Goal: Task Accomplishment & Management: Complete application form

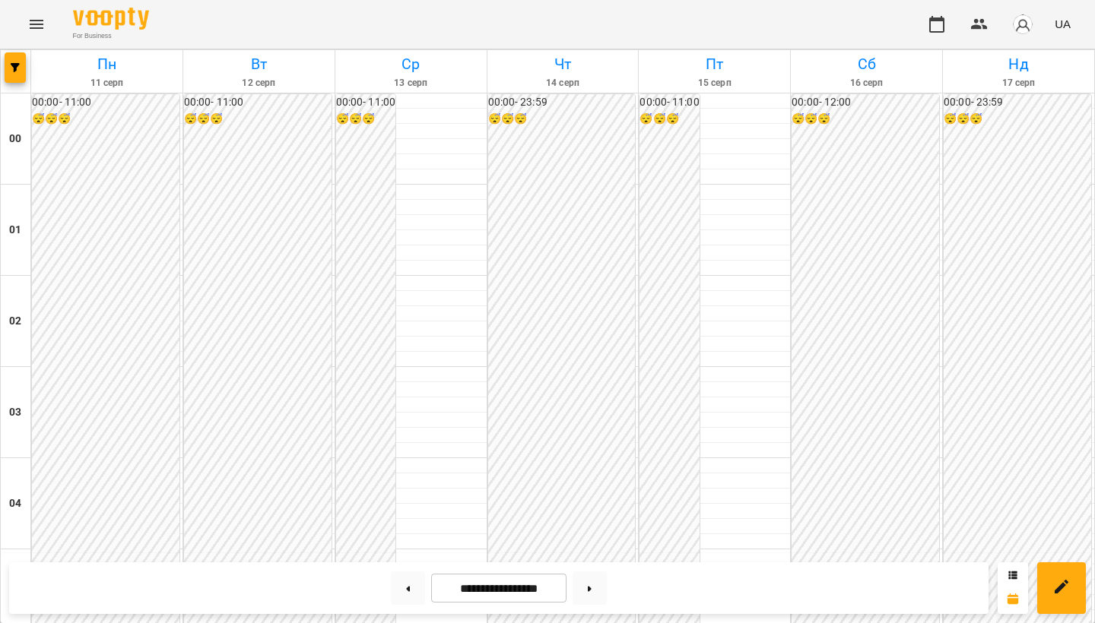
scroll to position [1190, 0]
click at [41, 33] on button "Menu" at bounding box center [36, 24] width 36 height 36
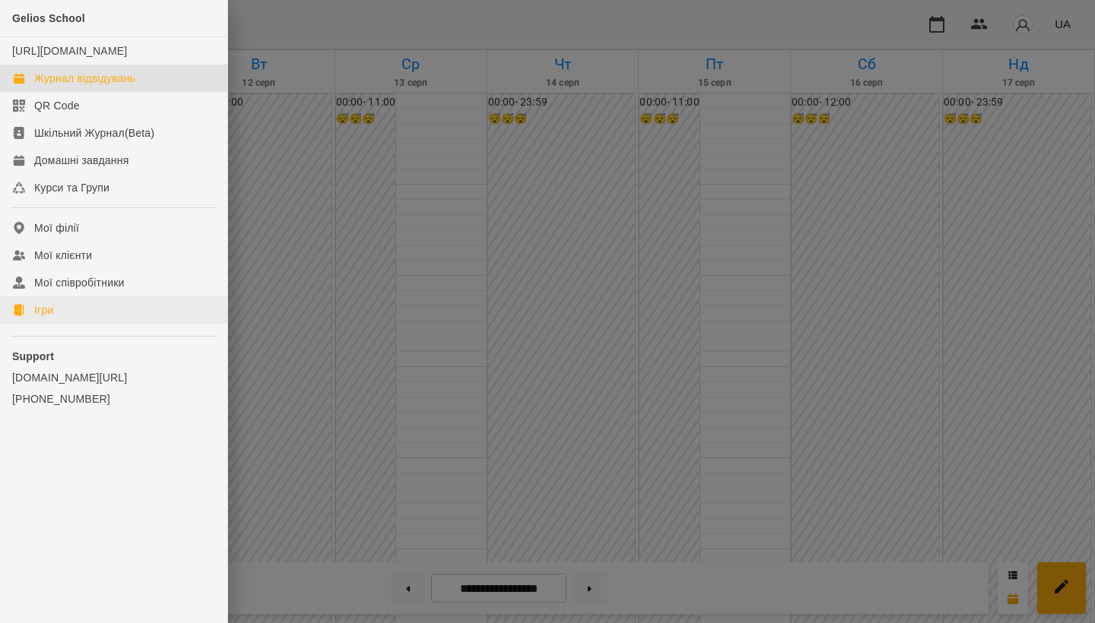
click at [56, 324] on link "Ігри" at bounding box center [113, 309] width 227 height 27
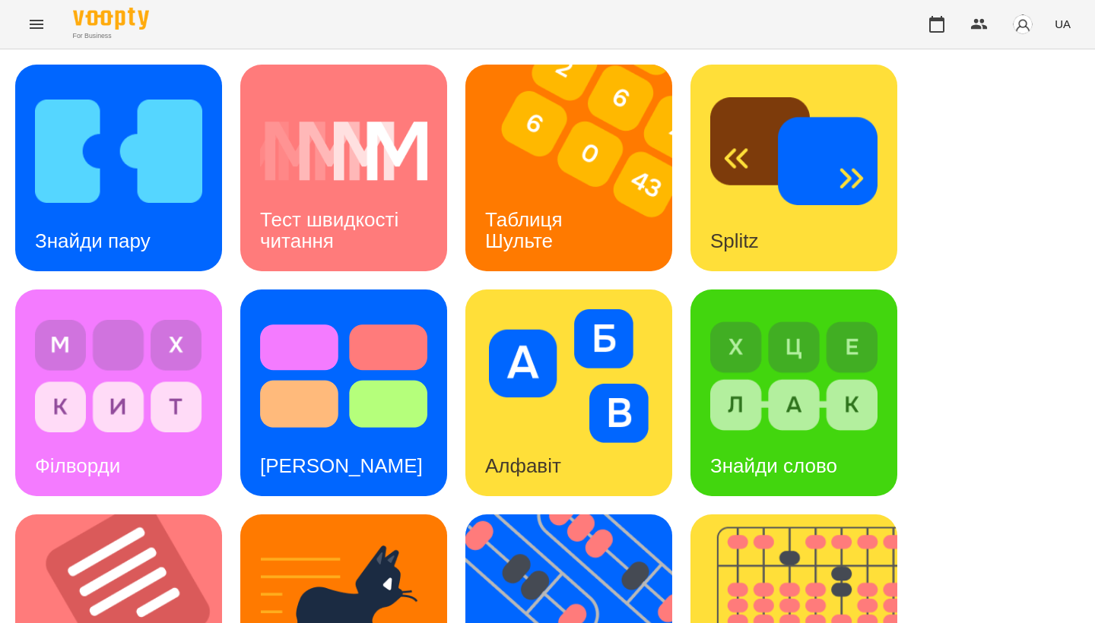
scroll to position [482, 0]
drag, startPoint x: 385, startPoint y: 367, endPoint x: 100, endPoint y: 316, distance: 289.6
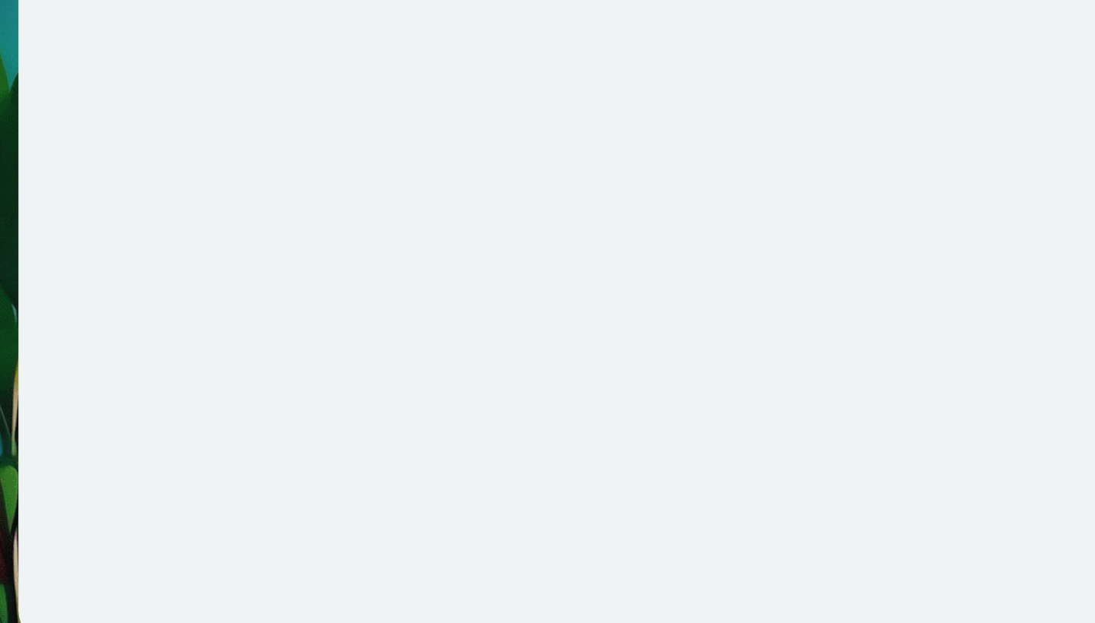
scroll to position [2, 0]
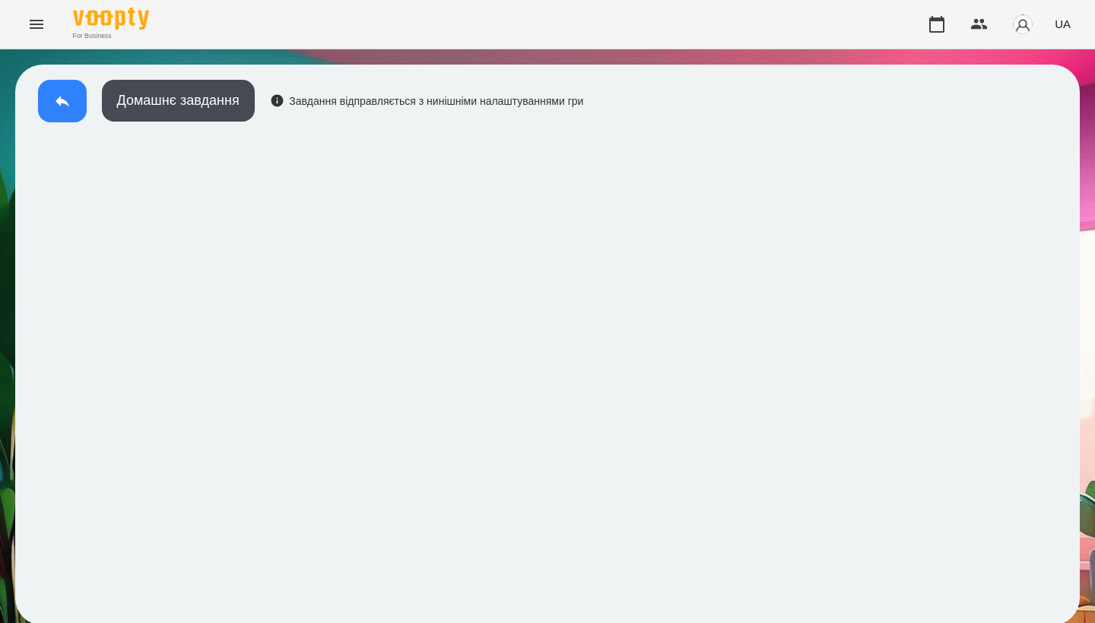
click at [76, 100] on button at bounding box center [62, 101] width 49 height 43
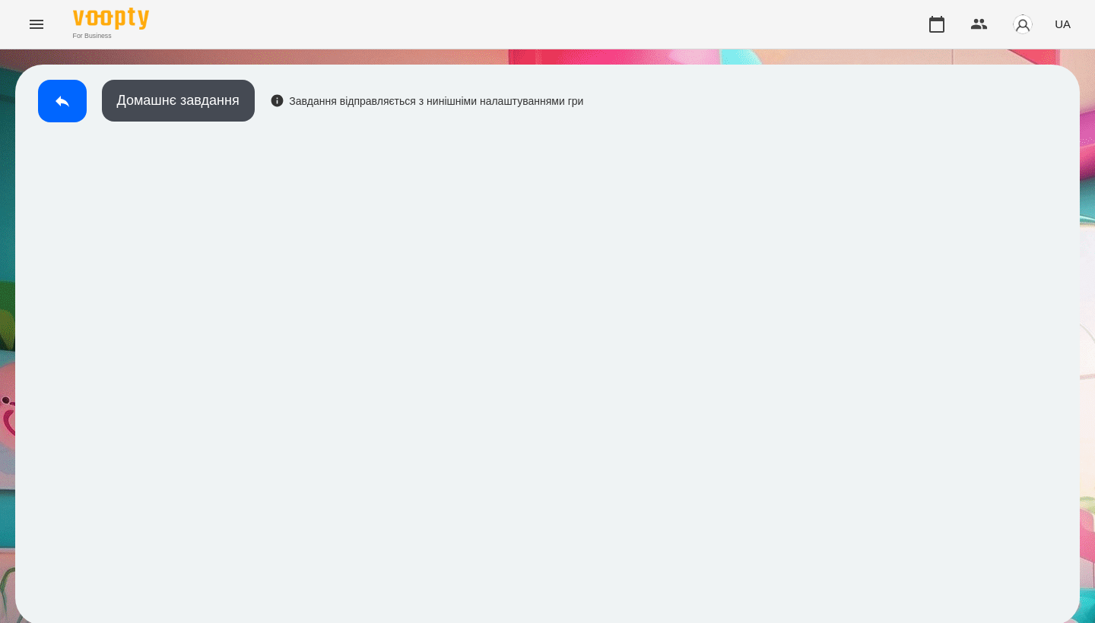
scroll to position [2, 0]
click at [71, 110] on button at bounding box center [62, 101] width 49 height 43
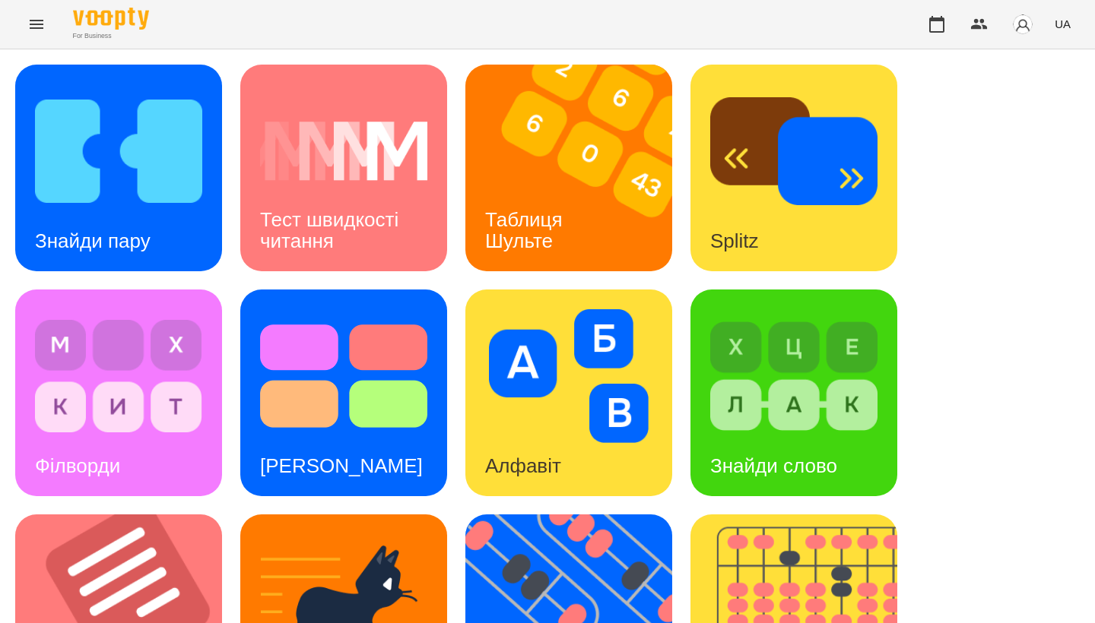
click at [224, 276] on div "Знайди пару Тест швидкості читання Таблиця Шульте Splitz Філворди Тест Струпа А…" at bounding box center [547, 618] width 1064 height 1107
click at [154, 236] on div "Знайди пару" at bounding box center [92, 241] width 155 height 60
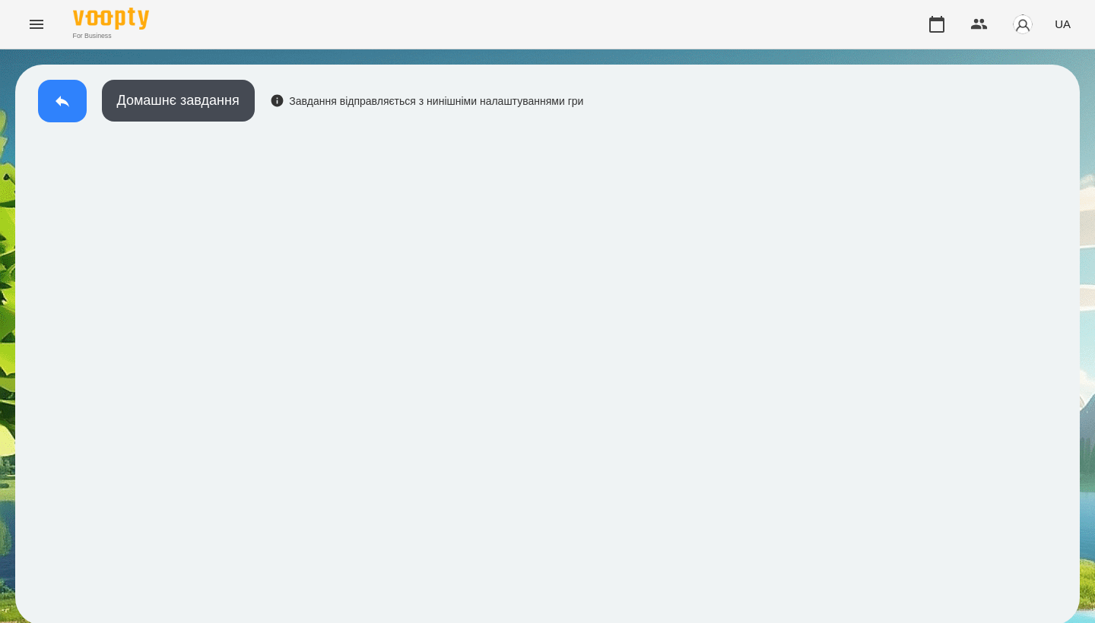
click at [56, 84] on button at bounding box center [62, 101] width 49 height 43
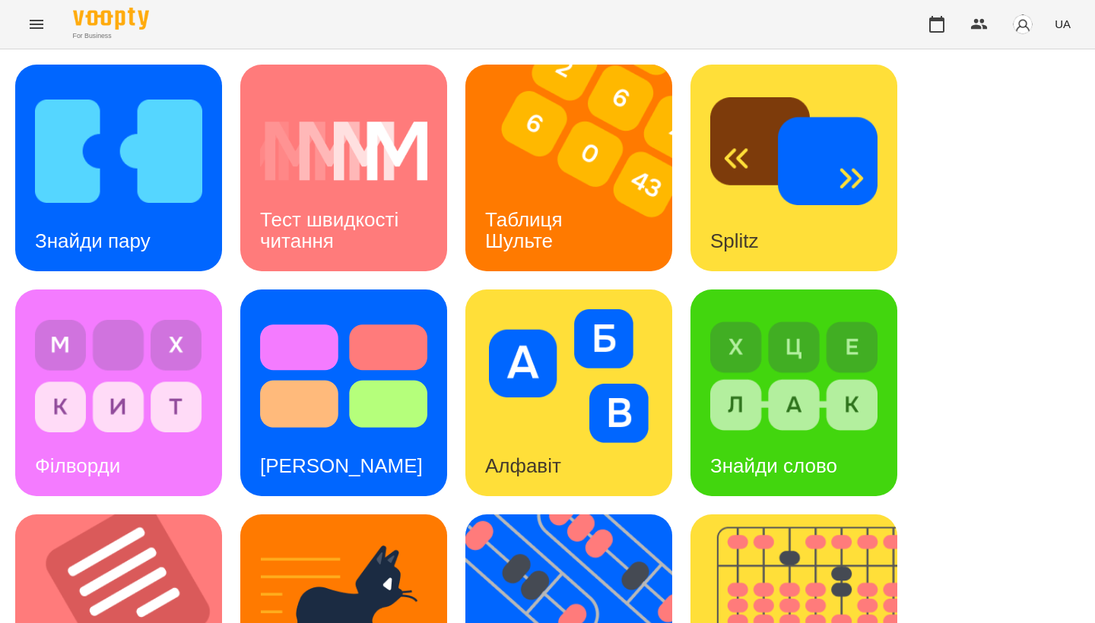
click at [742, 354] on img at bounding box center [793, 376] width 167 height 134
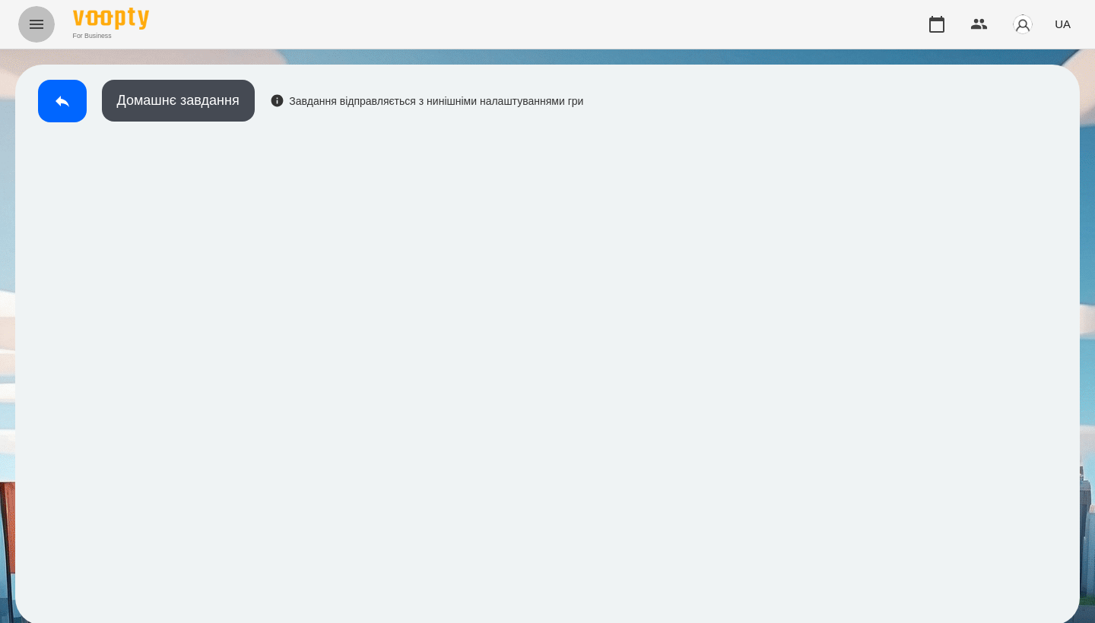
click at [30, 16] on icon "Menu" at bounding box center [36, 24] width 18 height 18
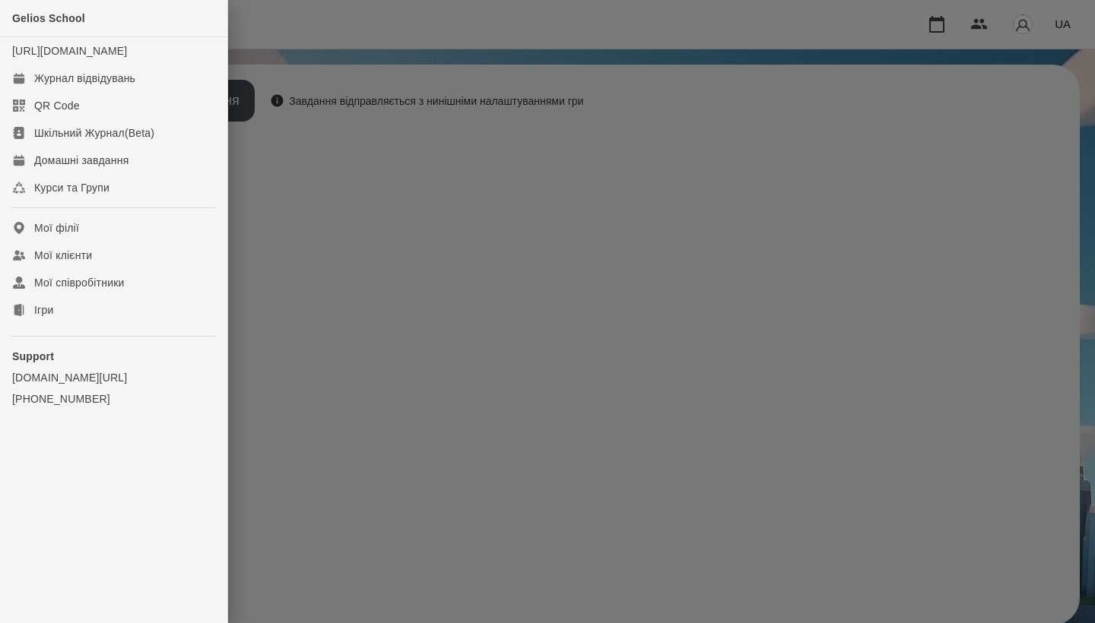
click at [277, 99] on div at bounding box center [547, 311] width 1095 height 623
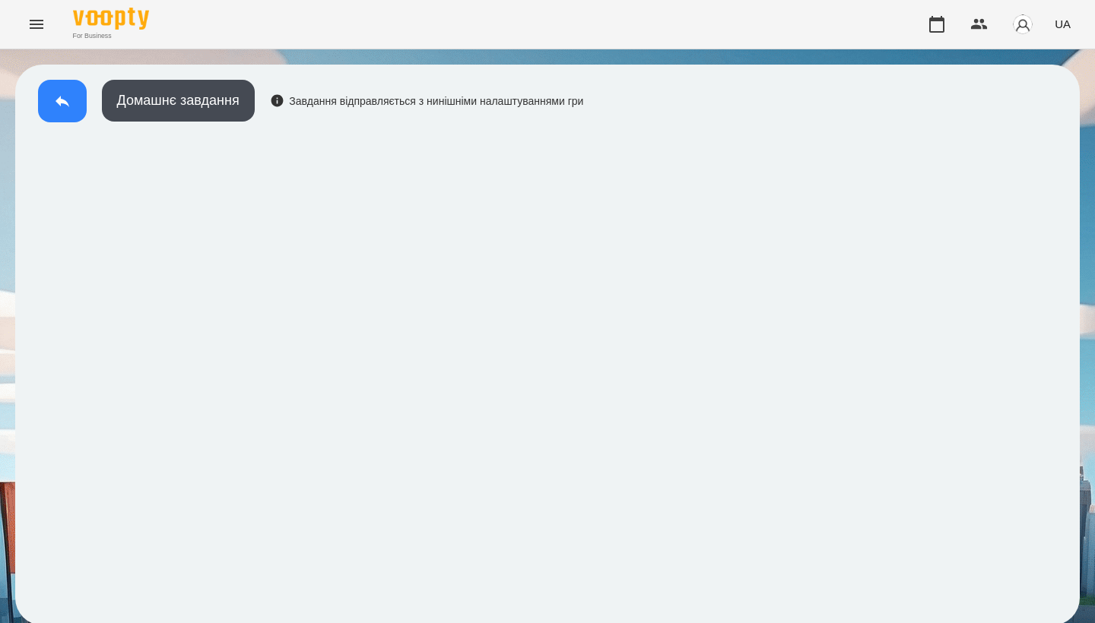
click at [47, 109] on button at bounding box center [62, 101] width 49 height 43
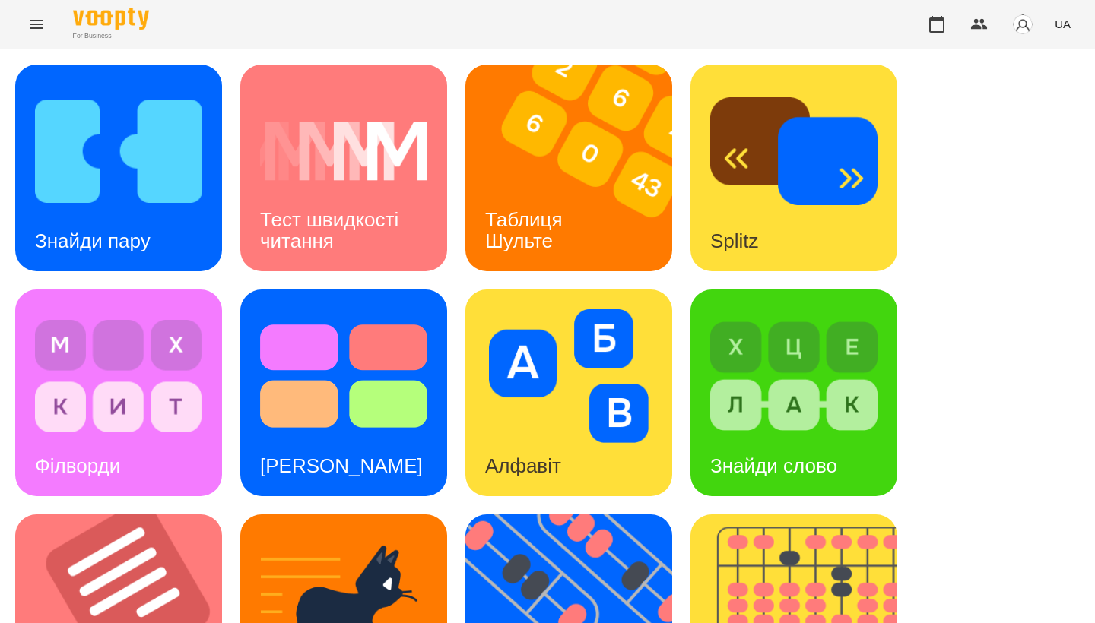
click at [28, 27] on icon "Menu" at bounding box center [36, 24] width 18 height 18
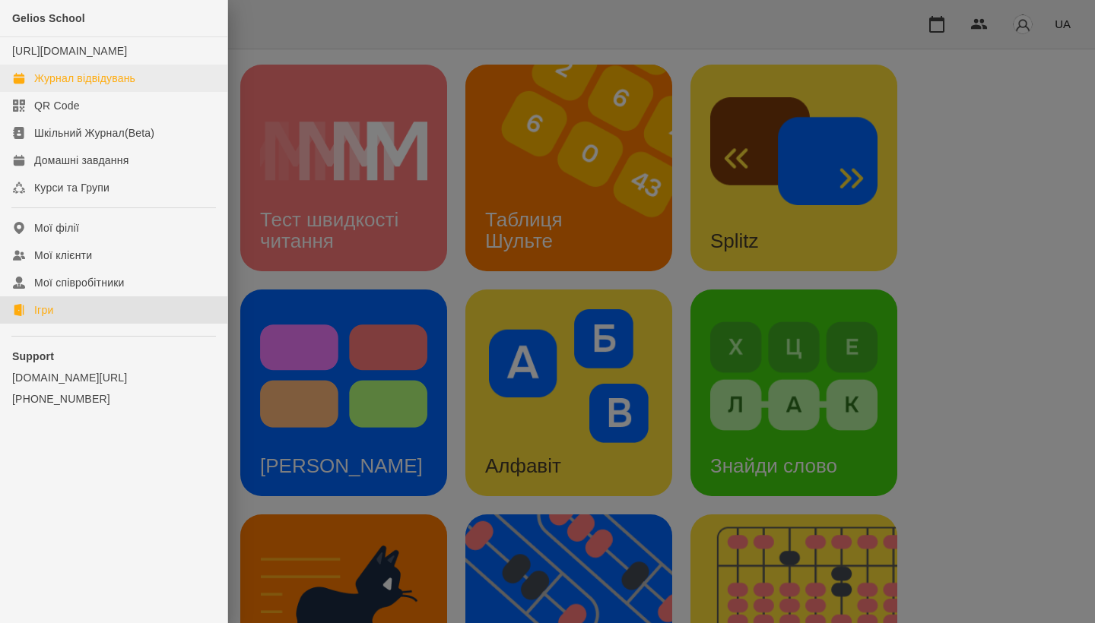
click at [100, 86] on div "Журнал відвідувань" at bounding box center [84, 78] width 101 height 15
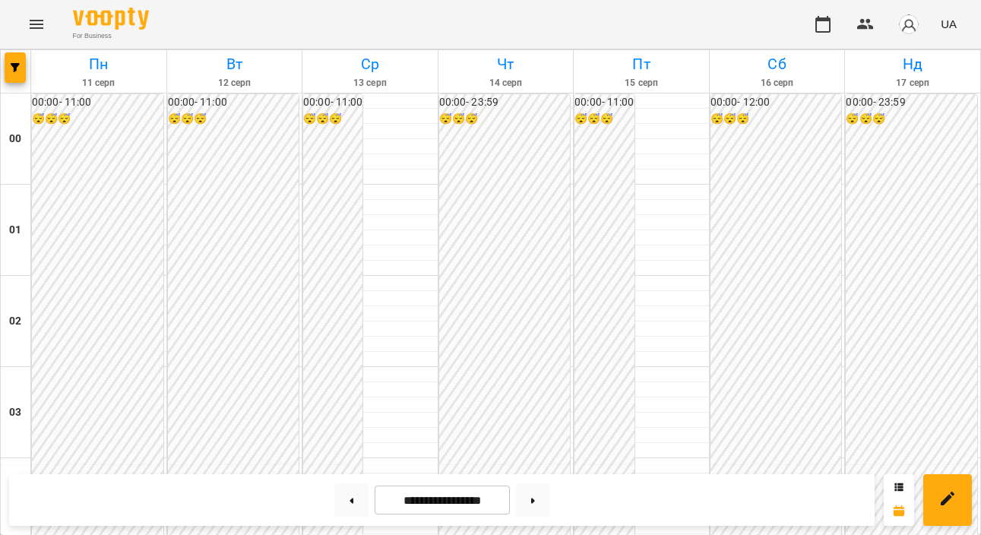
scroll to position [825, 0]
click at [35, 27] on icon "Menu" at bounding box center [36, 24] width 18 height 18
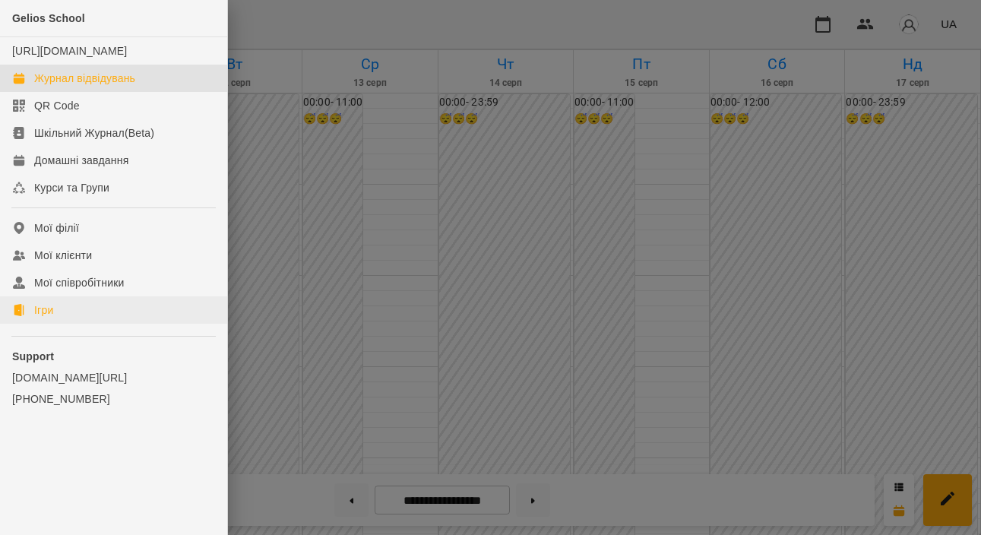
click at [90, 322] on link "Ігри" at bounding box center [113, 309] width 227 height 27
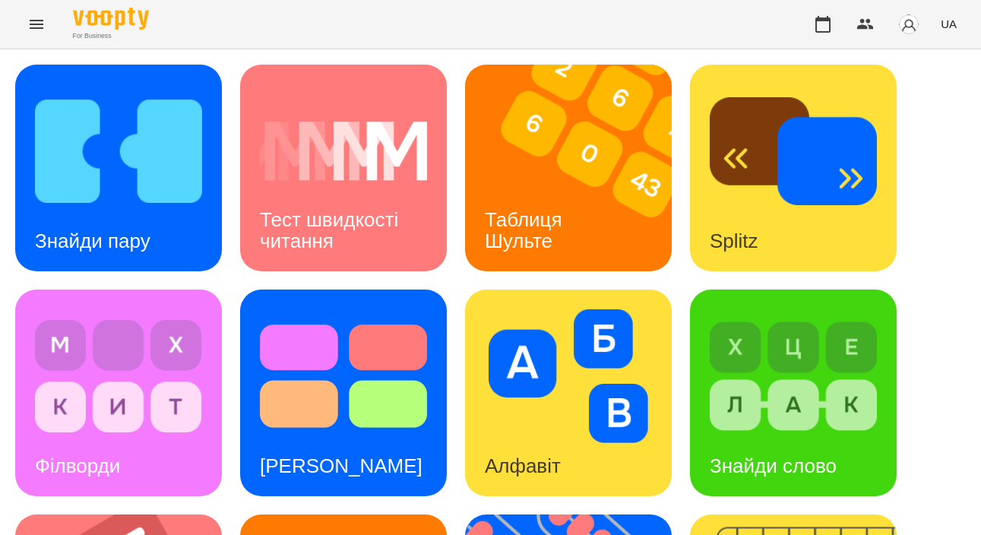
scroll to position [652, 0]
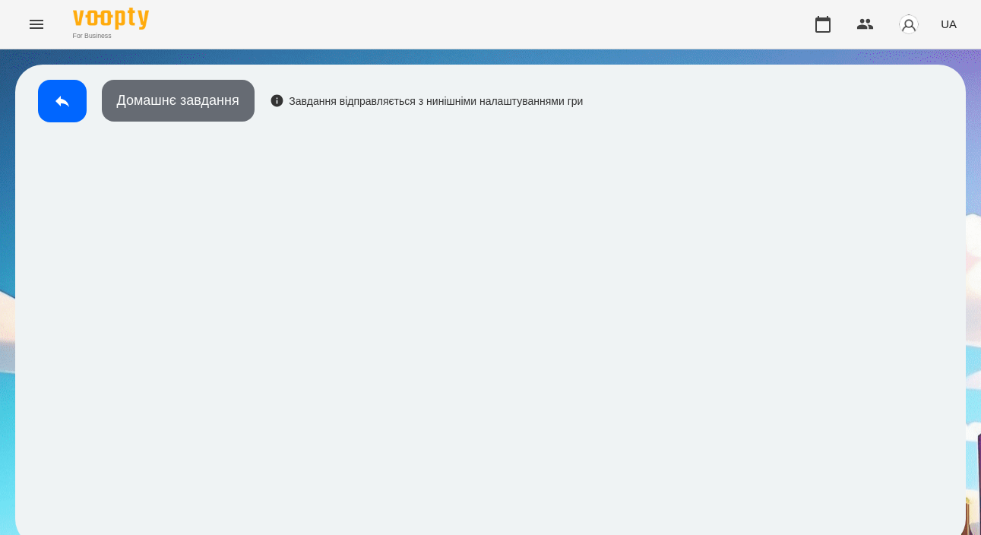
click at [198, 100] on button "Домашнє завдання" at bounding box center [178, 101] width 153 height 42
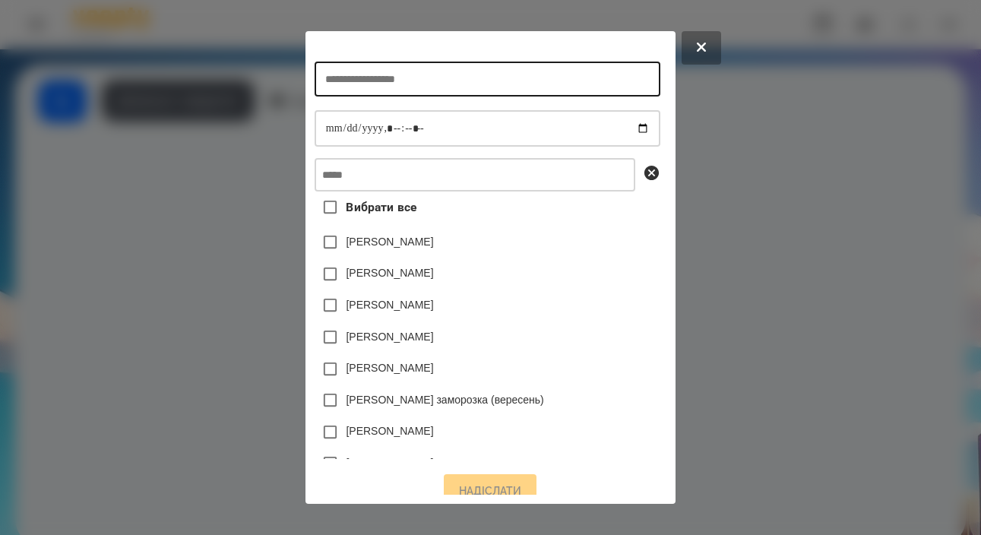
click at [450, 94] on input "text" at bounding box center [488, 79] width 346 height 35
type input "**********"
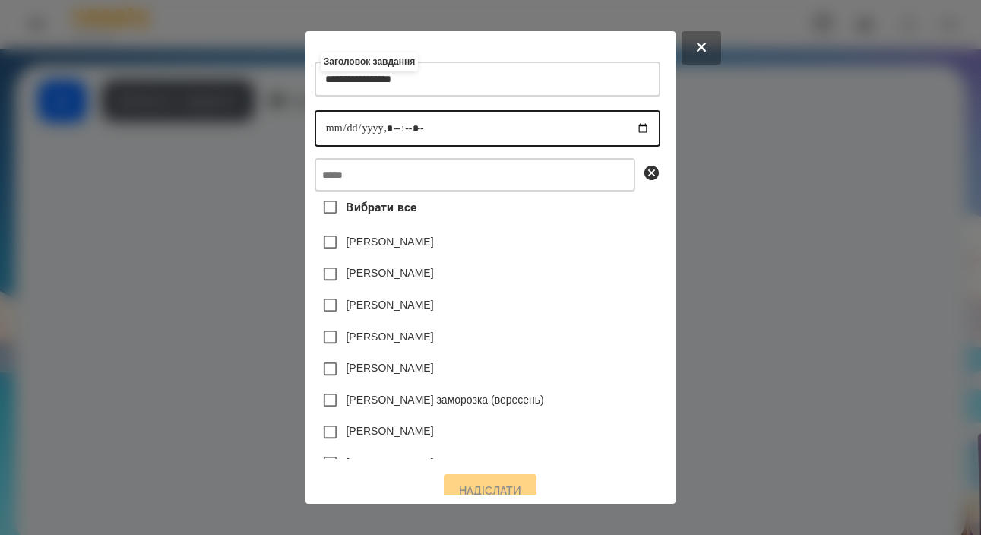
click at [315, 133] on input "datetime-local" at bounding box center [488, 128] width 346 height 36
click at [383, 130] on input "datetime-local" at bounding box center [488, 128] width 346 height 36
type input "**********"
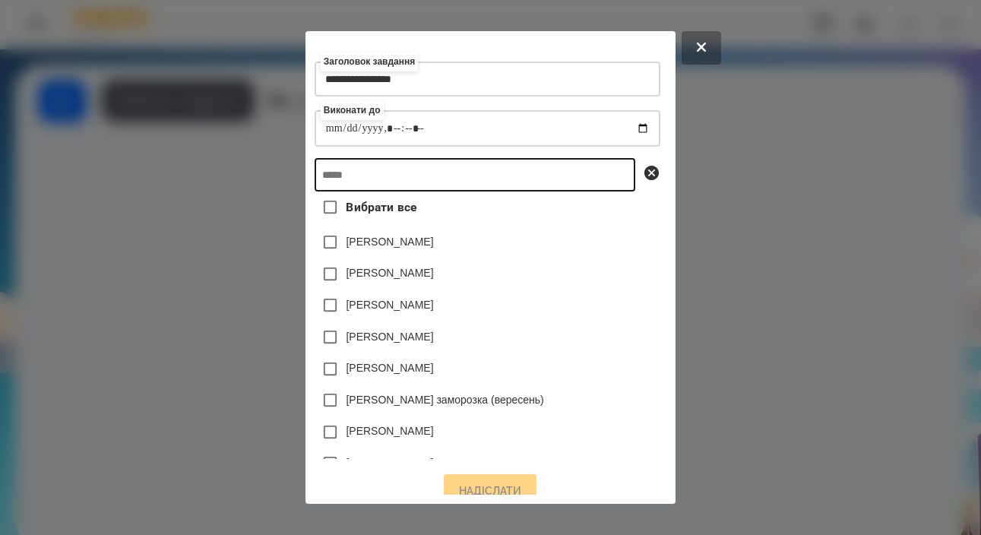
click at [440, 178] on input "text" at bounding box center [475, 174] width 321 height 33
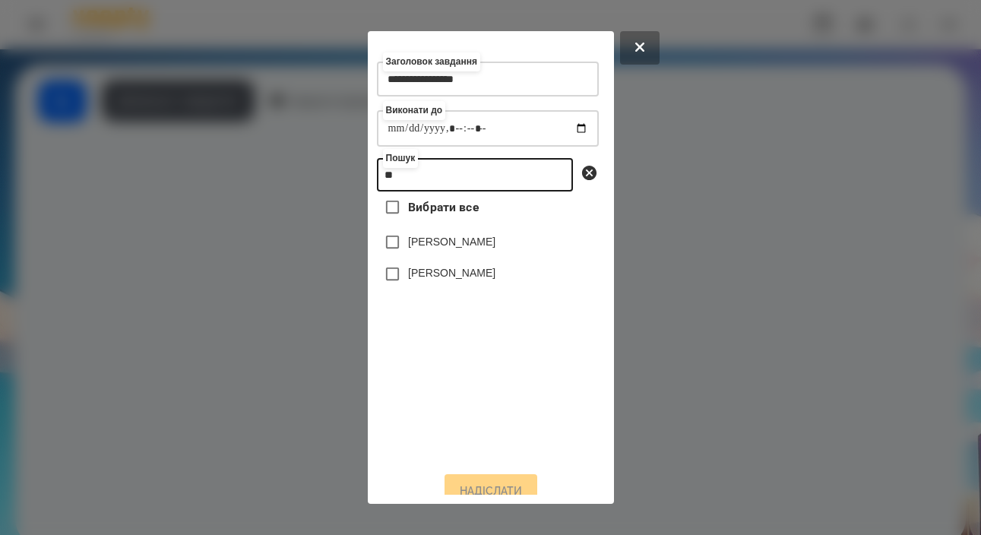
type input "*"
type input "******"
click at [462, 312] on label "[PERSON_NAME]" at bounding box center [451, 304] width 87 height 15
click at [439, 312] on label "[PERSON_NAME]" at bounding box center [451, 304] width 87 height 15
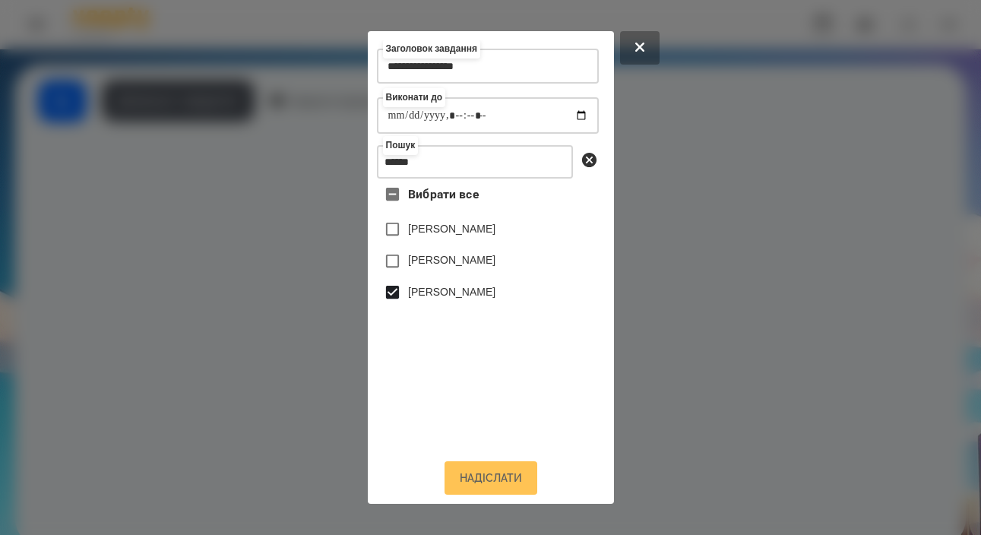
scroll to position [25, 0]
click at [495, 477] on button "Надіслати" at bounding box center [491, 477] width 93 height 33
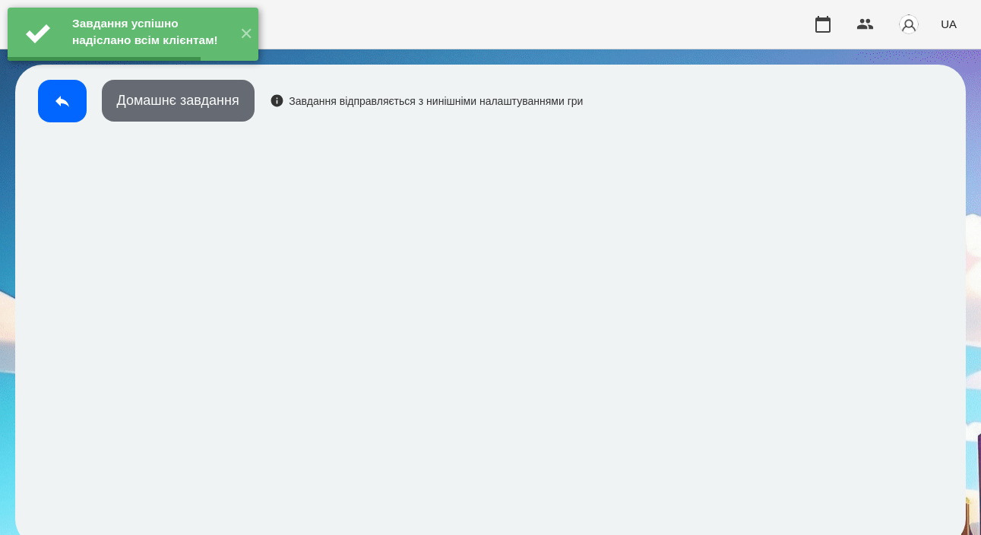
click at [176, 111] on button "Домашнє завдання" at bounding box center [178, 101] width 153 height 42
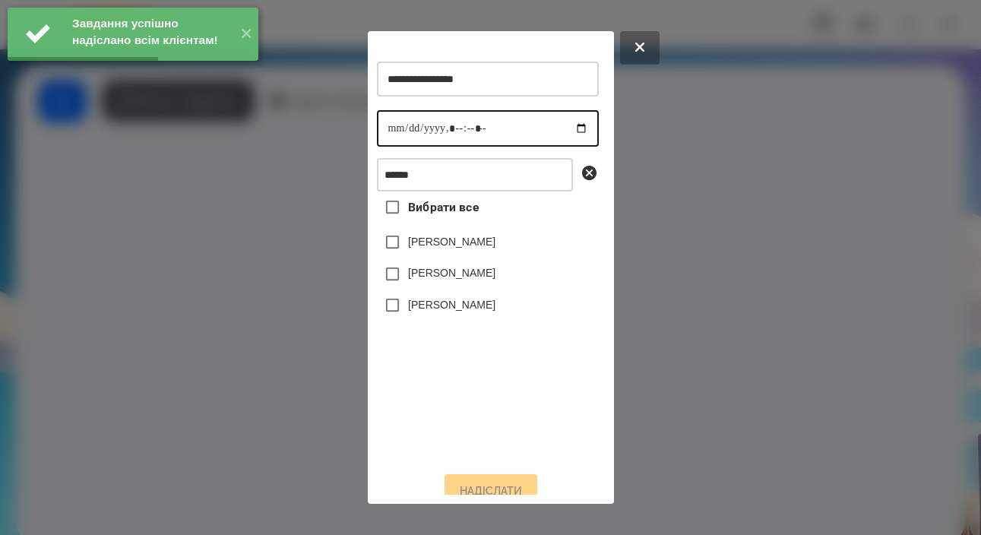
click at [394, 135] on input "datetime-local" at bounding box center [488, 128] width 222 height 36
type input "**********"
click at [464, 312] on label "[PERSON_NAME]" at bounding box center [451, 304] width 87 height 15
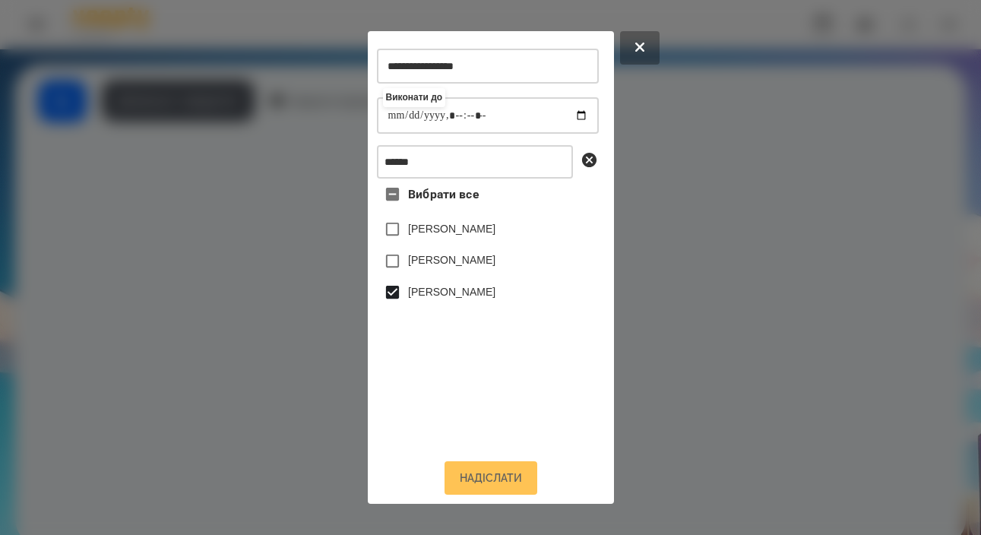
click at [480, 481] on button "Надіслати" at bounding box center [491, 477] width 93 height 33
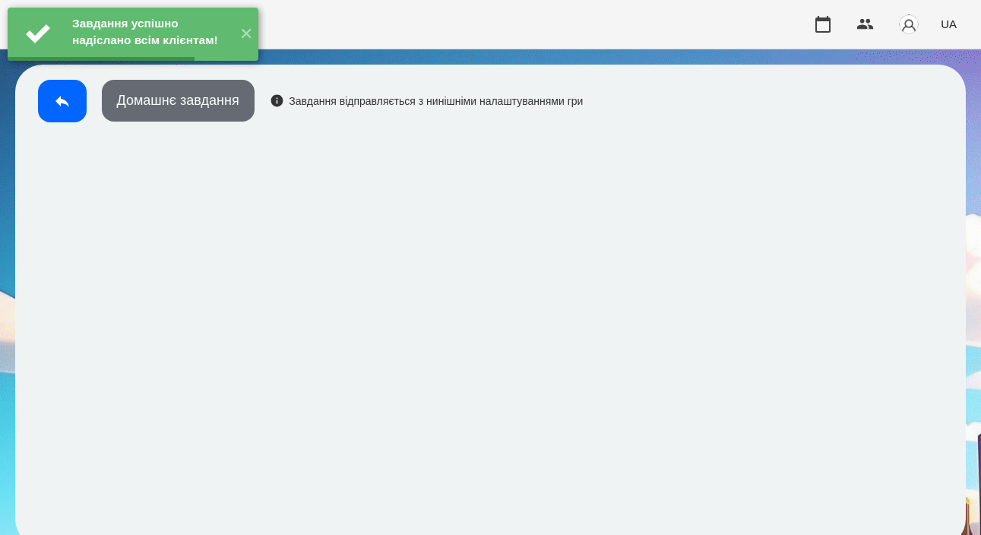
click at [179, 108] on button "Домашнє завдання" at bounding box center [178, 101] width 153 height 42
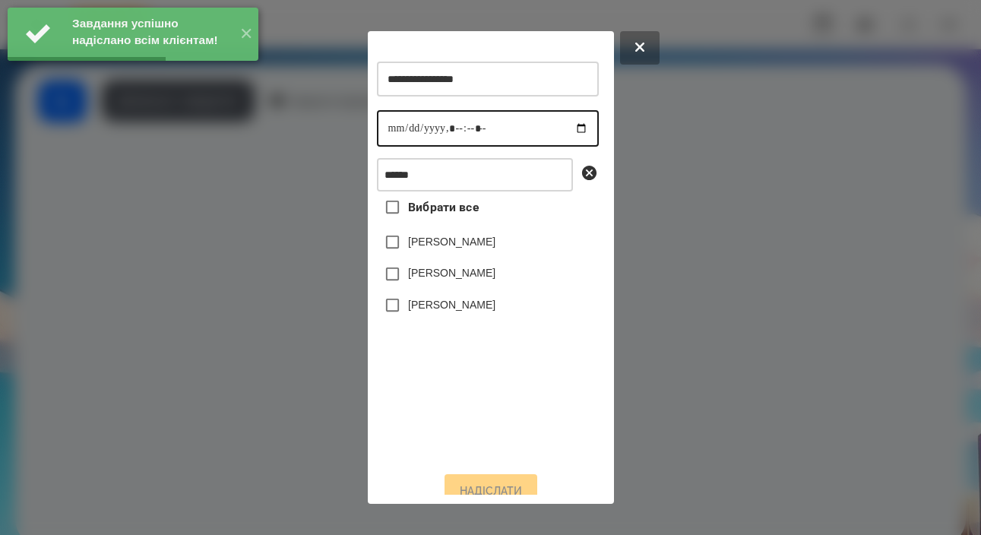
click at [396, 133] on input "datetime-local" at bounding box center [488, 128] width 222 height 36
type input "**********"
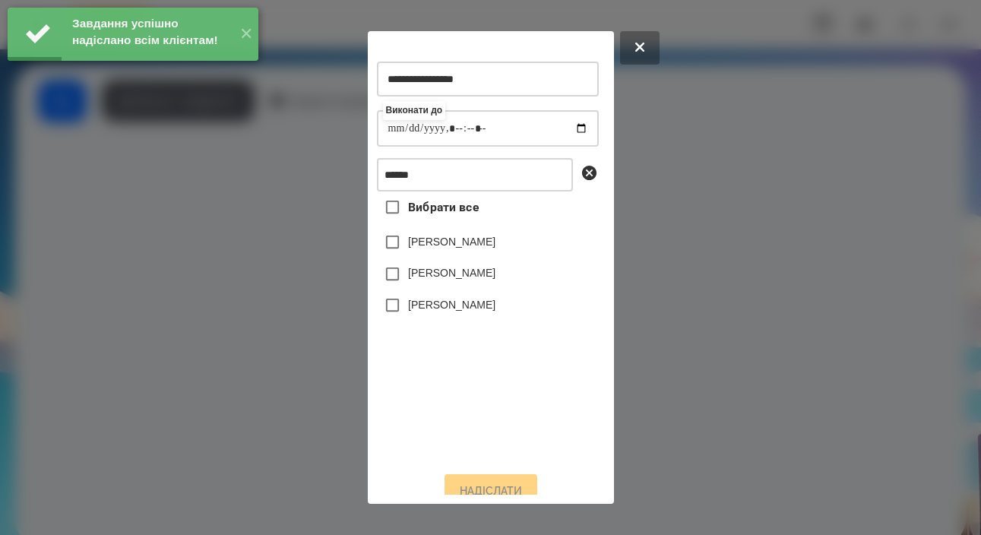
click at [434, 312] on label "[PERSON_NAME]" at bounding box center [451, 304] width 87 height 15
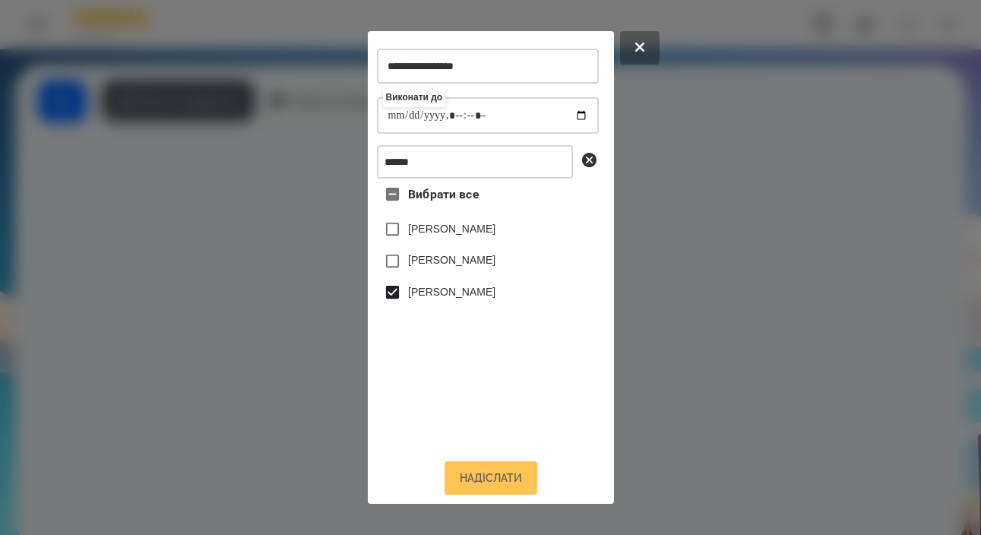
click at [474, 475] on button "Надіслати" at bounding box center [491, 477] width 93 height 33
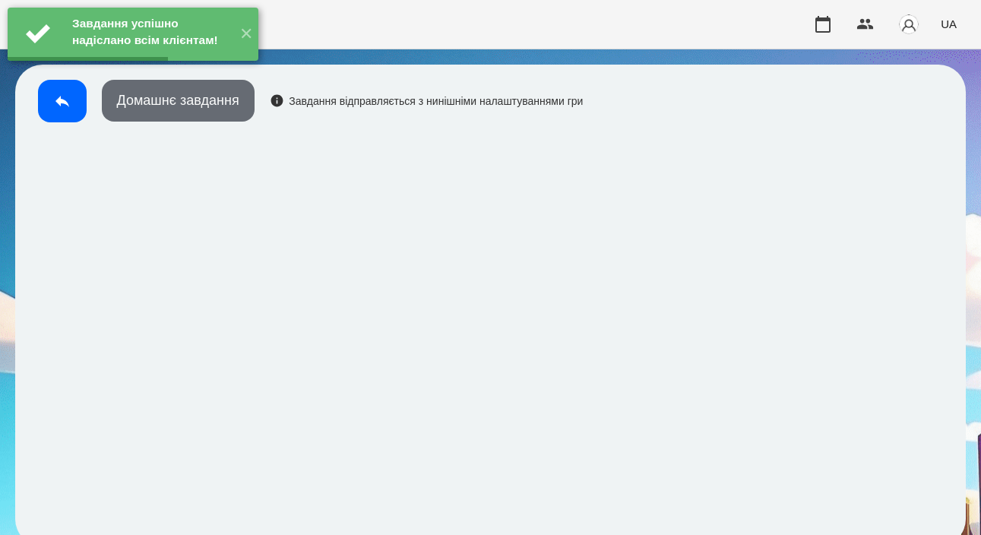
click at [204, 100] on button "Домашнє завдання" at bounding box center [178, 101] width 153 height 42
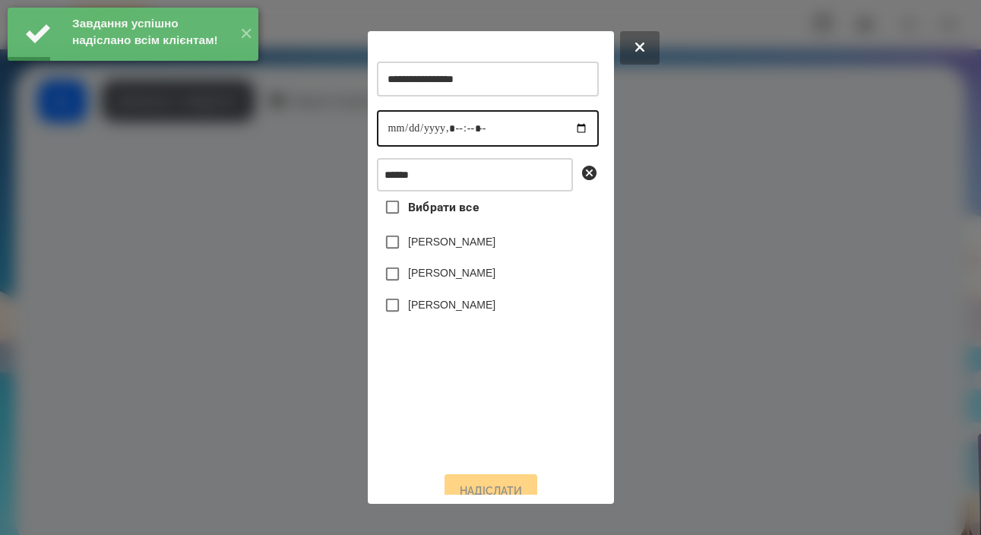
click at [395, 141] on input "datetime-local" at bounding box center [488, 128] width 222 height 36
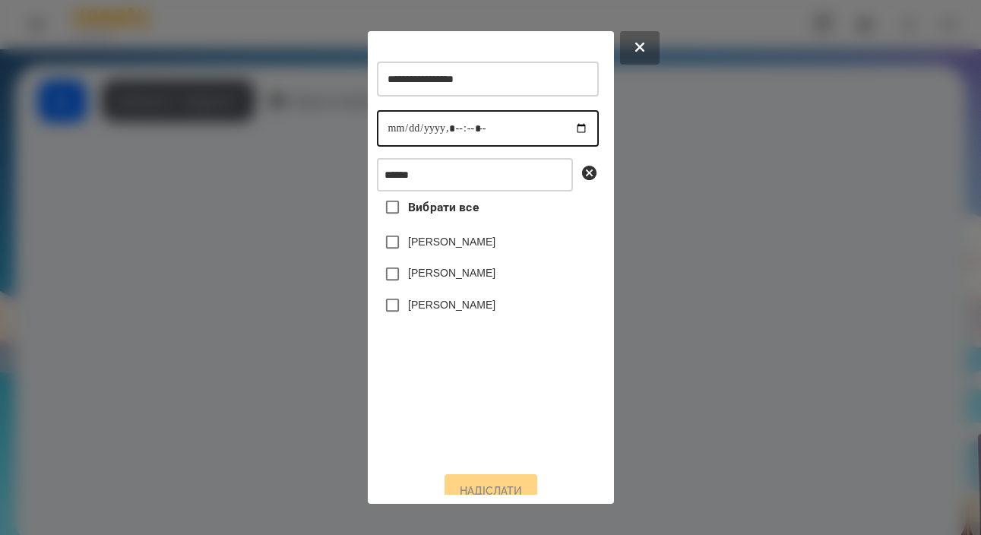
type input "**********"
click at [439, 312] on label "[PERSON_NAME]" at bounding box center [451, 304] width 87 height 15
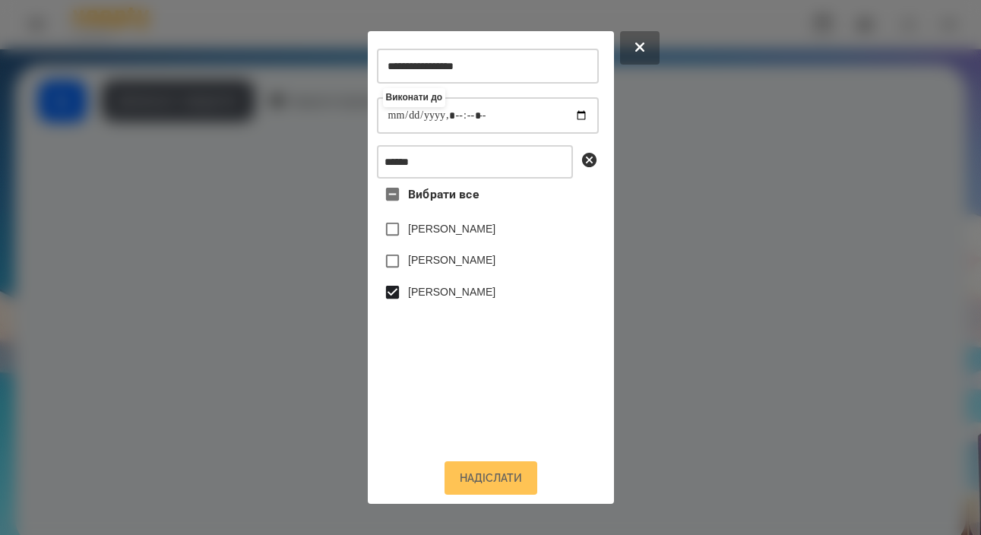
click at [477, 479] on button "Надіслати" at bounding box center [491, 477] width 93 height 33
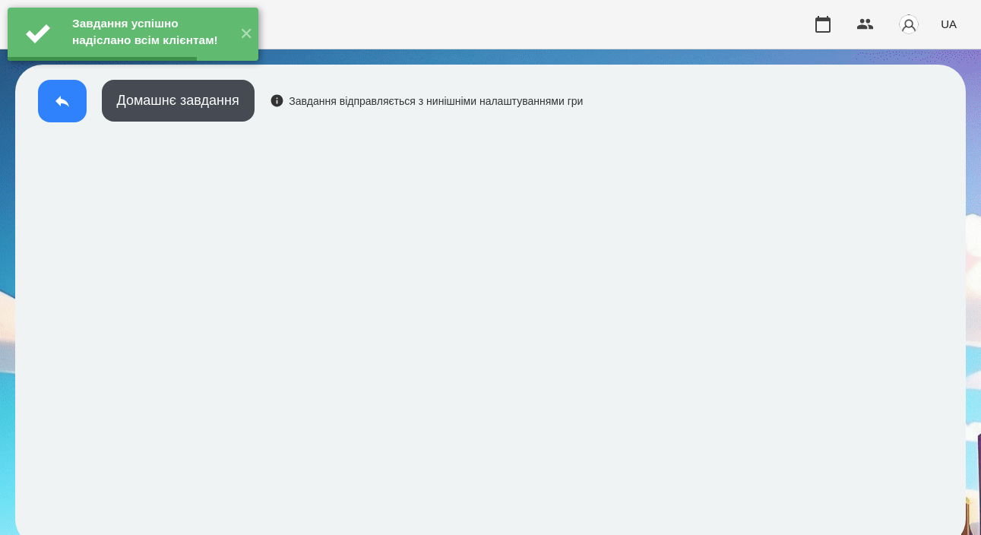
click at [66, 109] on icon at bounding box center [62, 101] width 18 height 18
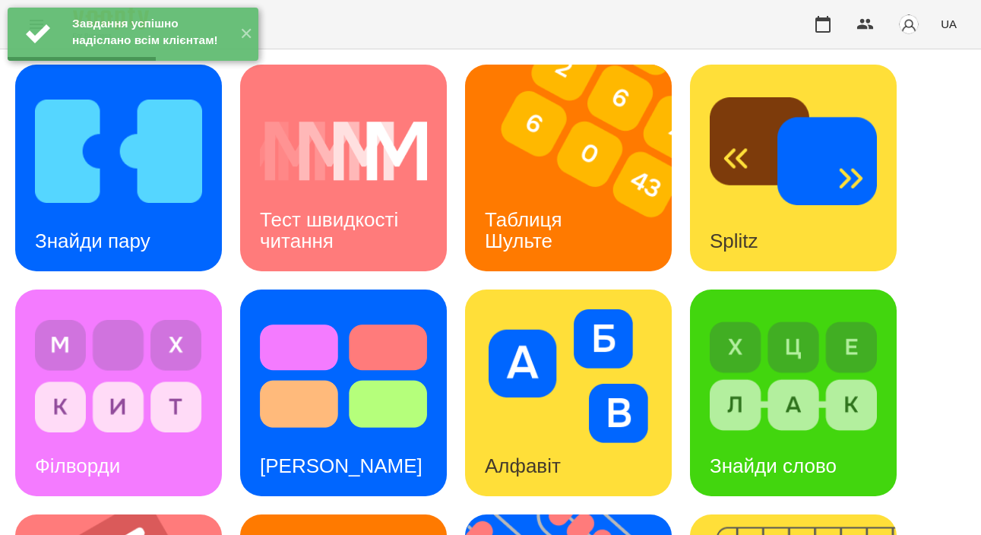
click at [487, 151] on img at bounding box center [578, 168] width 226 height 207
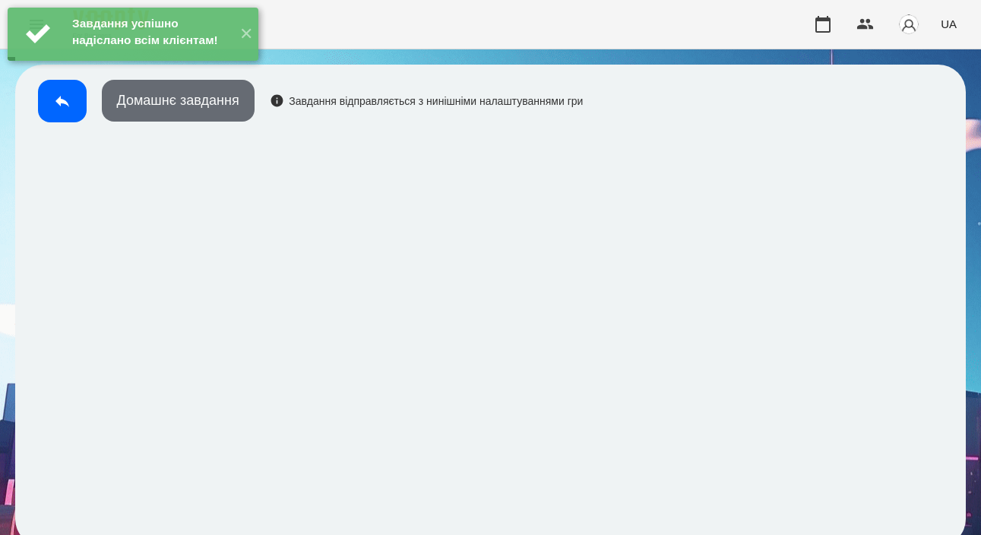
click at [166, 95] on button "Домашнє завдання" at bounding box center [178, 101] width 153 height 42
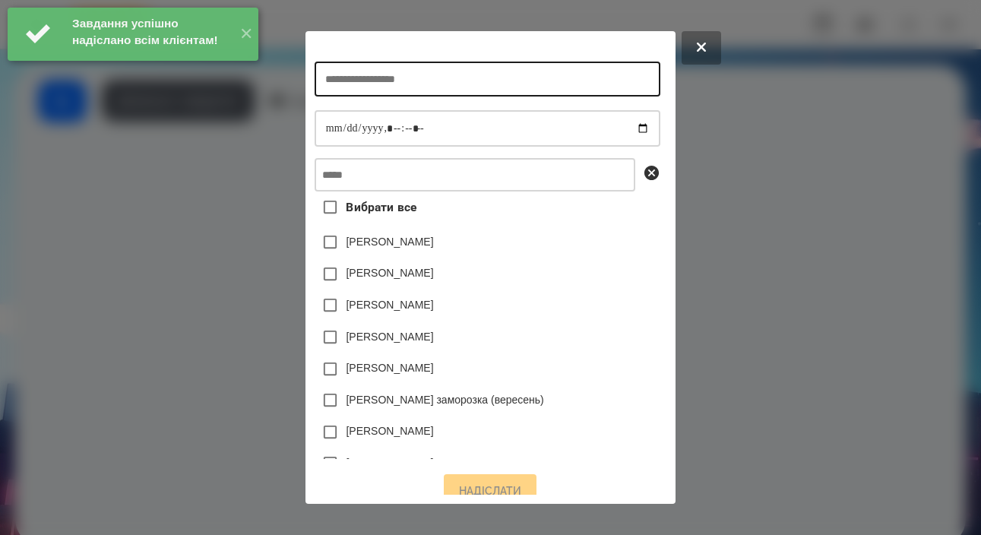
click at [423, 91] on input "text" at bounding box center [488, 79] width 346 height 35
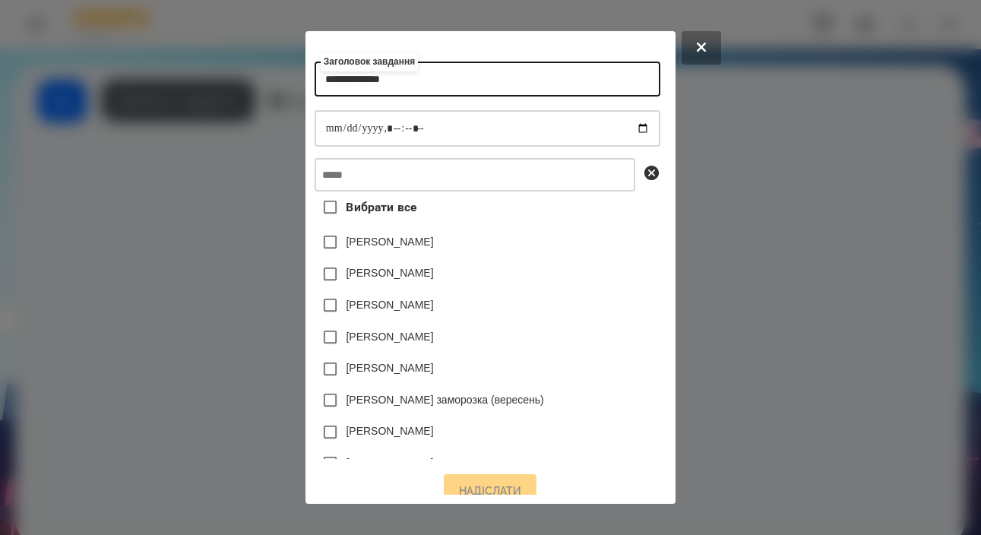
type input "**********"
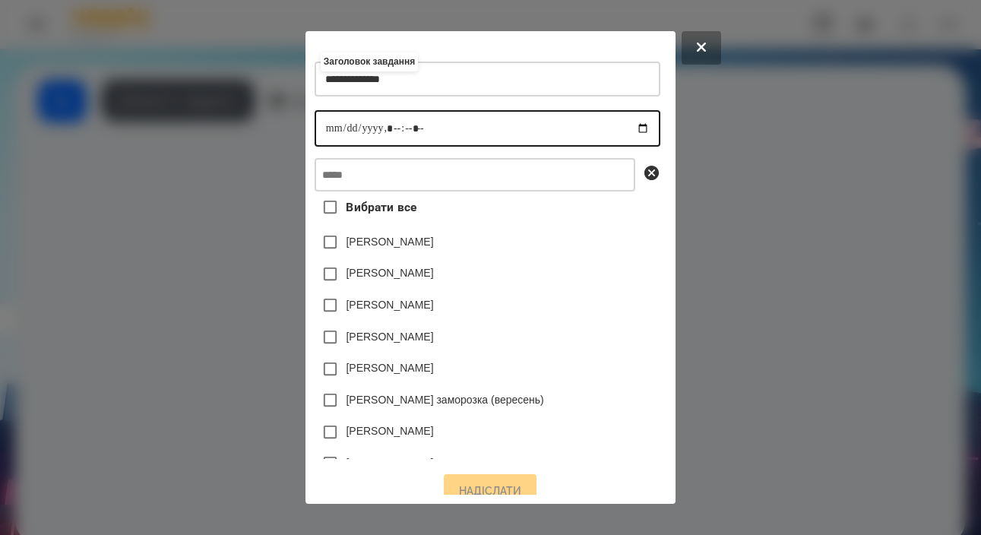
click at [315, 138] on input "datetime-local" at bounding box center [488, 128] width 346 height 36
click at [385, 132] on input "datetime-local" at bounding box center [488, 128] width 346 height 36
type input "**********"
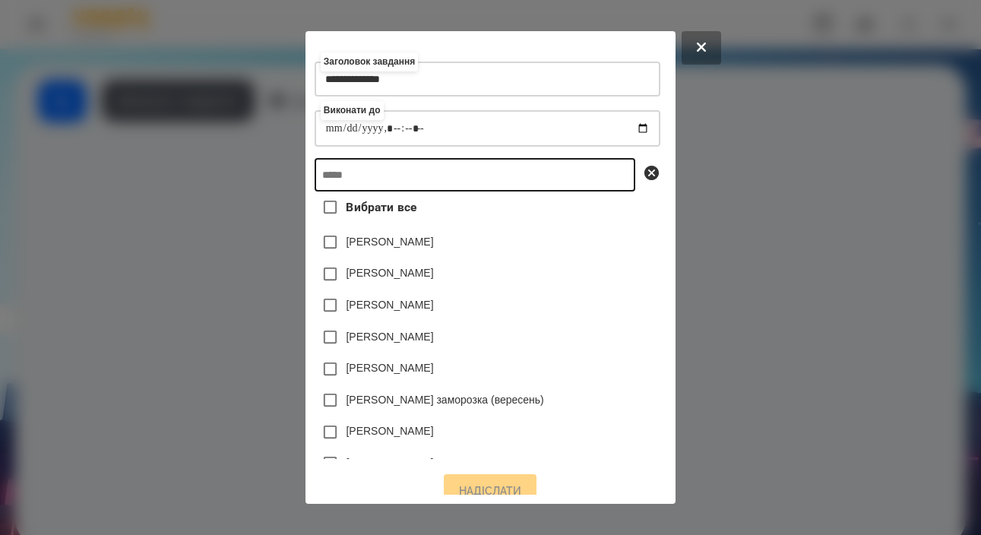
click at [446, 185] on input "text" at bounding box center [475, 174] width 321 height 33
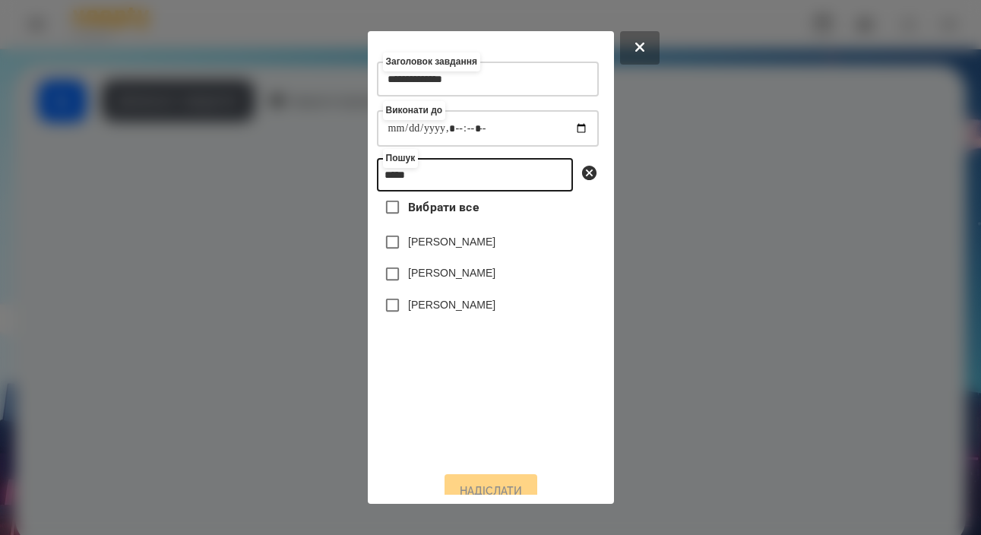
type input "*****"
click at [466, 312] on label "[PERSON_NAME]" at bounding box center [451, 304] width 87 height 15
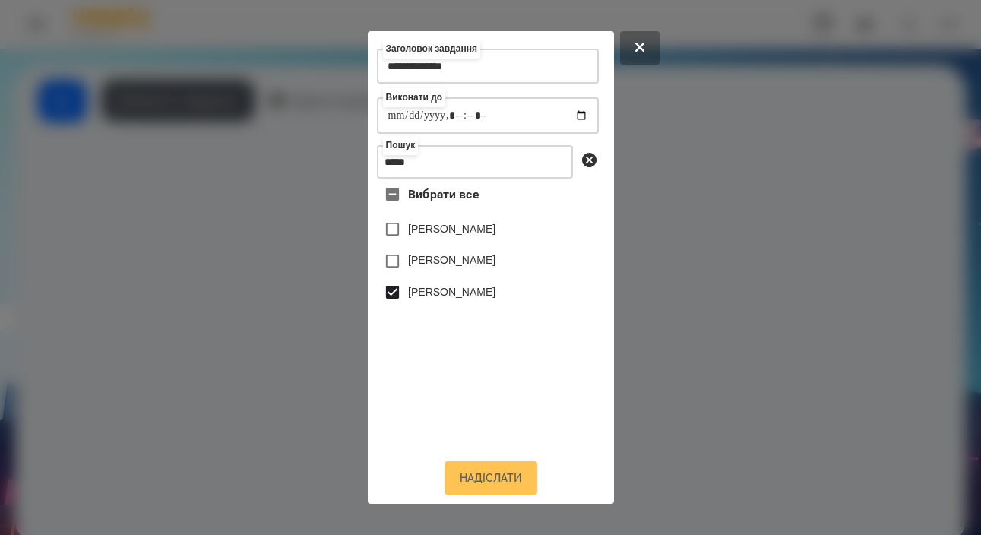
scroll to position [25, 0]
click at [481, 470] on button "Надіслати" at bounding box center [491, 477] width 93 height 33
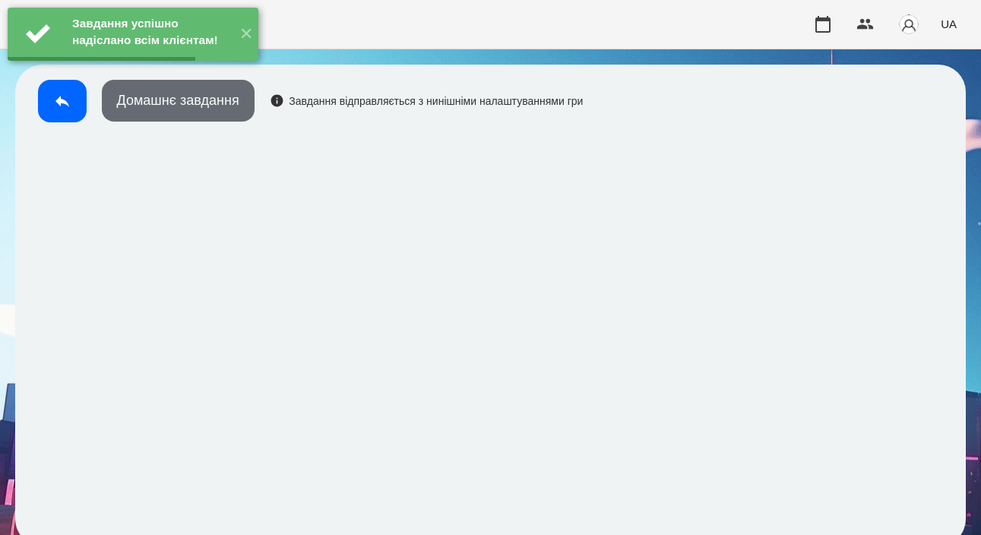
click at [192, 109] on button "Домашнє завдання" at bounding box center [178, 101] width 153 height 42
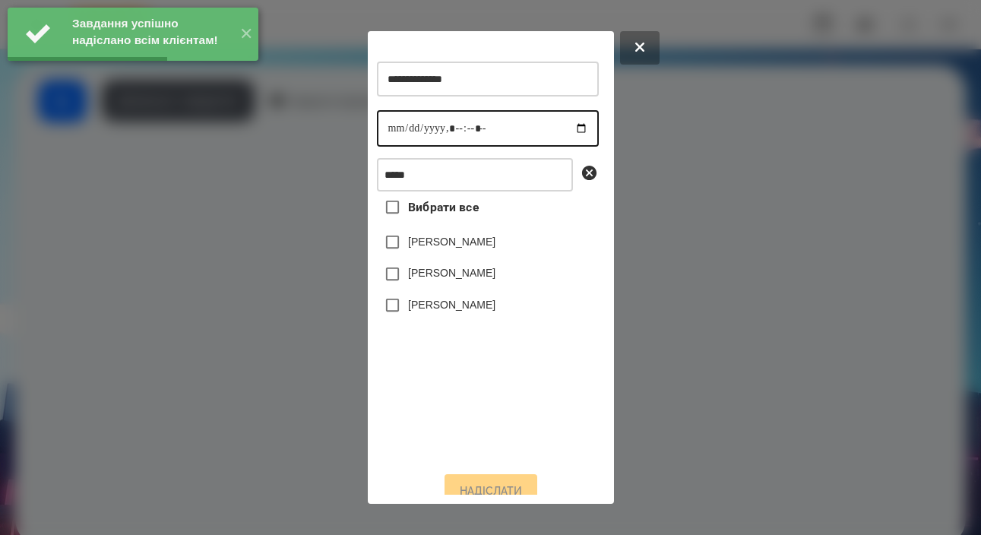
click at [395, 128] on input "datetime-local" at bounding box center [488, 128] width 222 height 36
type input "**********"
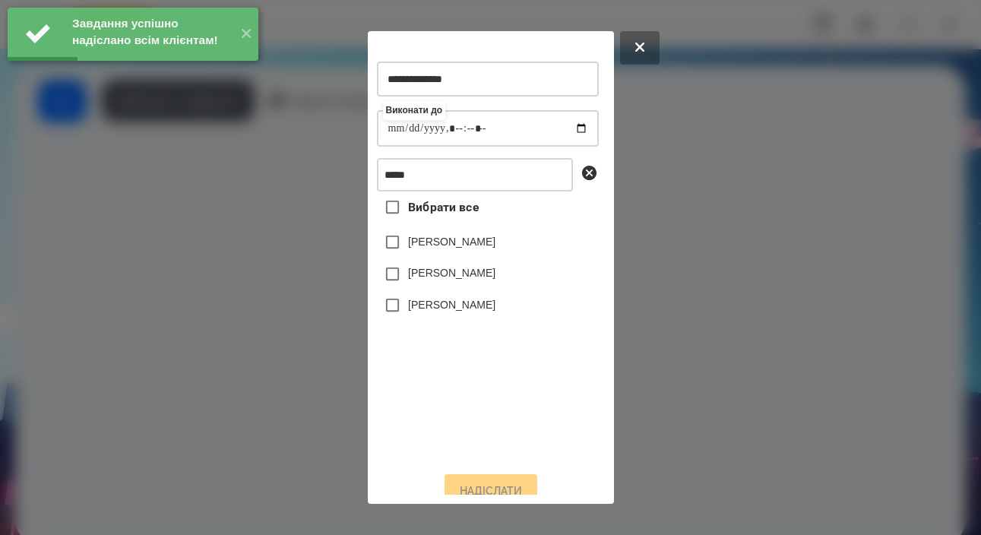
click at [469, 322] on div "[PERSON_NAME]" at bounding box center [488, 306] width 222 height 32
click at [469, 312] on label "[PERSON_NAME]" at bounding box center [451, 304] width 87 height 15
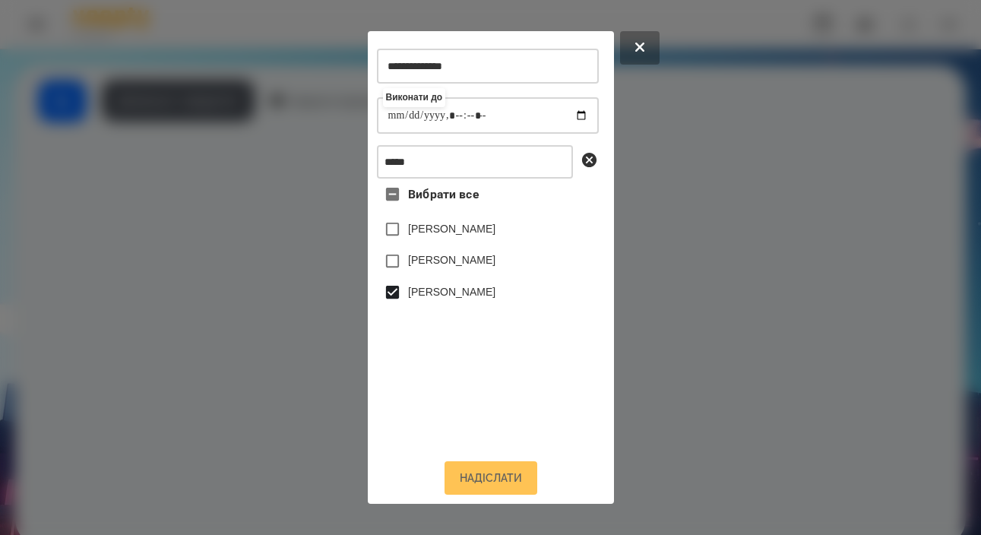
click at [487, 483] on button "Надіслати" at bounding box center [491, 477] width 93 height 33
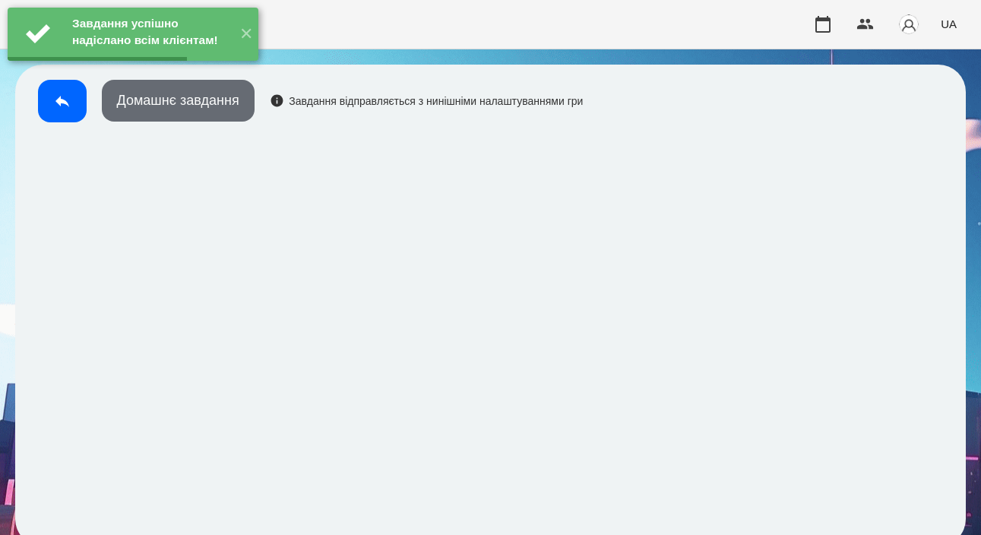
click at [213, 109] on button "Домашнє завдання" at bounding box center [178, 101] width 153 height 42
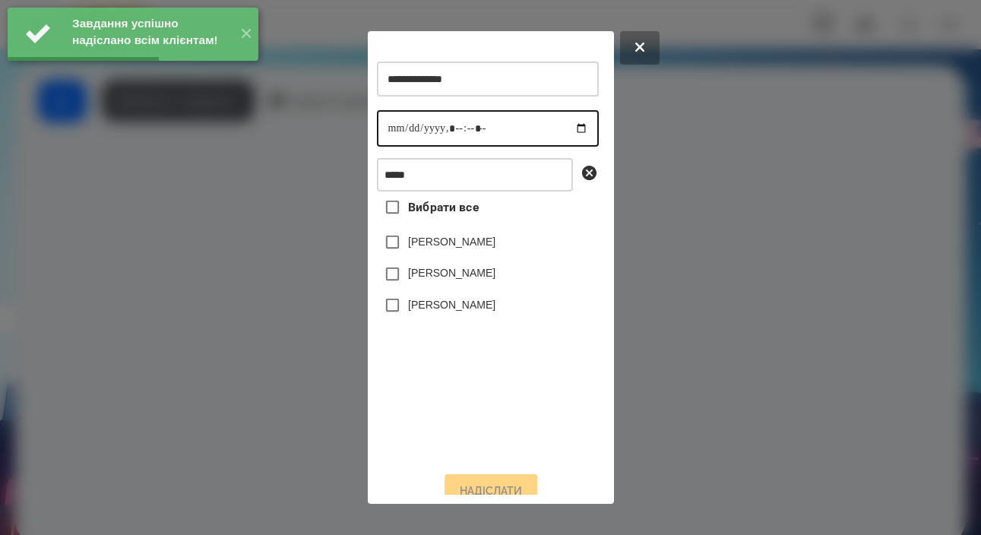
click at [403, 135] on input "datetime-local" at bounding box center [488, 128] width 222 height 36
type input "**********"
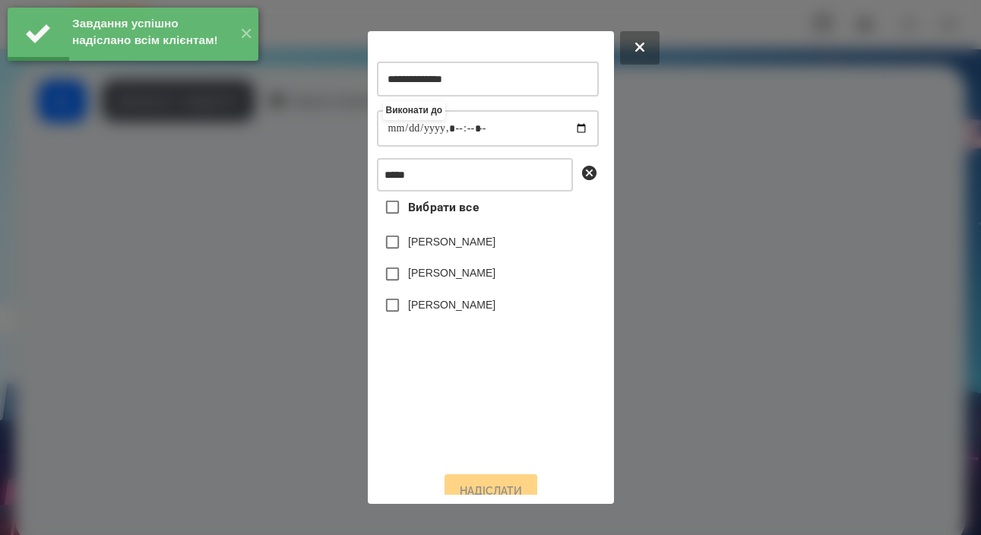
click at [455, 312] on label "[PERSON_NAME]" at bounding box center [451, 304] width 87 height 15
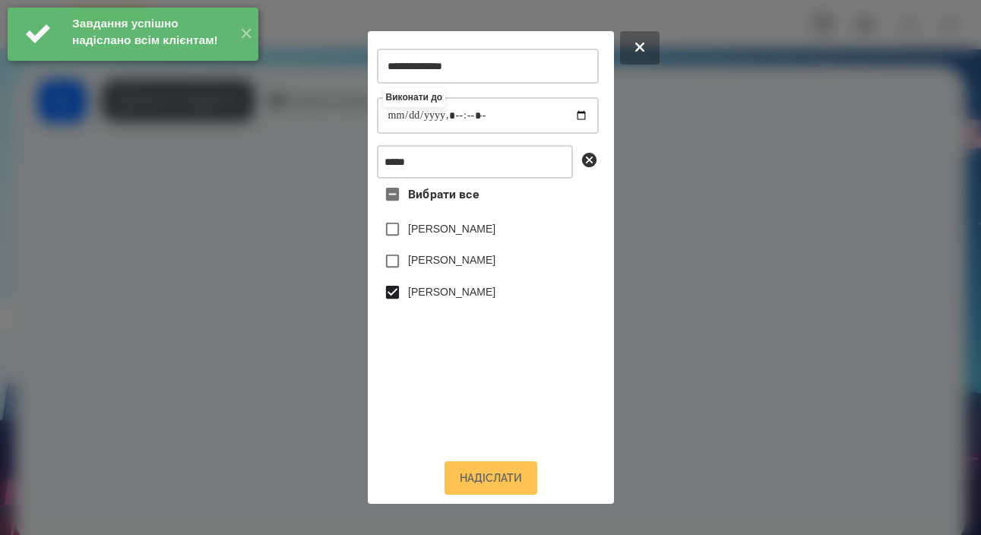
click at [491, 477] on button "Надіслати" at bounding box center [491, 477] width 93 height 33
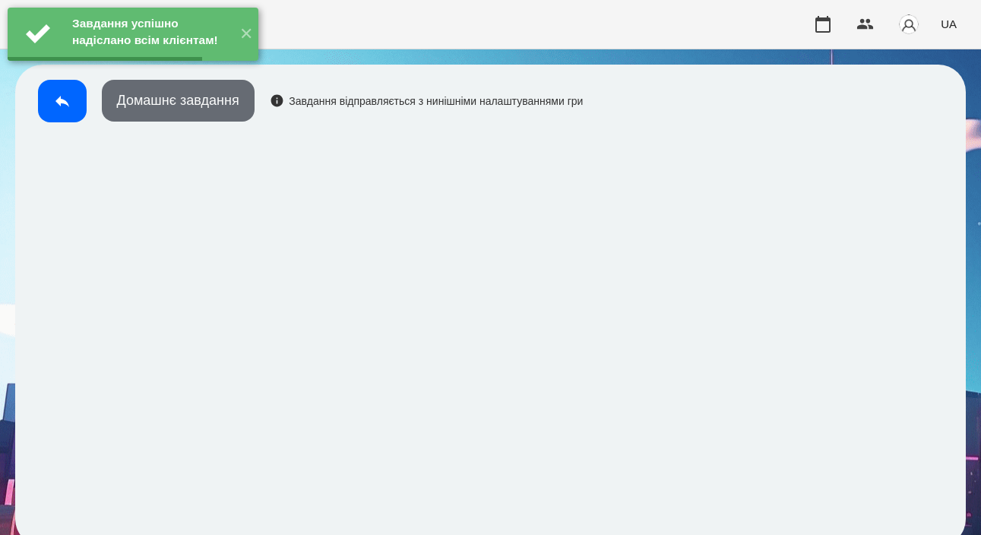
click at [173, 109] on button "Домашнє завдання" at bounding box center [178, 101] width 153 height 42
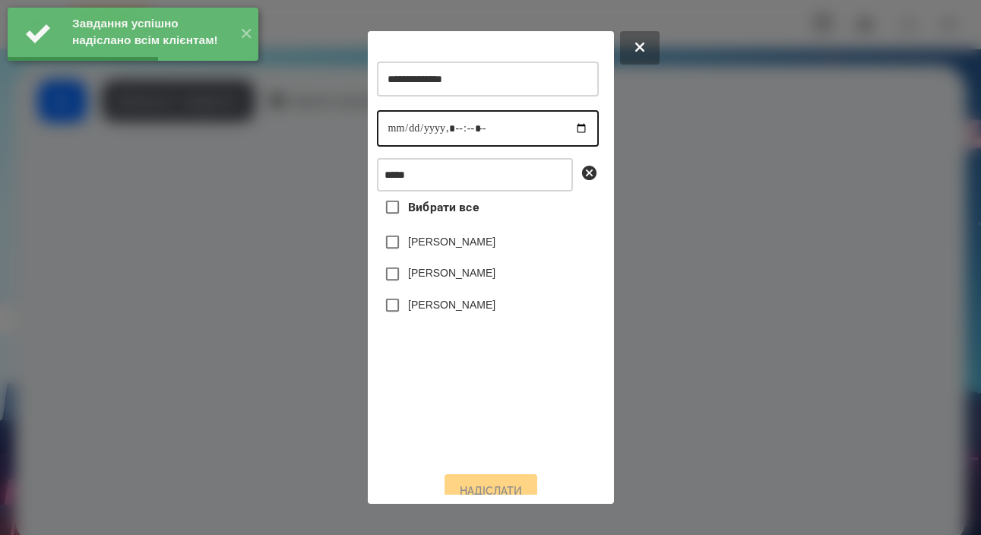
click at [391, 140] on input "datetime-local" at bounding box center [488, 128] width 222 height 36
type input "**********"
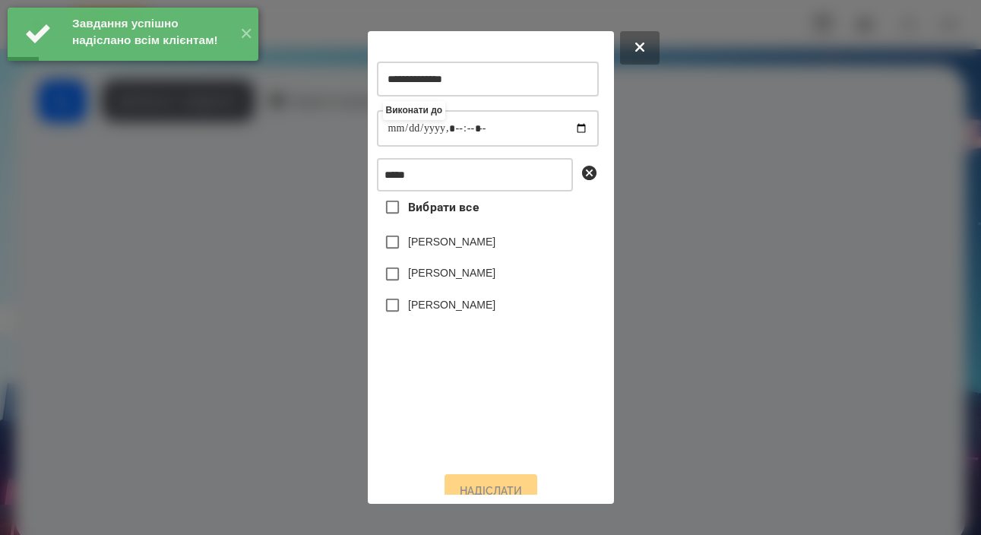
click at [436, 312] on label "[PERSON_NAME]" at bounding box center [451, 304] width 87 height 15
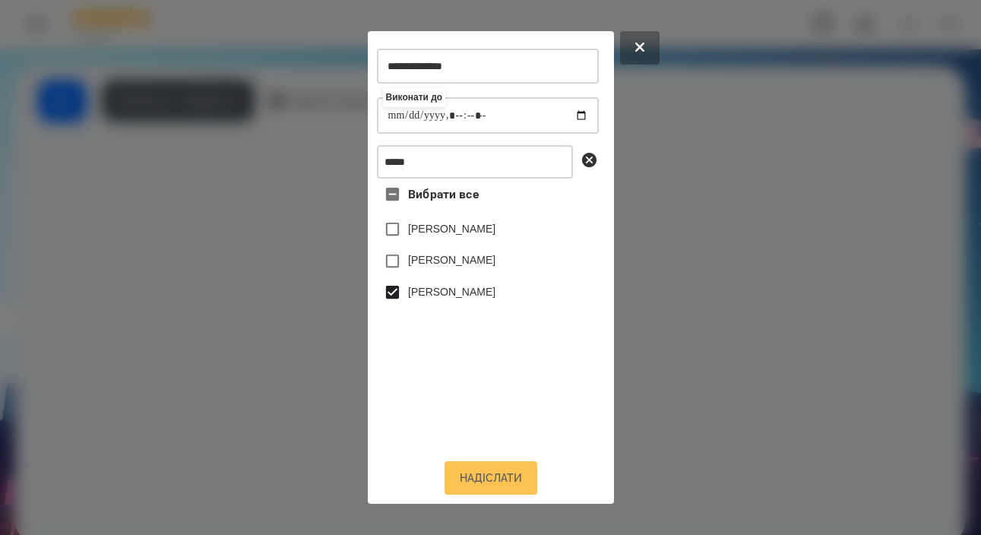
click at [478, 477] on button "Надіслати" at bounding box center [491, 477] width 93 height 33
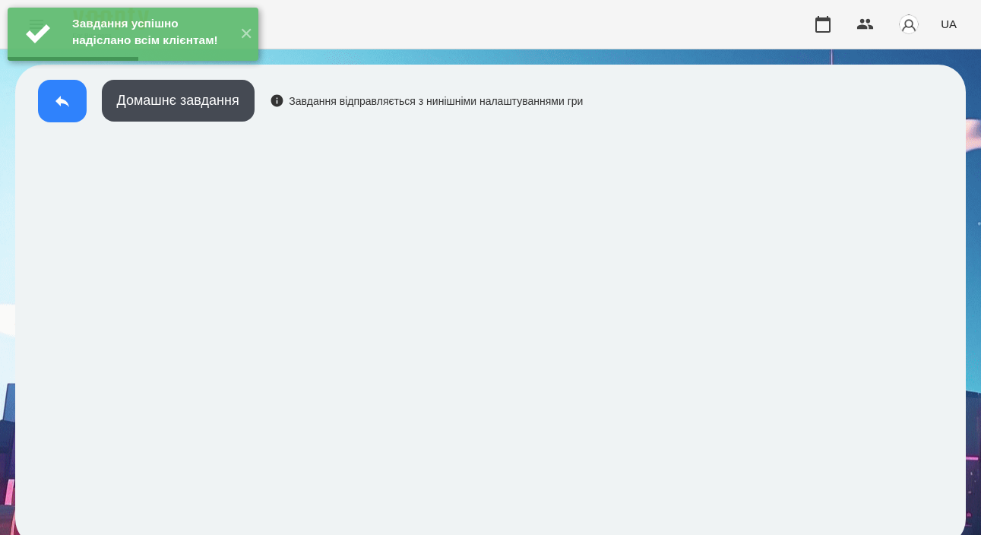
click at [80, 115] on button at bounding box center [62, 101] width 49 height 43
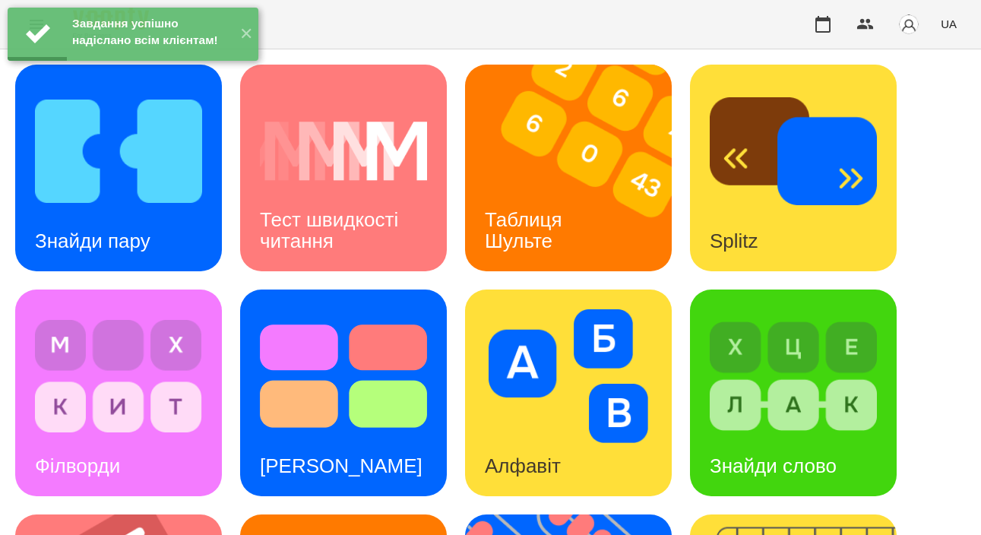
click at [154, 227] on div "Знайди пару" at bounding box center [92, 241] width 155 height 60
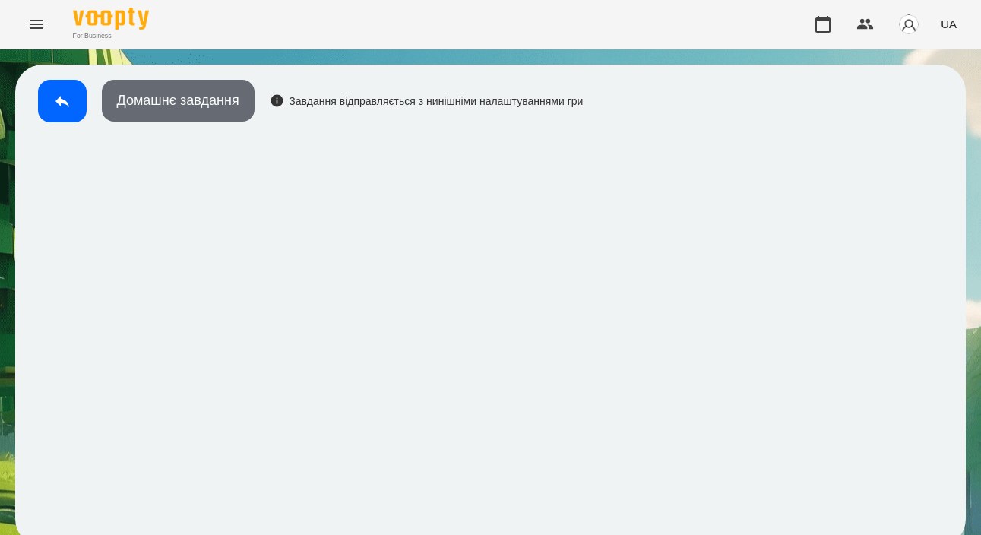
click at [185, 90] on button "Домашнє завдання" at bounding box center [178, 101] width 153 height 42
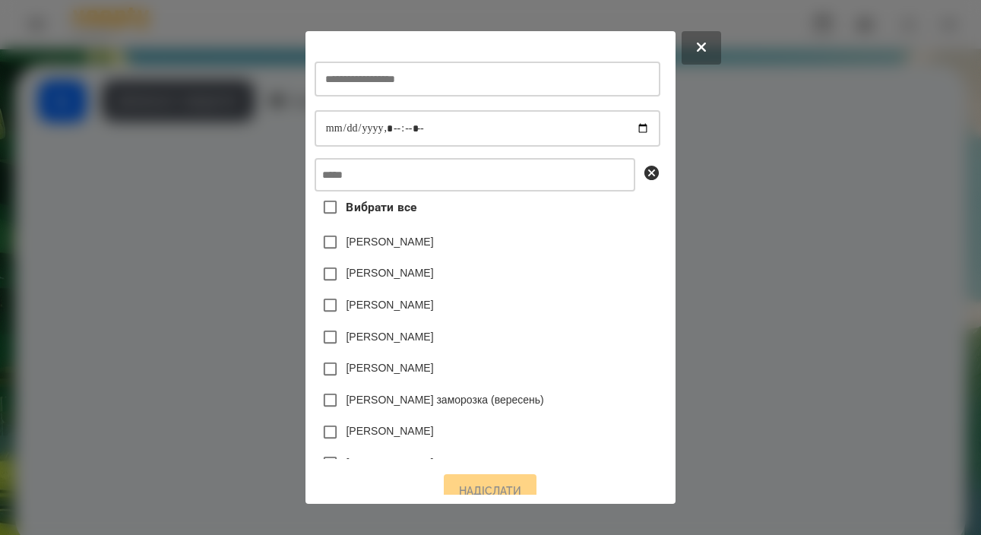
click at [772, 187] on div at bounding box center [490, 267] width 981 height 535
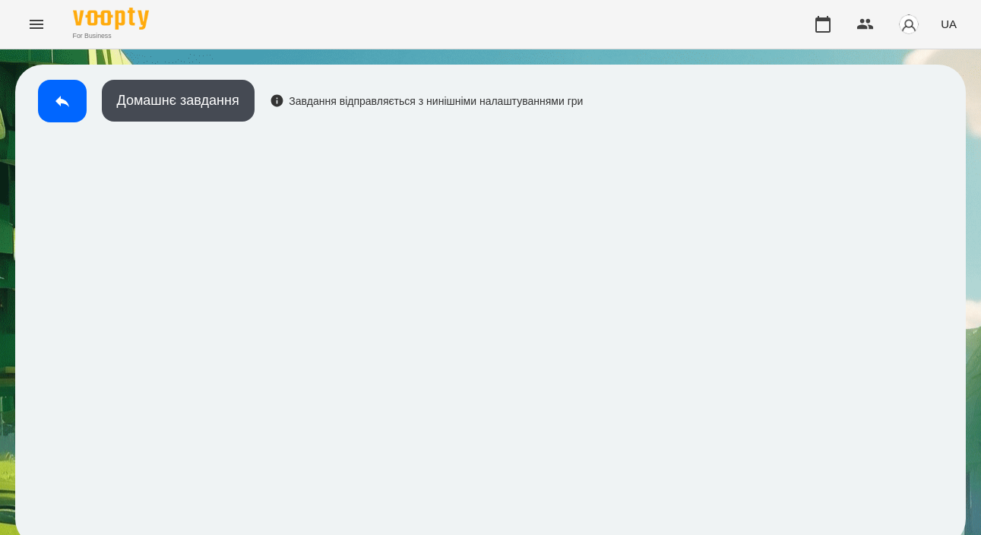
click at [233, 124] on div "Домашнє завдання Завдання відправляється з нинішніми налаштуваннями гри" at bounding box center [306, 105] width 553 height 50
click at [238, 112] on button "Домашнє завдання" at bounding box center [178, 101] width 153 height 42
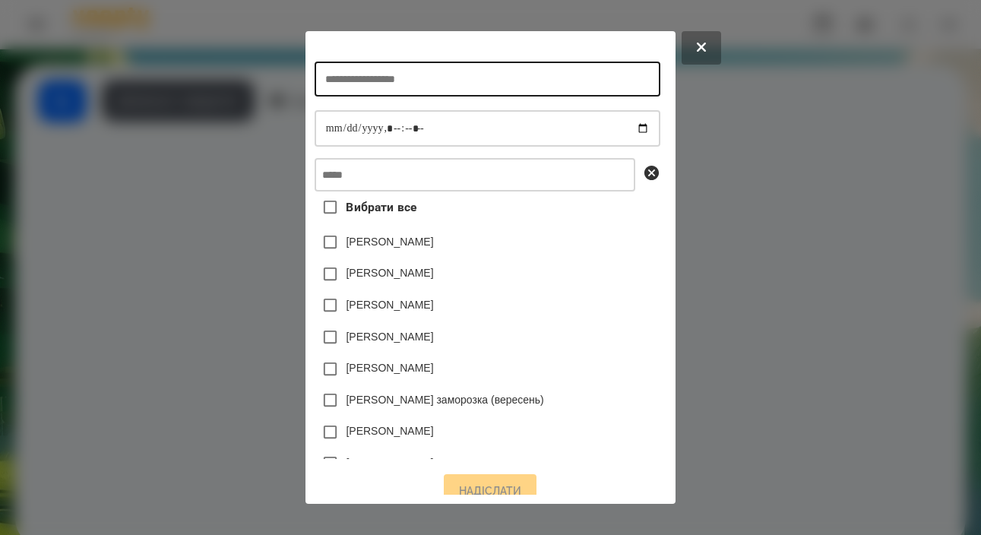
click at [462, 80] on input "text" at bounding box center [488, 79] width 346 height 35
type input "**********"
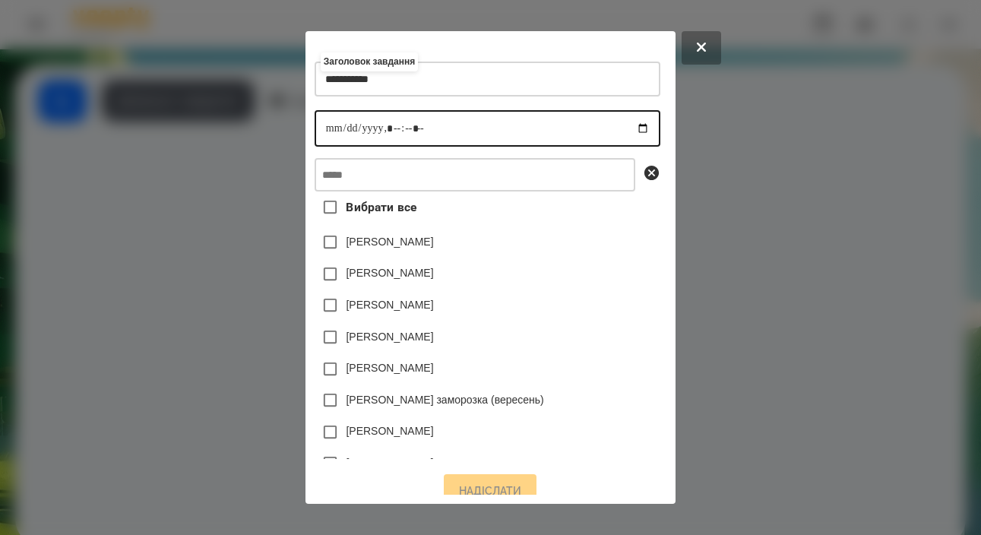
click at [315, 136] on input "datetime-local" at bounding box center [488, 128] width 346 height 36
click at [379, 132] on input "datetime-local" at bounding box center [488, 128] width 346 height 36
type input "**********"
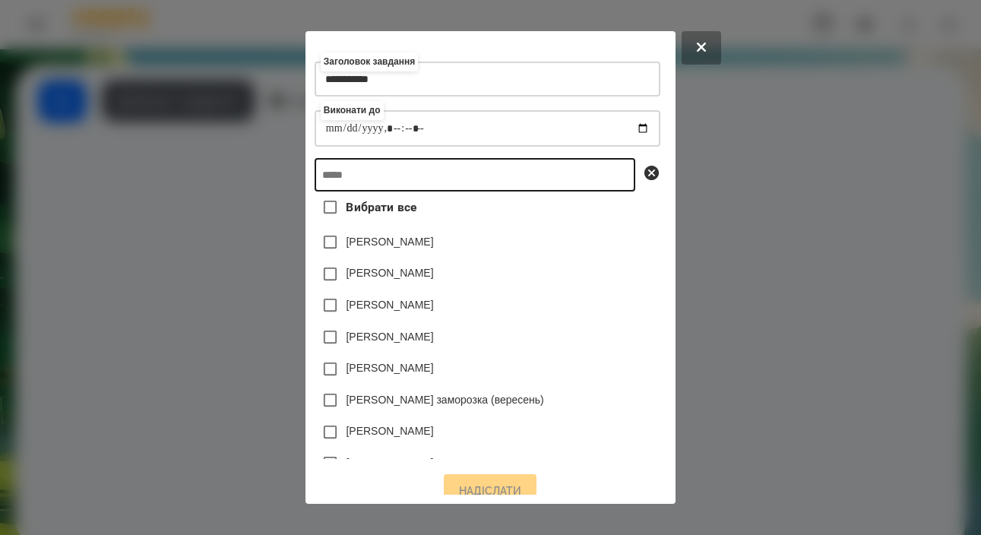
click at [442, 182] on input "text" at bounding box center [475, 174] width 321 height 33
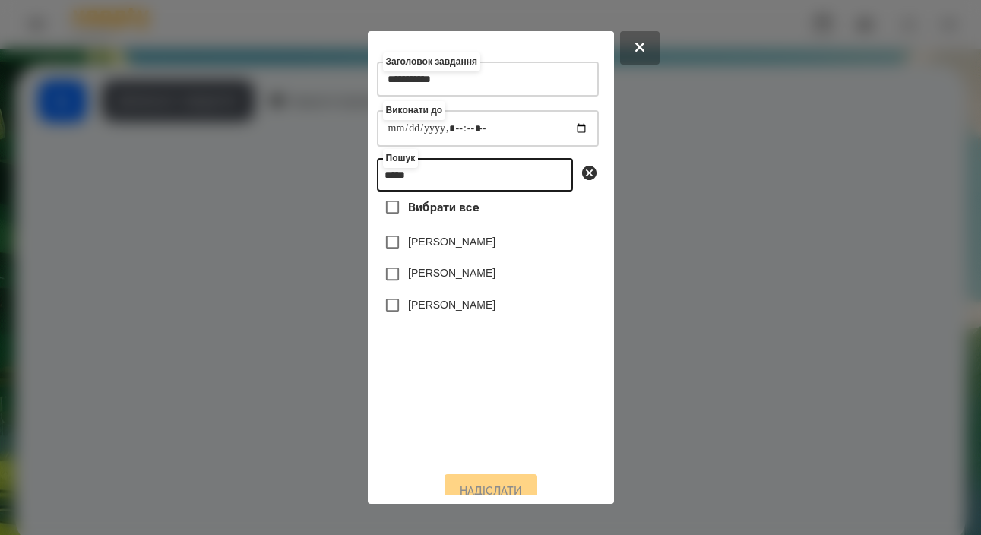
type input "*****"
click at [449, 312] on label "[PERSON_NAME]" at bounding box center [451, 304] width 87 height 15
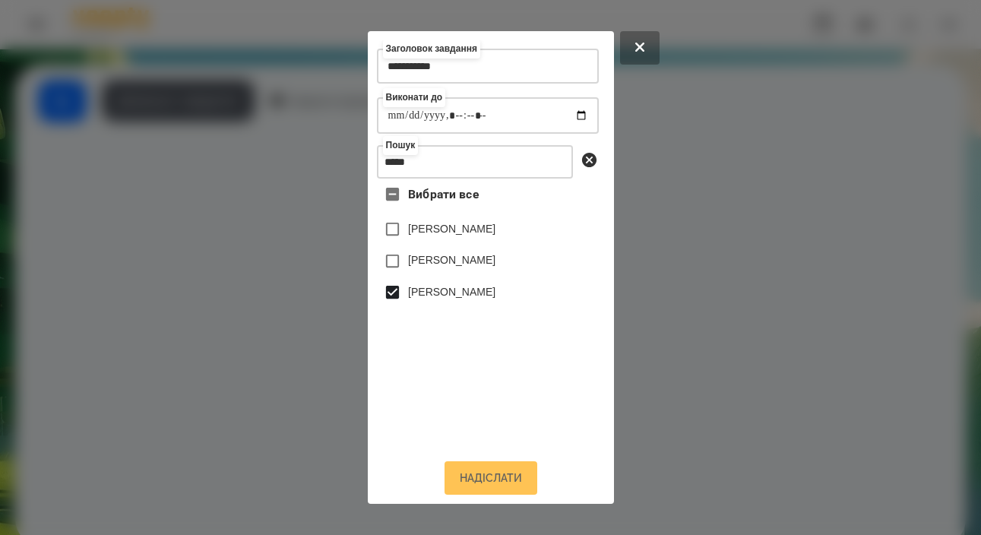
scroll to position [25, 0]
click at [487, 483] on button "Надіслати" at bounding box center [491, 477] width 93 height 33
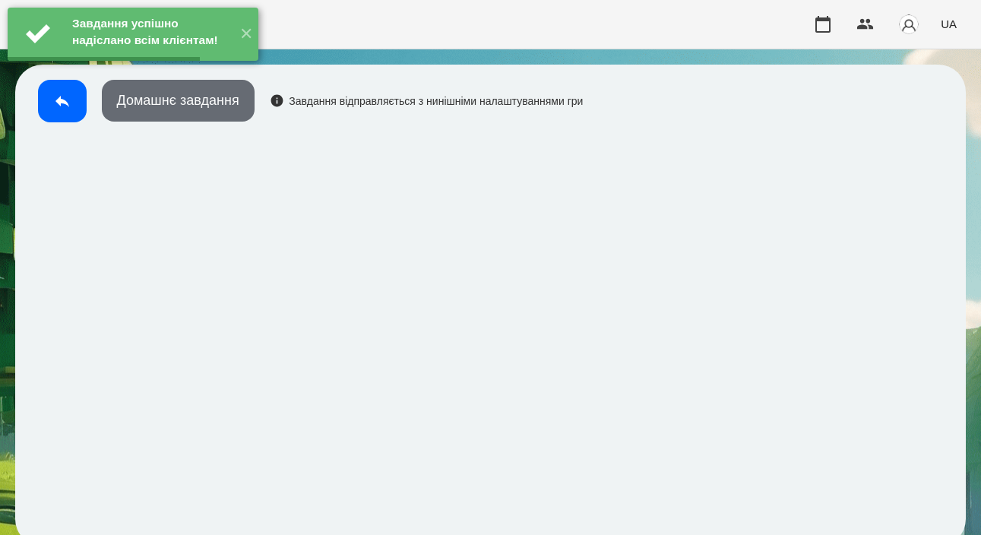
click at [227, 116] on button "Домашнє завдання" at bounding box center [178, 101] width 153 height 42
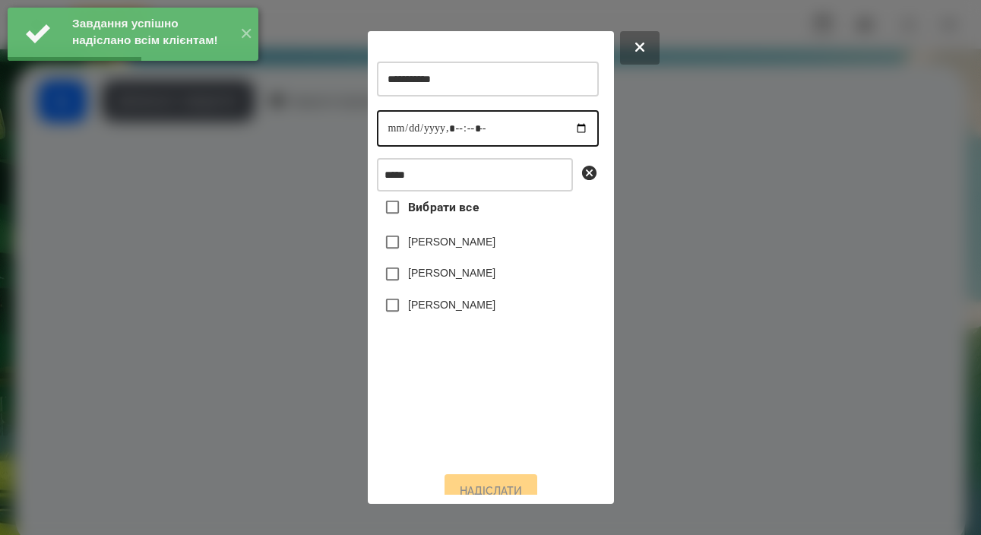
click at [384, 139] on input "datetime-local" at bounding box center [488, 128] width 222 height 36
type input "**********"
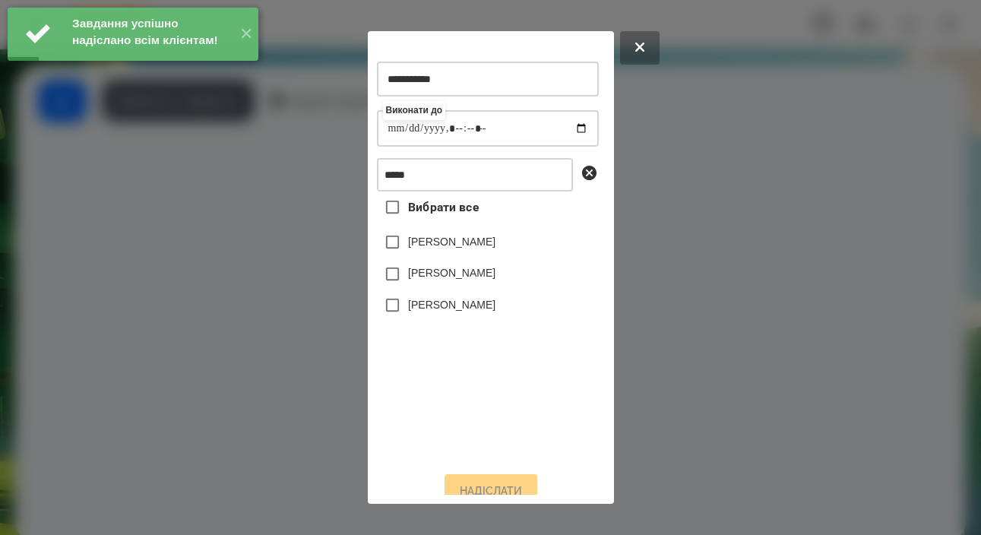
click at [468, 312] on label "[PERSON_NAME]" at bounding box center [451, 304] width 87 height 15
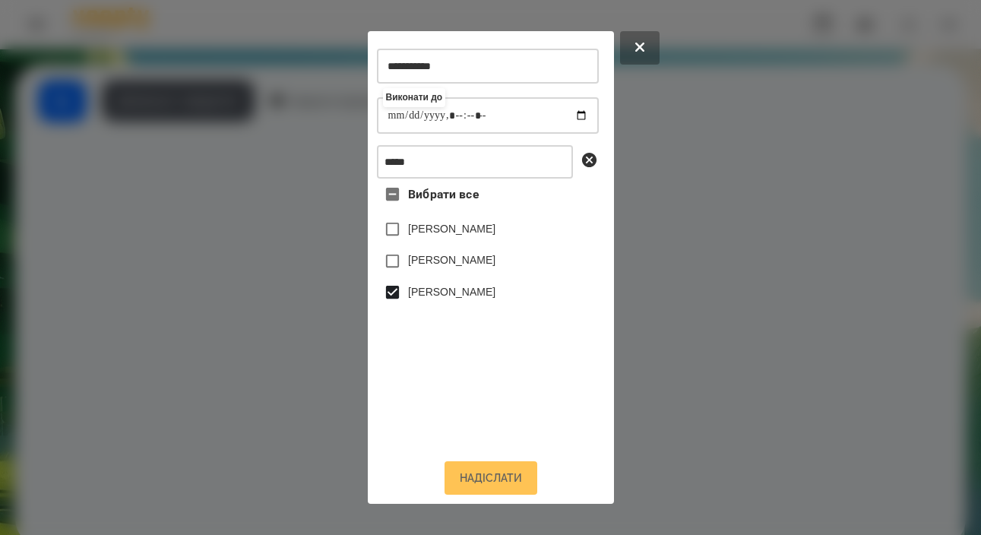
click at [481, 470] on button "Надіслати" at bounding box center [491, 477] width 93 height 33
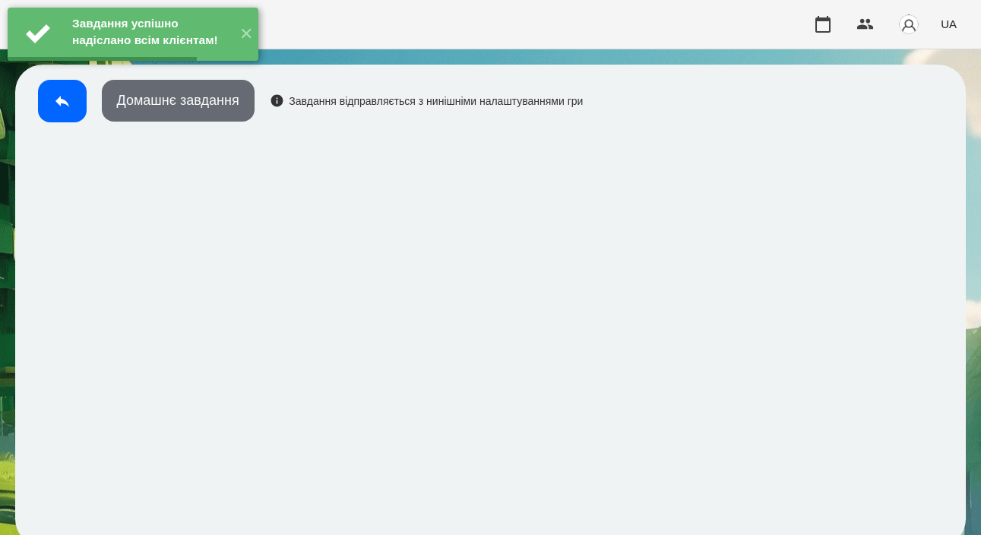
click at [214, 117] on button "Домашнє завдання" at bounding box center [178, 101] width 153 height 42
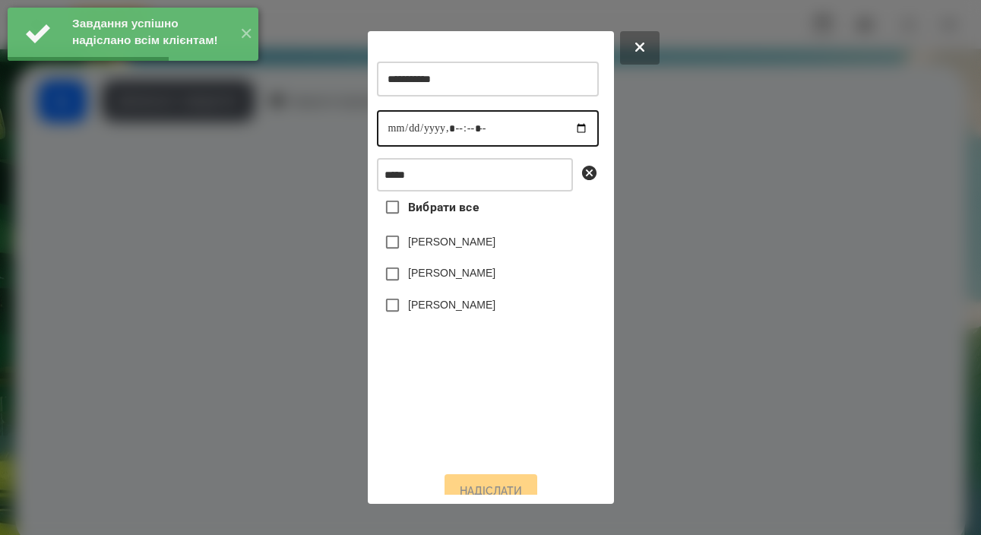
click at [391, 131] on input "datetime-local" at bounding box center [488, 128] width 222 height 36
type input "**********"
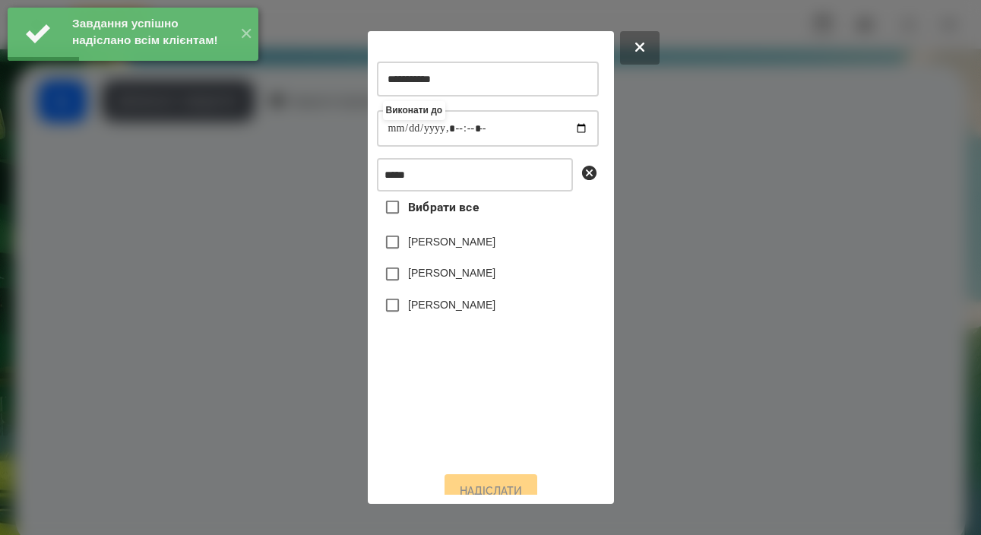
click at [455, 312] on label "[PERSON_NAME]" at bounding box center [451, 304] width 87 height 15
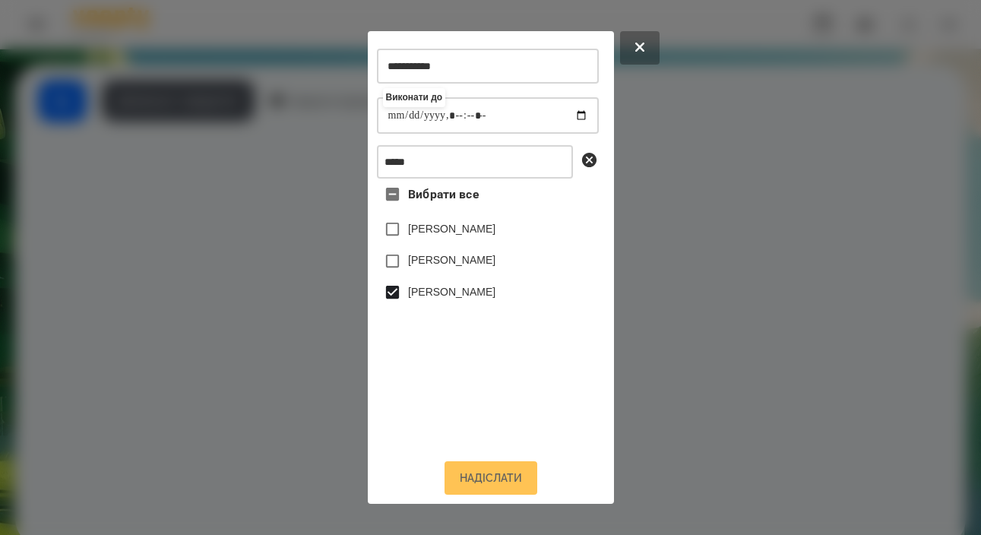
click at [477, 478] on button "Надіслати" at bounding box center [491, 477] width 93 height 33
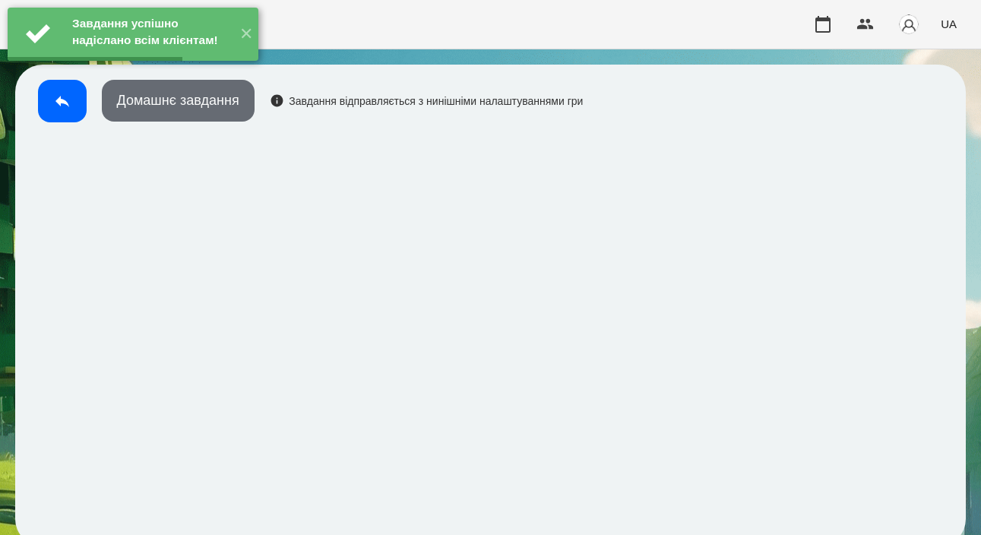
click at [187, 121] on button "Домашнє завдання" at bounding box center [178, 101] width 153 height 42
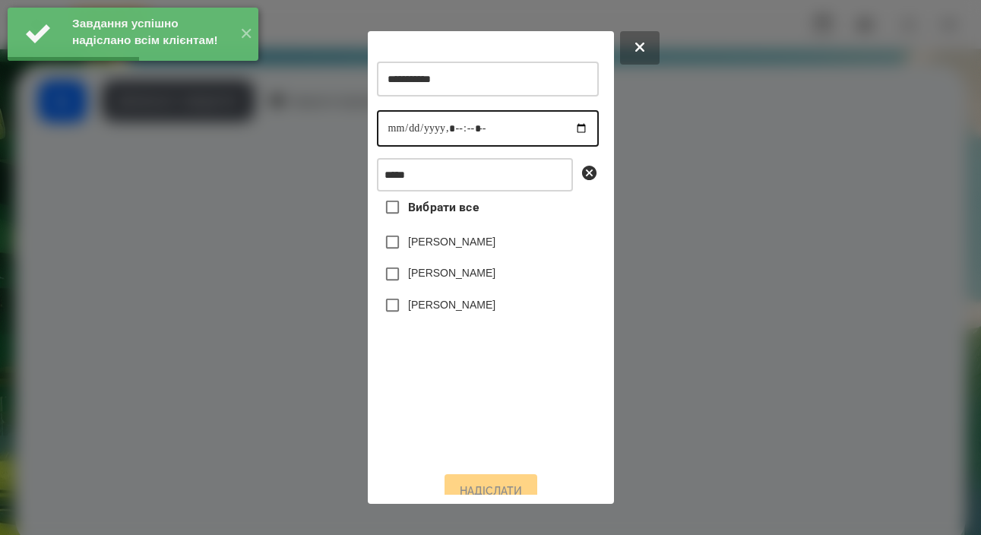
click at [408, 128] on input "datetime-local" at bounding box center [488, 128] width 222 height 36
click at [395, 128] on input "datetime-local" at bounding box center [488, 128] width 222 height 36
type input "**********"
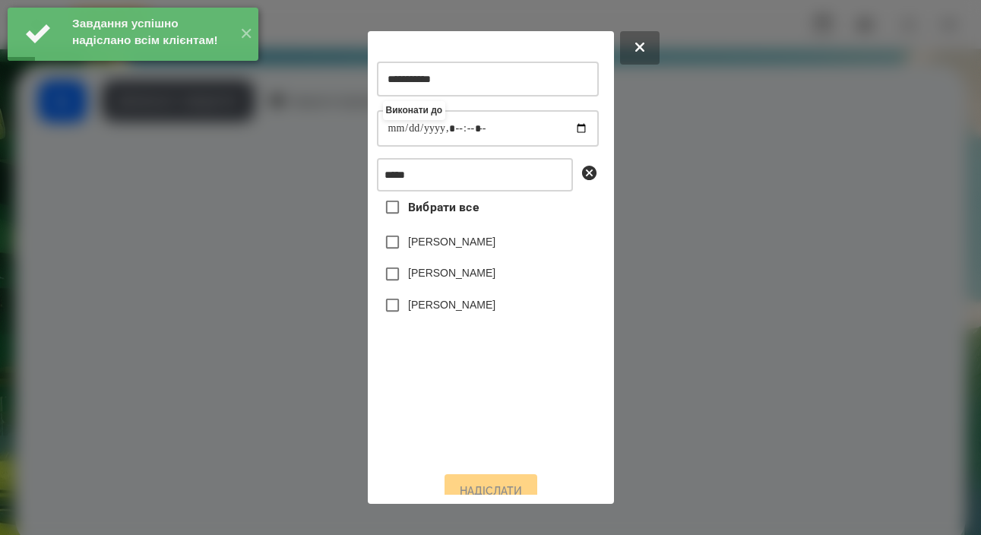
click at [451, 312] on label "[PERSON_NAME]" at bounding box center [451, 304] width 87 height 15
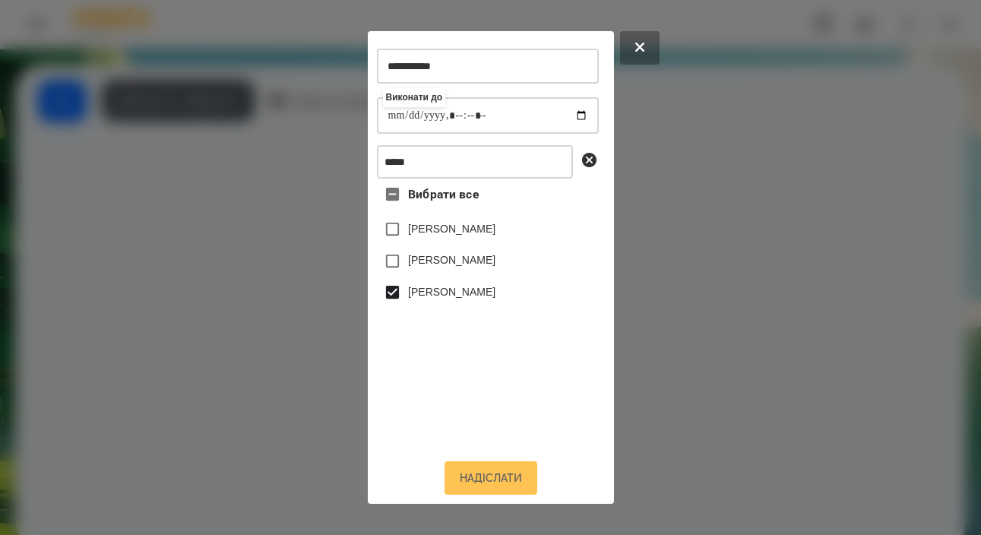
click at [471, 483] on button "Надіслати" at bounding box center [491, 477] width 93 height 33
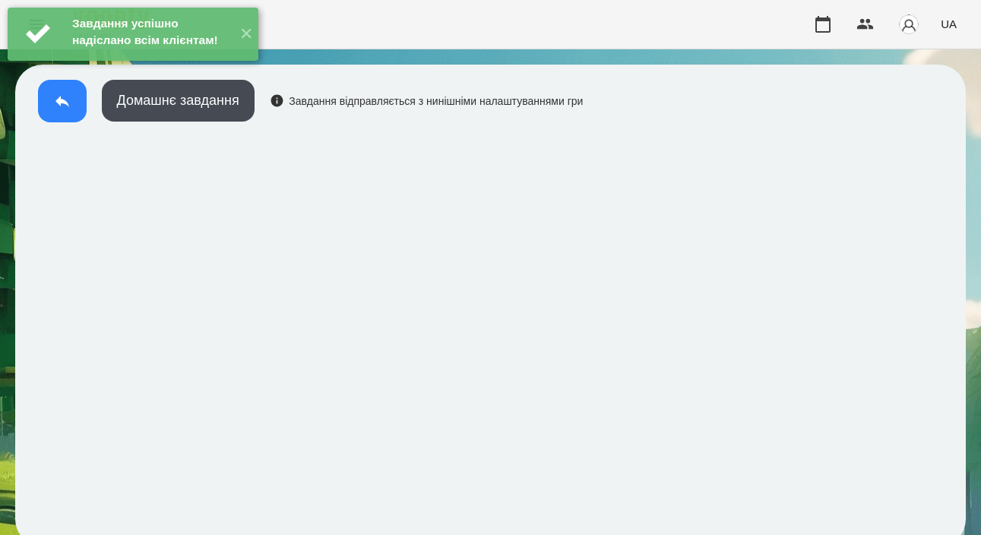
click at [76, 116] on button at bounding box center [62, 101] width 49 height 43
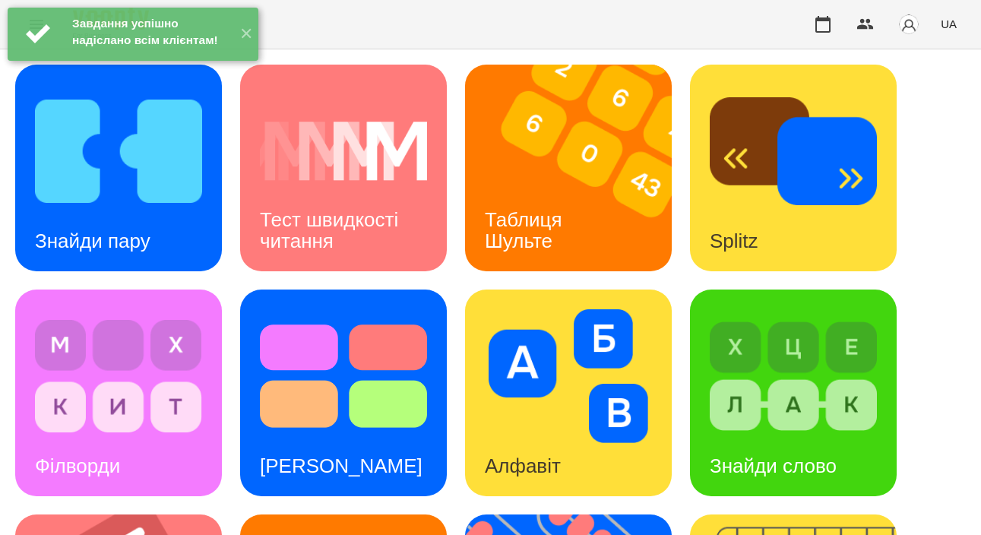
scroll to position [366, 0]
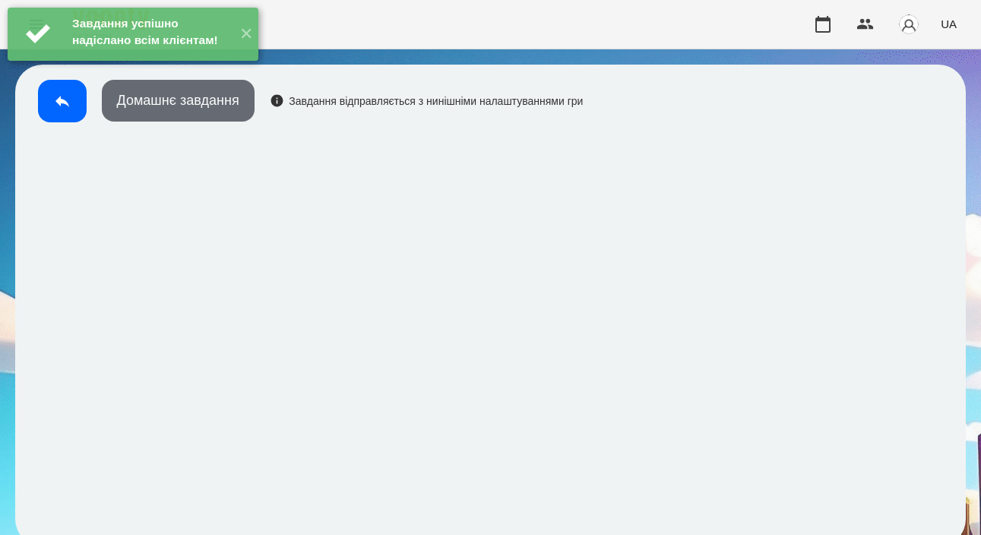
click at [183, 107] on button "Домашнє завдання" at bounding box center [178, 101] width 153 height 42
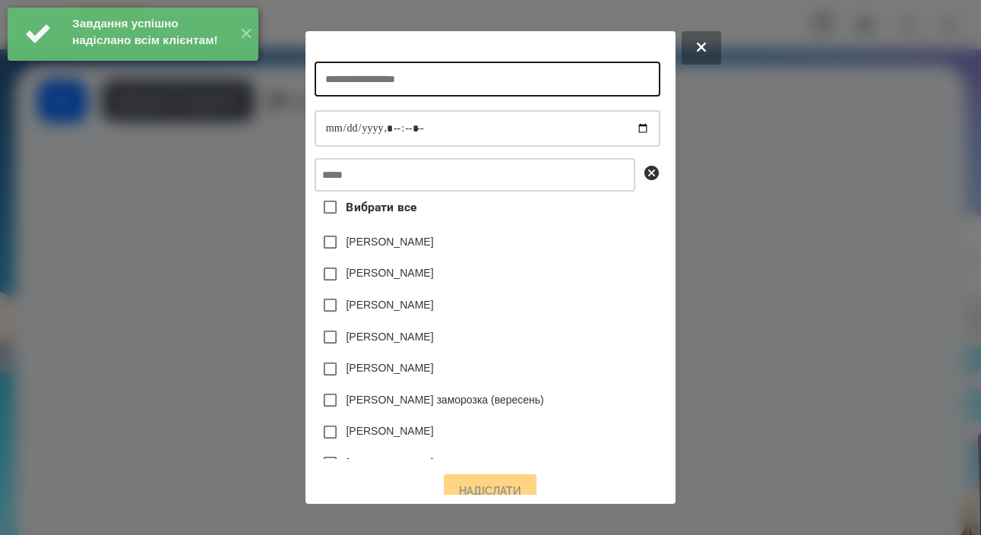
click at [430, 83] on input "text" at bounding box center [488, 79] width 346 height 35
type input "**********"
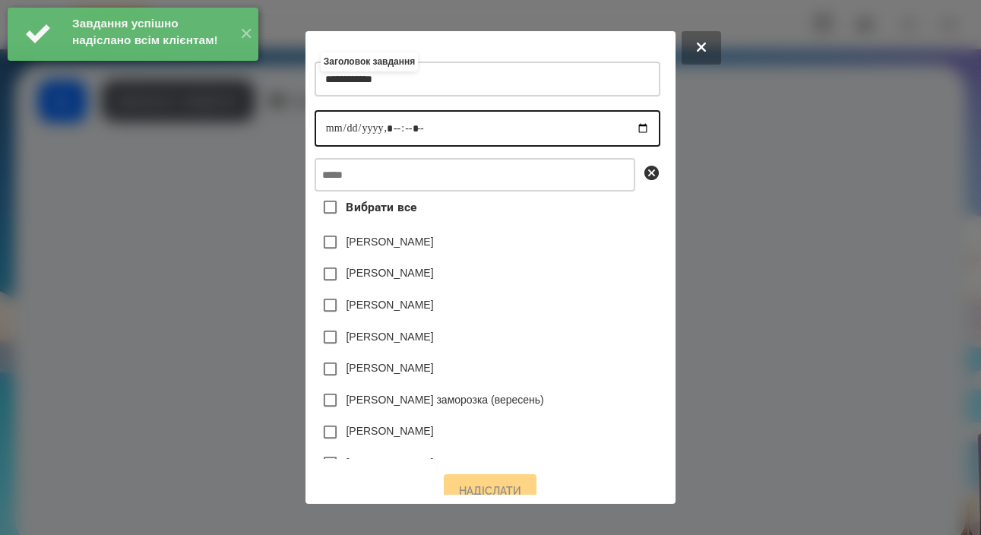
click at [315, 134] on input "datetime-local" at bounding box center [488, 128] width 346 height 36
click at [387, 137] on input "datetime-local" at bounding box center [488, 128] width 346 height 36
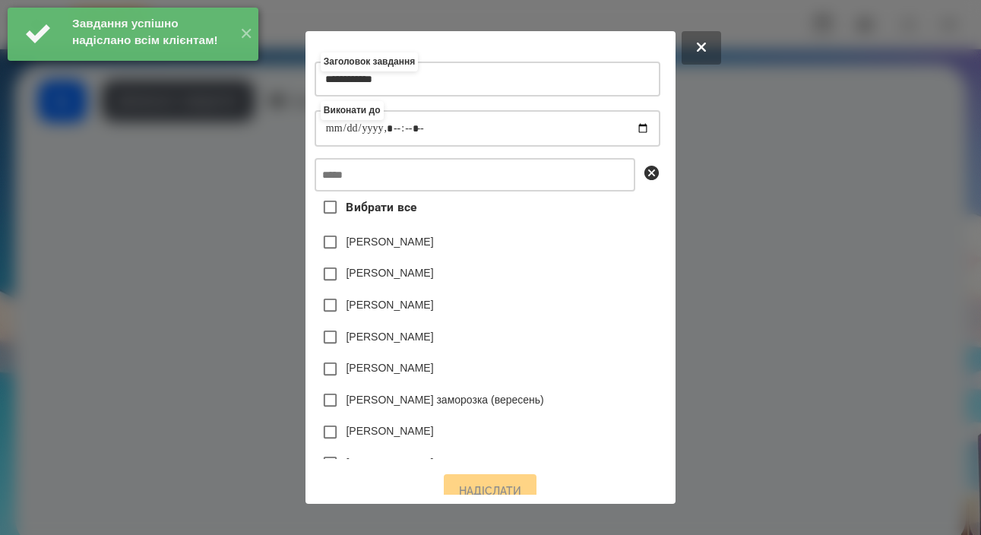
type input "**********"
click at [444, 192] on input "text" at bounding box center [475, 174] width 321 height 33
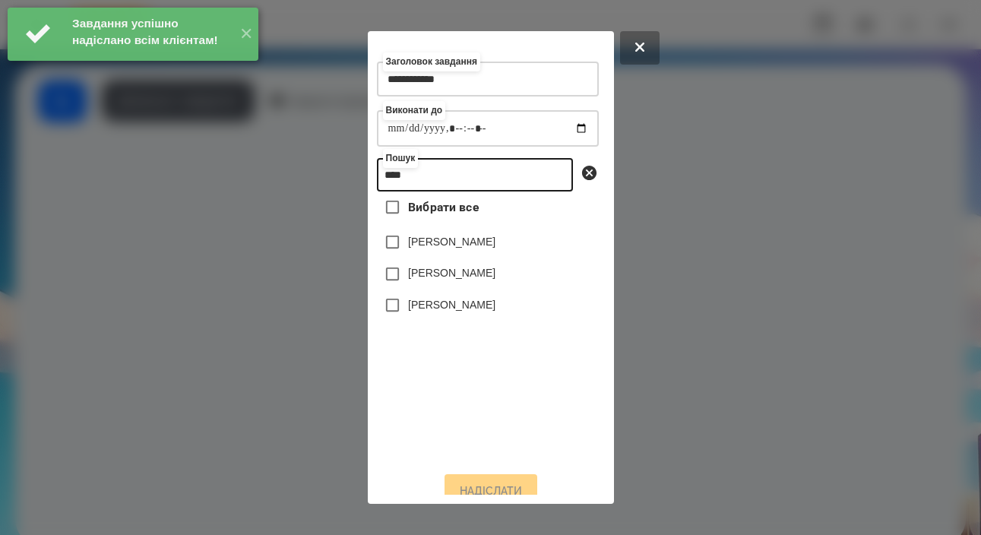
type input "****"
click at [465, 312] on label "[PERSON_NAME]" at bounding box center [451, 304] width 87 height 15
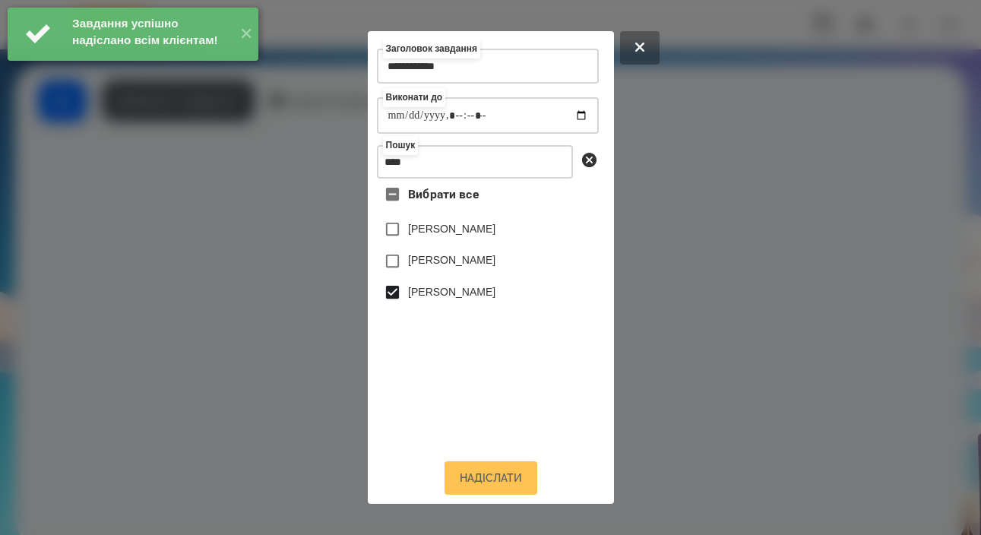
scroll to position [25, 0]
click at [483, 478] on button "Надіслати" at bounding box center [491, 477] width 93 height 33
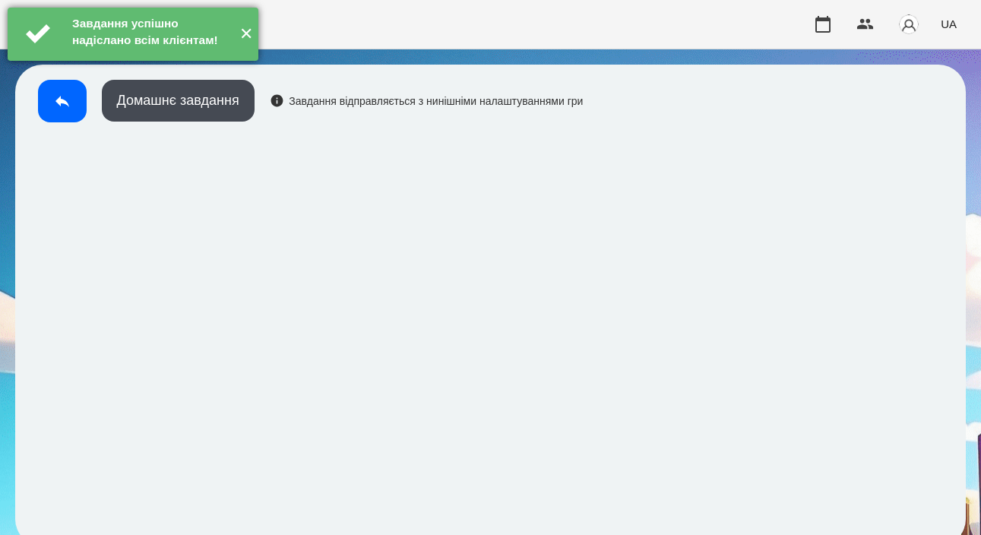
click at [241, 52] on button "✕" at bounding box center [245, 34] width 25 height 53
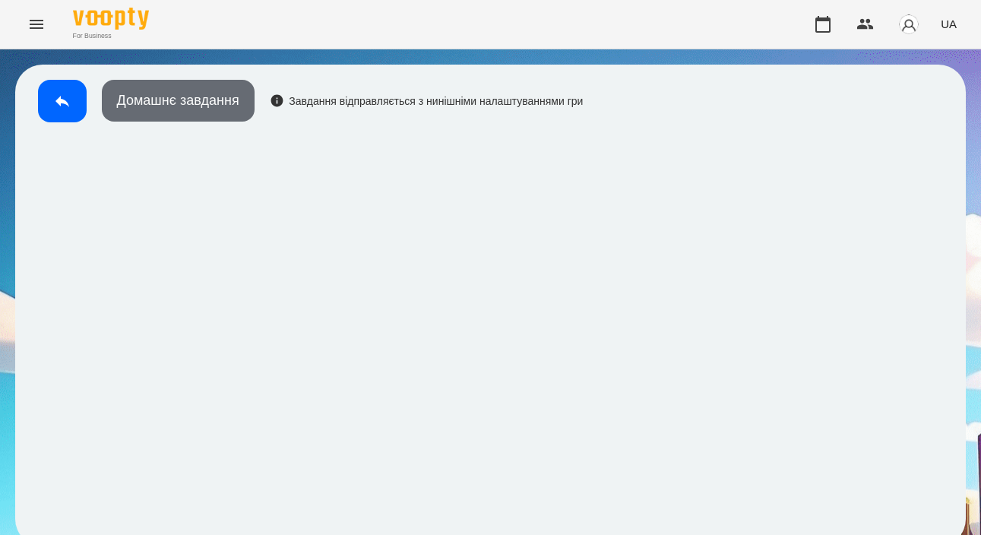
click at [211, 112] on button "Домашнє завдання" at bounding box center [178, 101] width 153 height 42
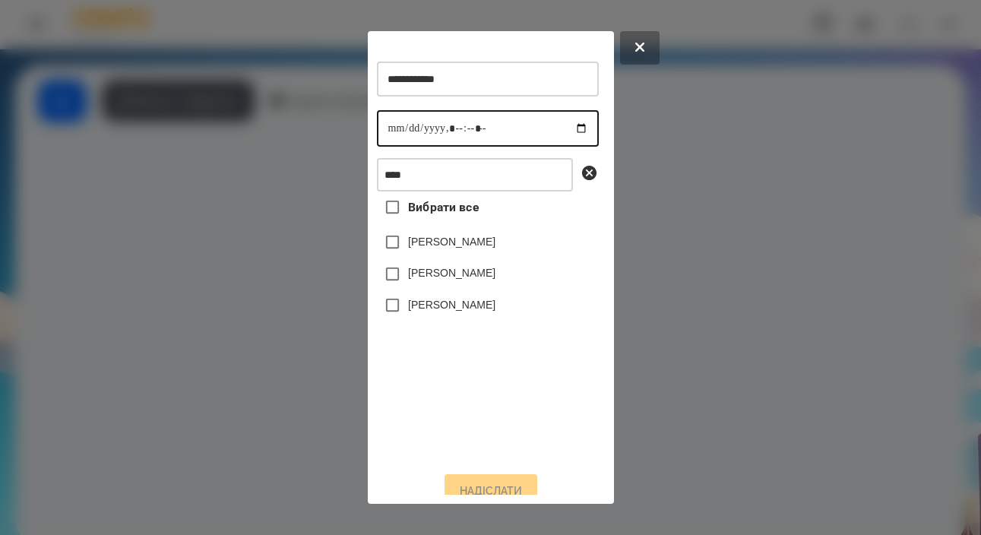
click at [393, 132] on input "datetime-local" at bounding box center [488, 128] width 222 height 36
type input "**********"
click at [456, 312] on label "[PERSON_NAME]" at bounding box center [451, 304] width 87 height 15
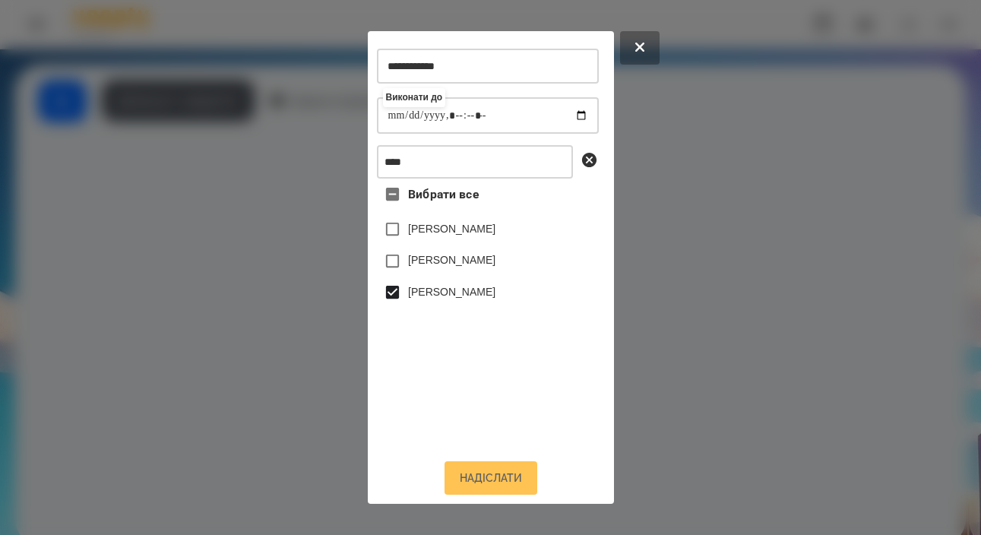
click at [490, 480] on button "Надіслати" at bounding box center [491, 477] width 93 height 33
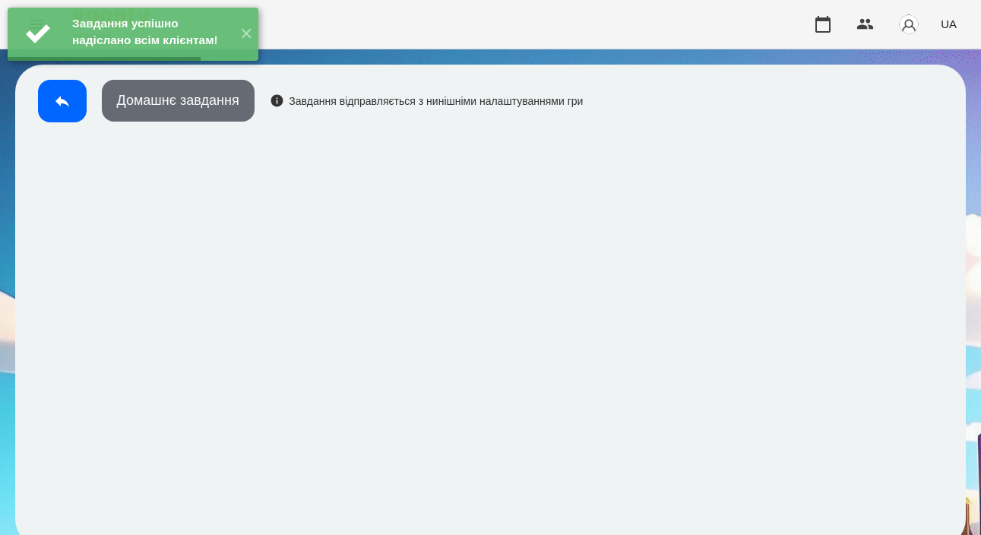
click at [190, 107] on button "Домашнє завдання" at bounding box center [178, 101] width 153 height 42
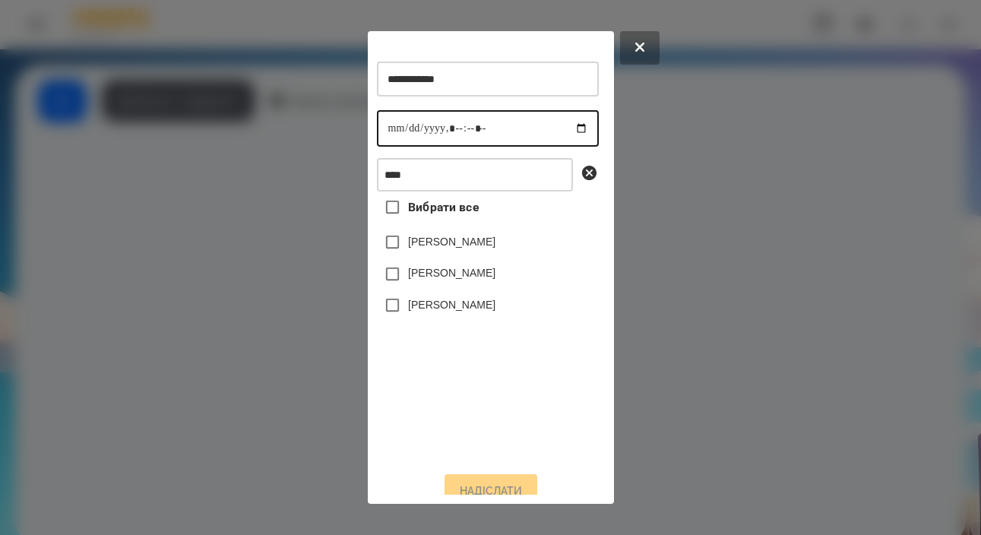
click at [388, 138] on input "datetime-local" at bounding box center [488, 128] width 222 height 36
type input "**********"
click at [448, 312] on label "[PERSON_NAME]" at bounding box center [451, 304] width 87 height 15
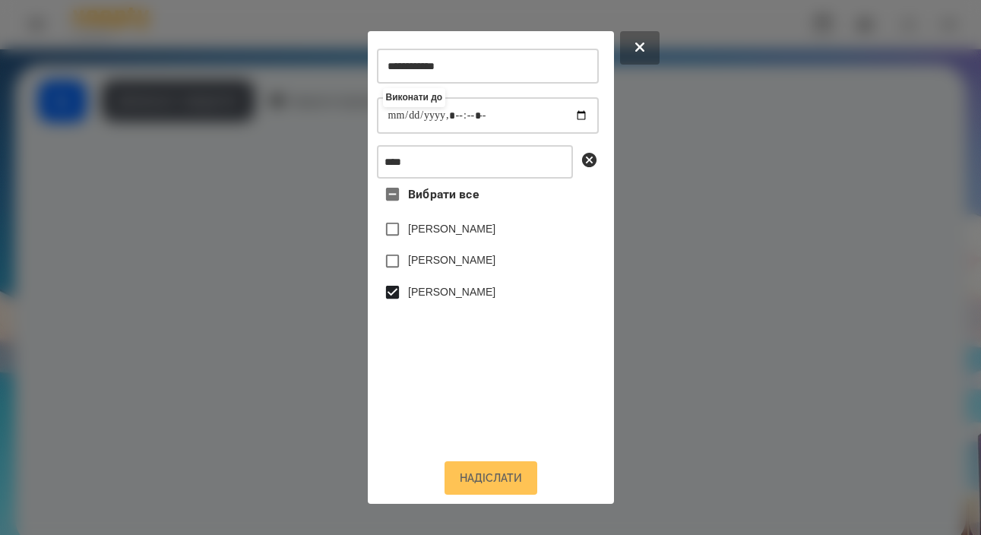
click at [492, 479] on button "Надіслати" at bounding box center [491, 477] width 93 height 33
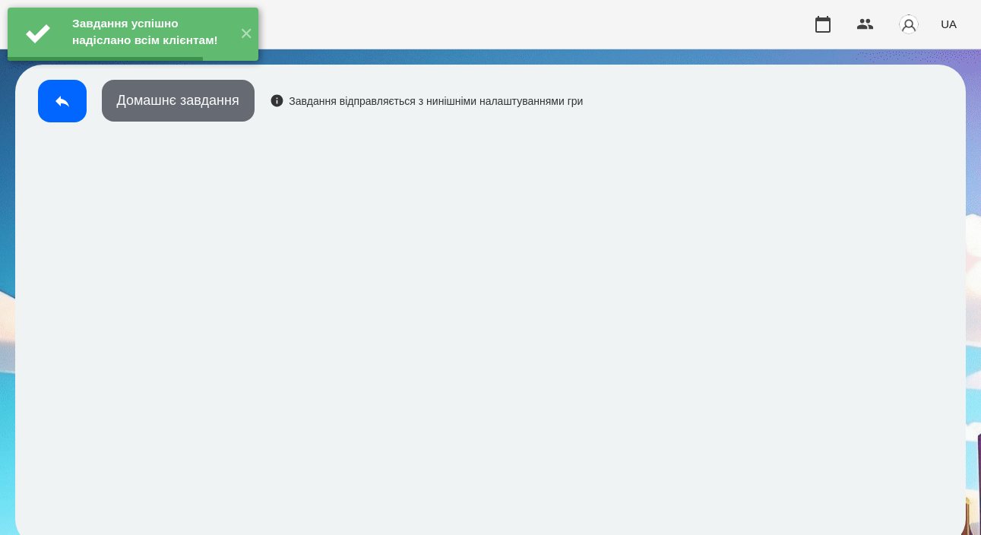
click at [218, 115] on button "Домашнє завдання" at bounding box center [178, 101] width 153 height 42
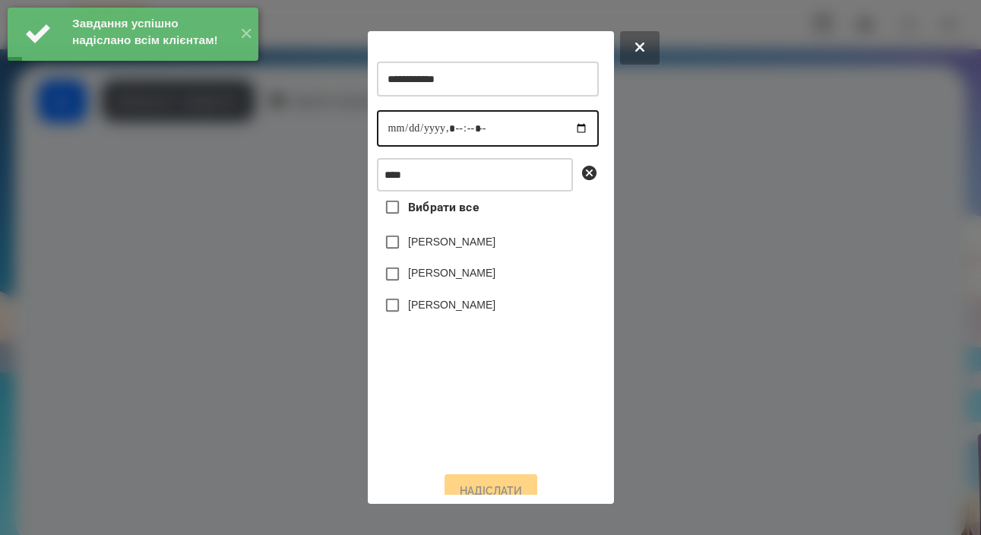
click at [397, 126] on input "datetime-local" at bounding box center [488, 128] width 222 height 36
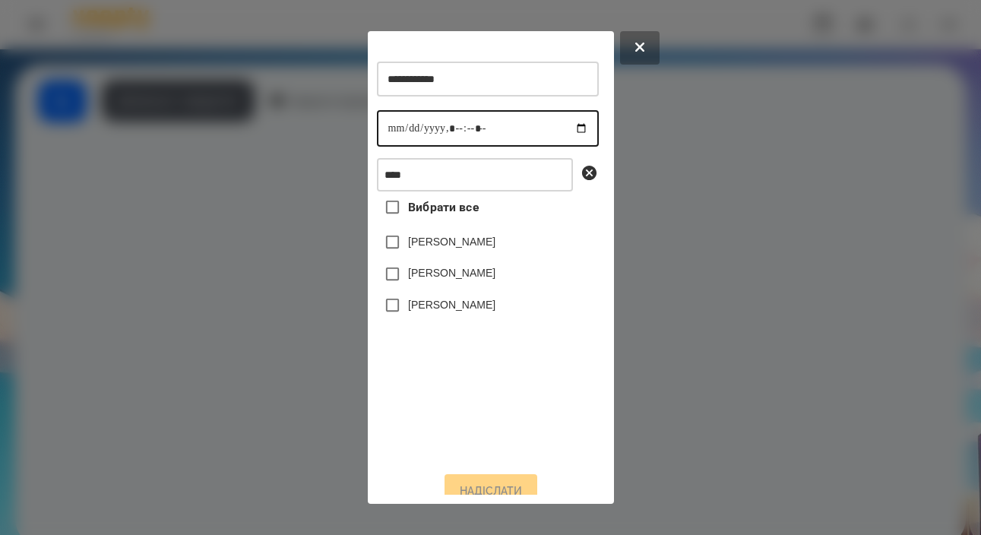
type input "**********"
click at [449, 312] on label "[PERSON_NAME]" at bounding box center [451, 304] width 87 height 15
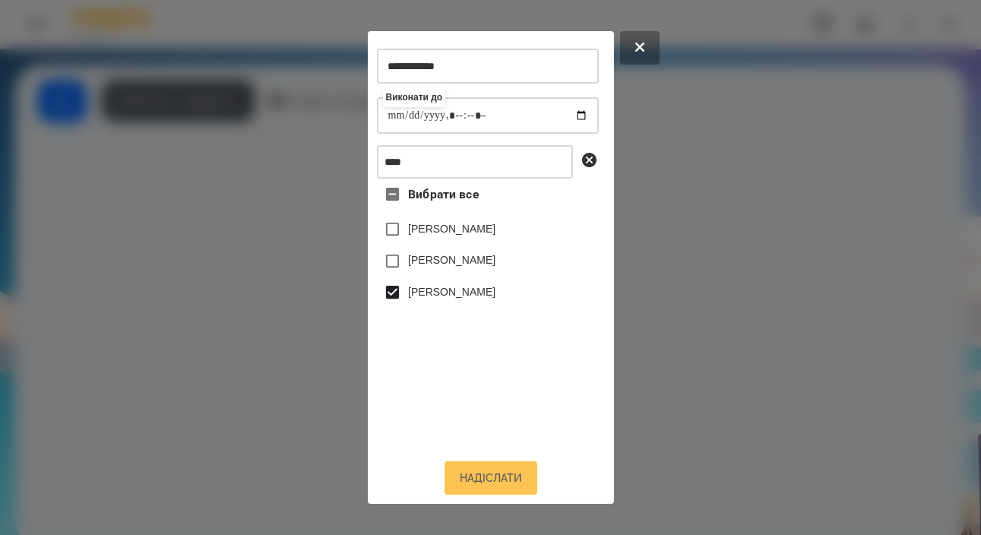
click at [487, 481] on button "Надіслати" at bounding box center [491, 477] width 93 height 33
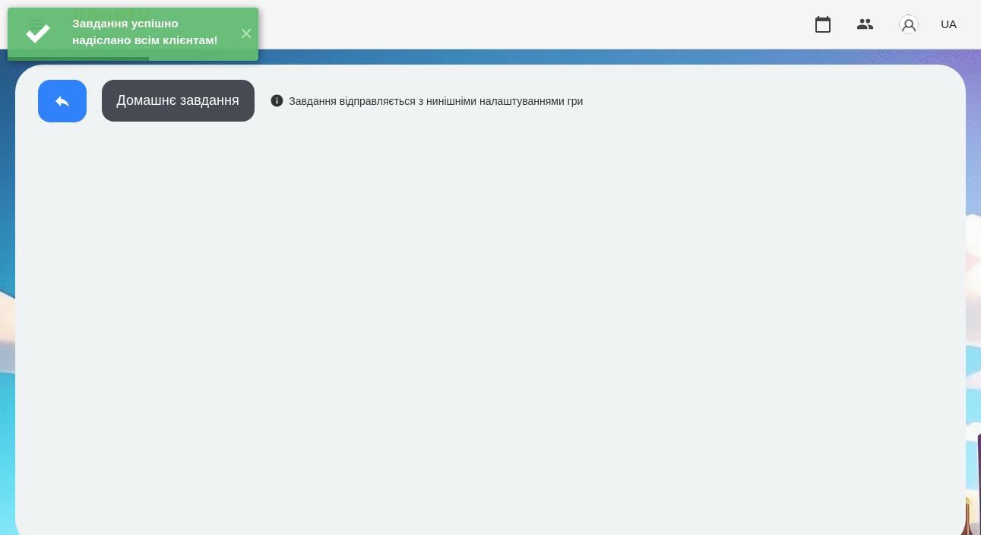
click at [64, 117] on button at bounding box center [62, 101] width 49 height 43
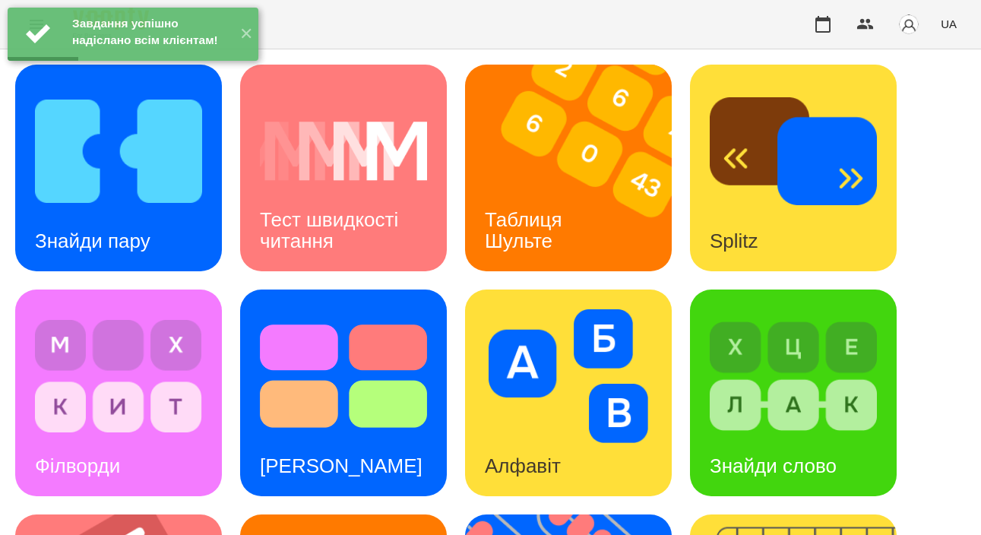
click at [248, 293] on link "Тест Струпа" at bounding box center [343, 393] width 207 height 207
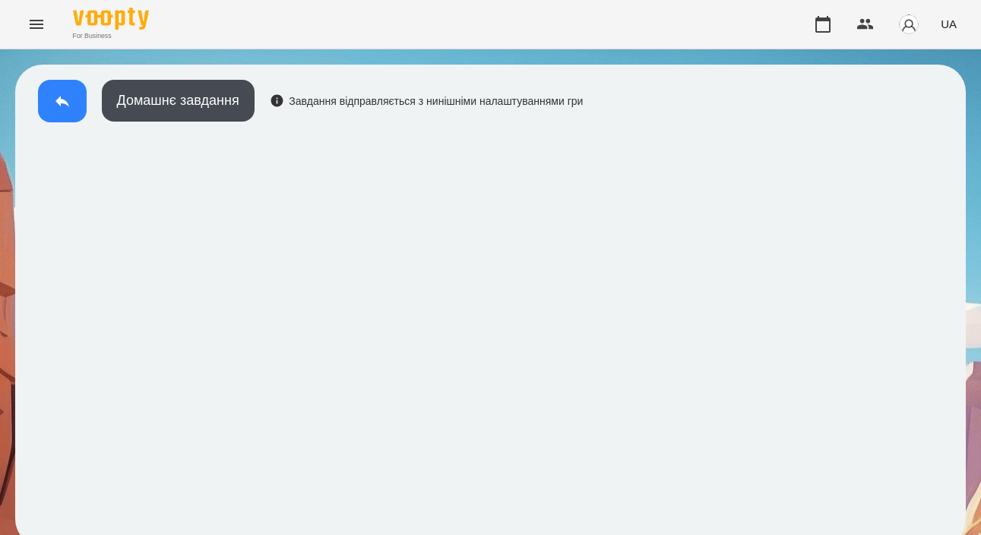
click at [63, 114] on button at bounding box center [62, 101] width 49 height 43
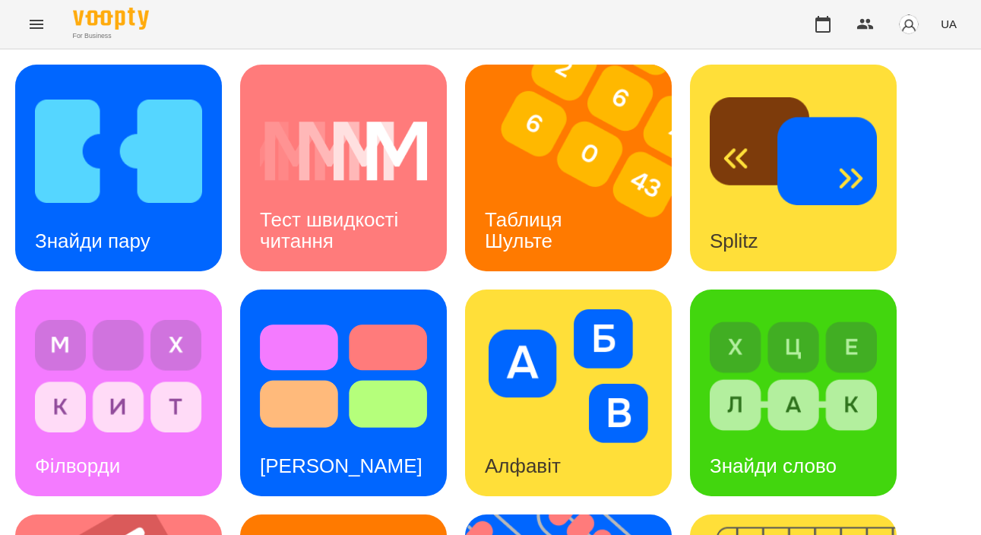
click at [831, 411] on img at bounding box center [793, 376] width 167 height 134
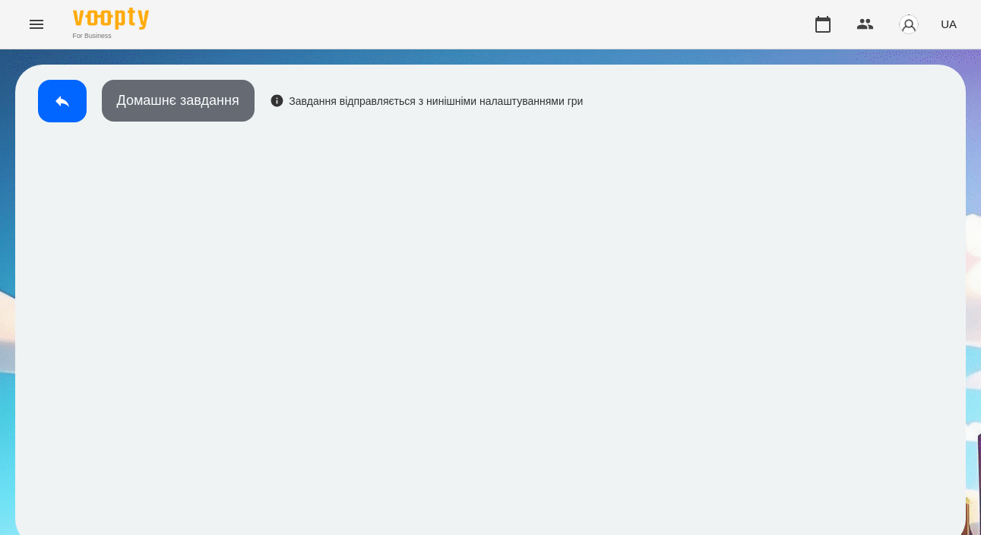
click at [203, 108] on button "Домашнє завдання" at bounding box center [178, 101] width 153 height 42
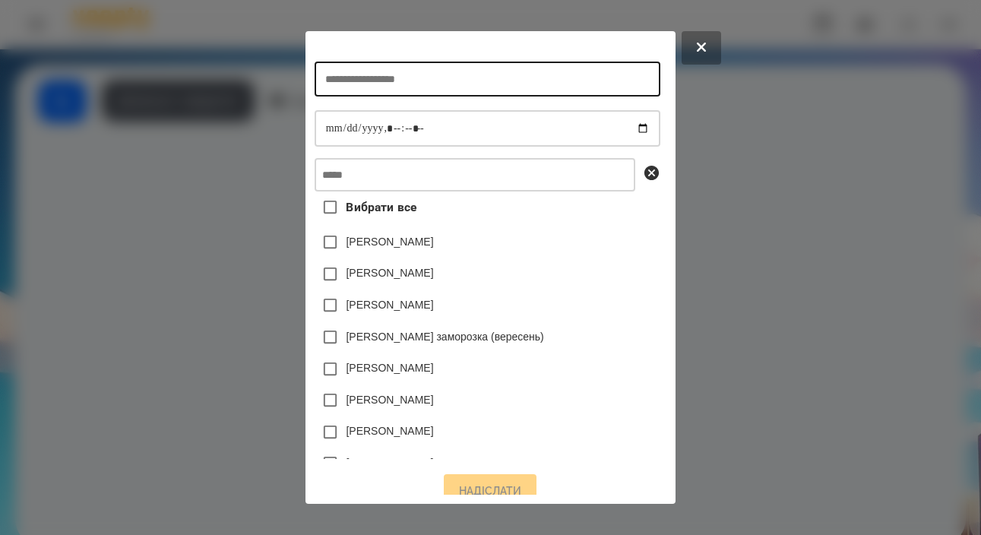
click at [418, 96] on input "text" at bounding box center [488, 79] width 346 height 35
type input "**********"
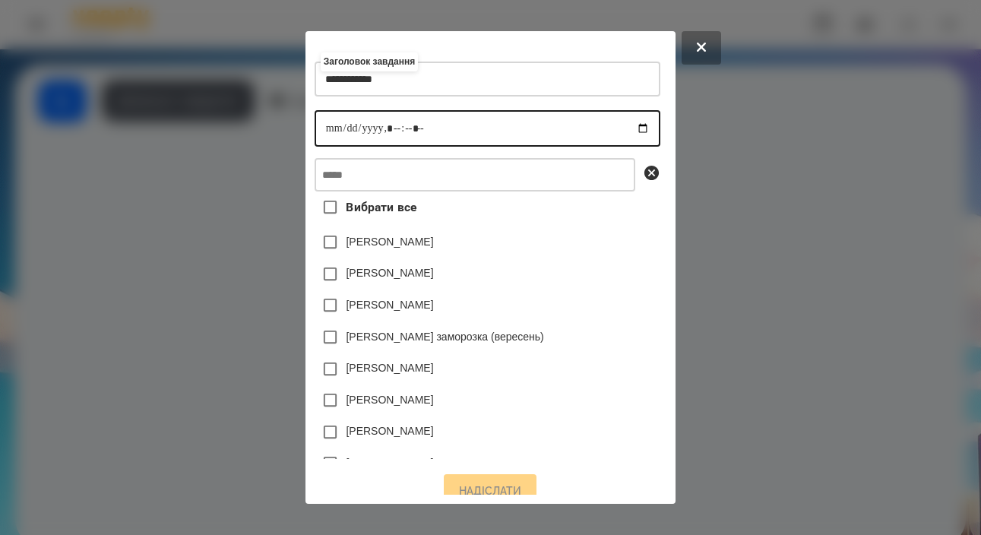
click at [315, 135] on input "datetime-local" at bounding box center [488, 128] width 346 height 36
click at [382, 123] on input "datetime-local" at bounding box center [488, 128] width 346 height 36
type input "**********"
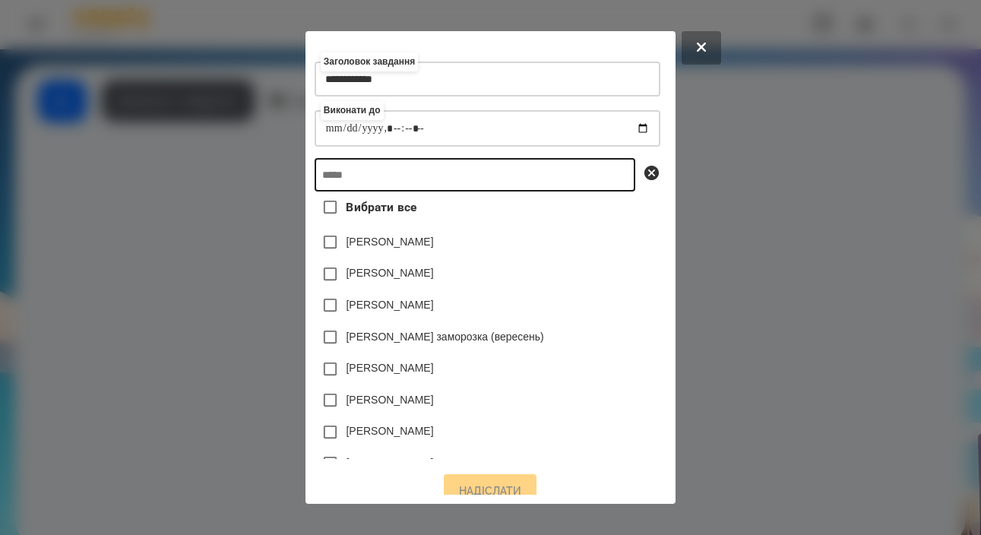
click at [431, 178] on input "text" at bounding box center [475, 174] width 321 height 33
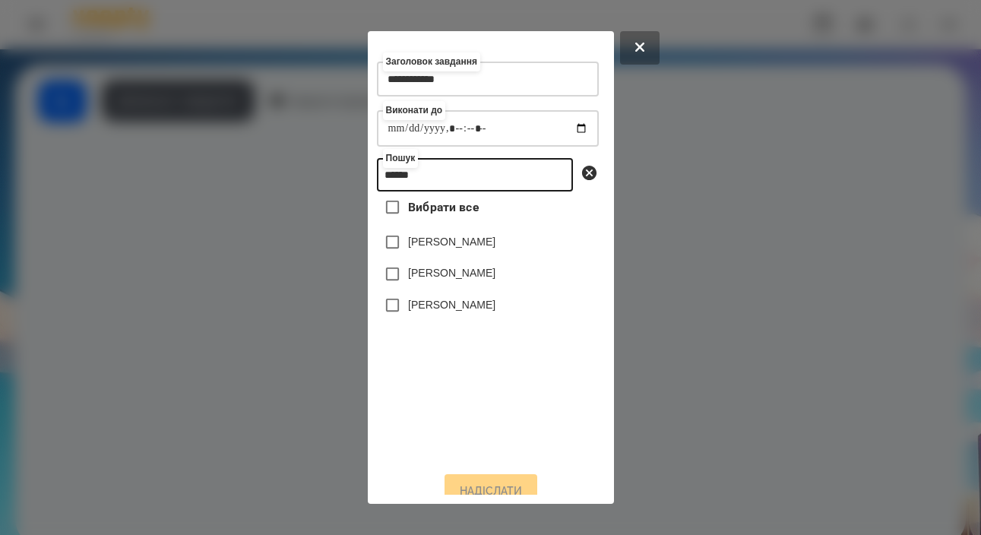
type input "******"
click at [452, 312] on label "[PERSON_NAME]" at bounding box center [451, 304] width 87 height 15
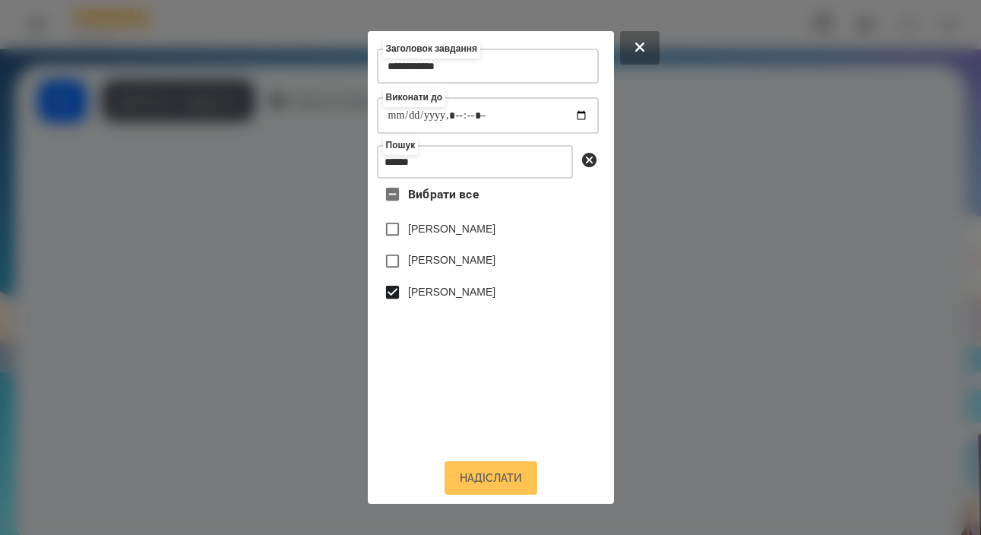
scroll to position [25, 0]
click at [485, 477] on button "Надіслати" at bounding box center [491, 477] width 93 height 33
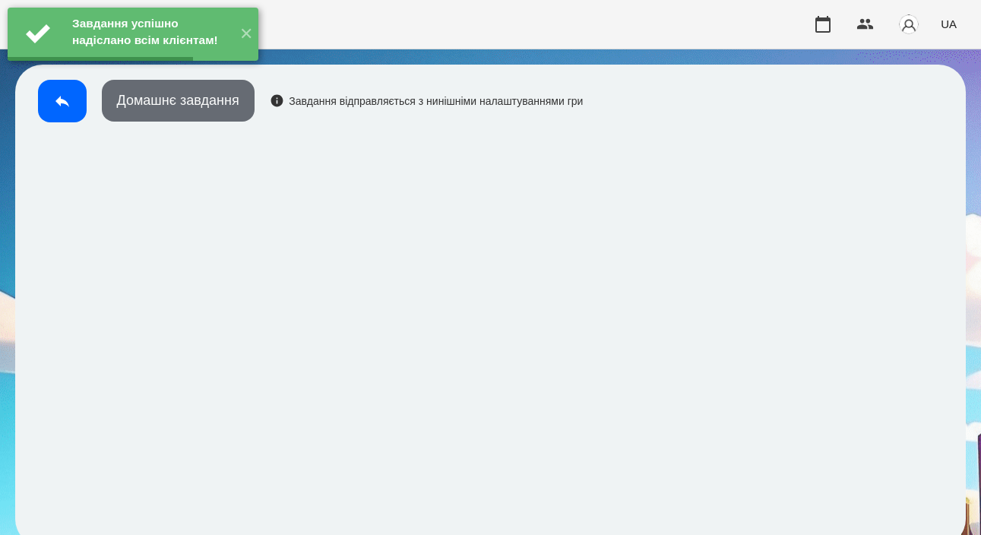
click at [179, 108] on button "Домашнє завдання" at bounding box center [178, 101] width 153 height 42
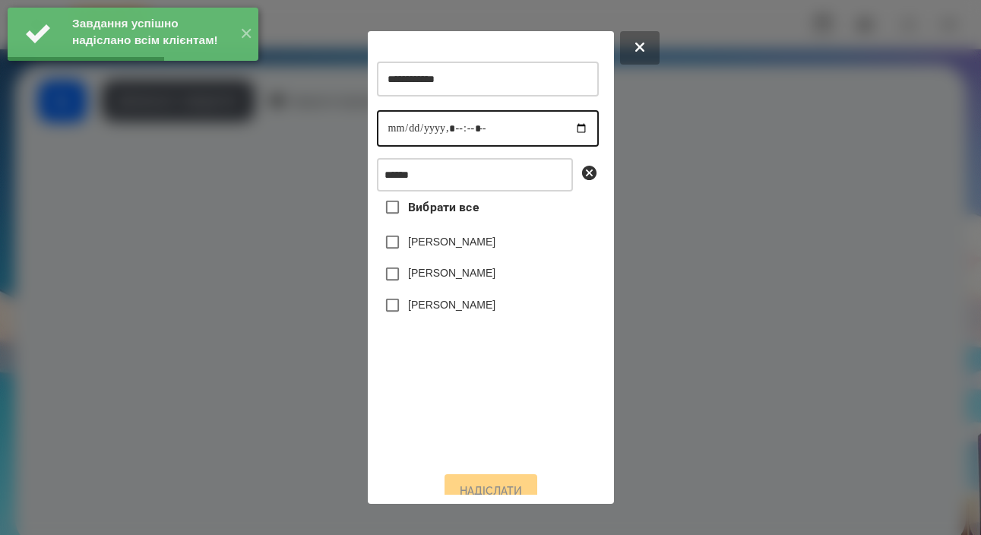
click at [400, 131] on input "datetime-local" at bounding box center [488, 128] width 222 height 36
type input "**********"
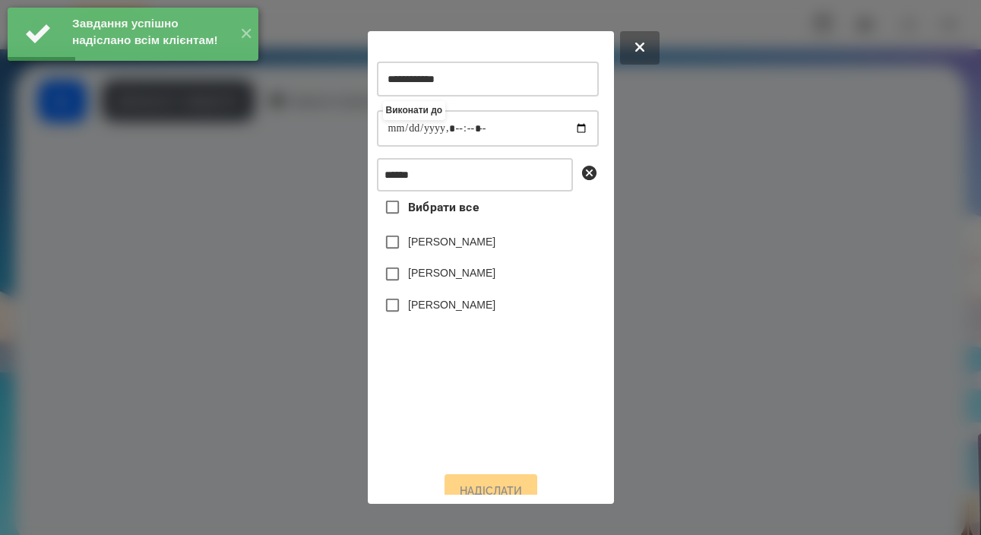
click at [458, 312] on label "[PERSON_NAME]" at bounding box center [451, 304] width 87 height 15
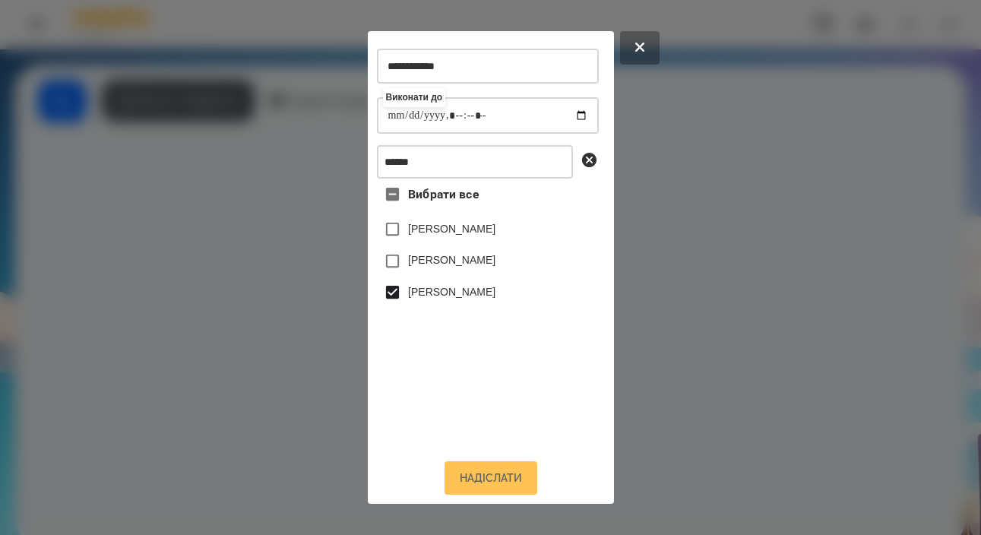
click at [498, 480] on button "Надіслати" at bounding box center [491, 477] width 93 height 33
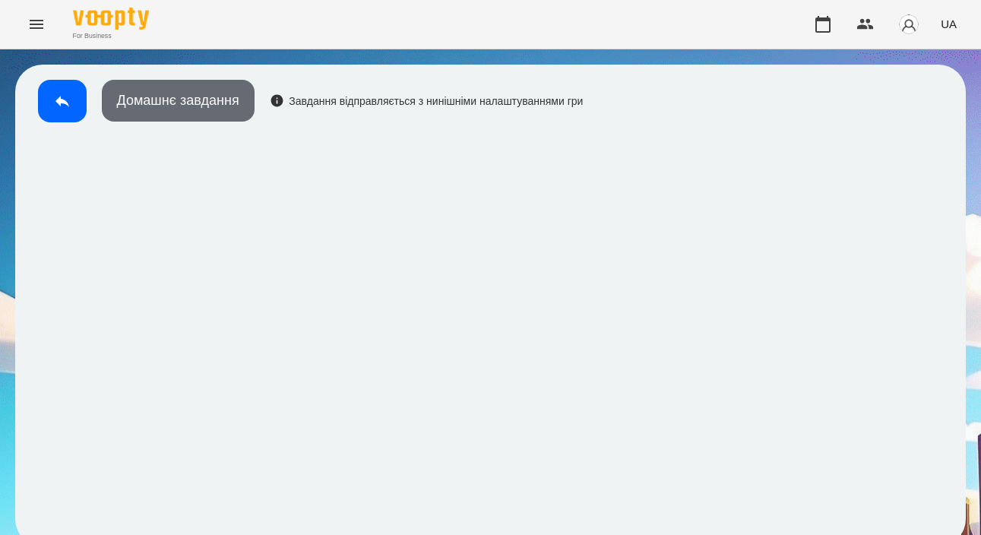
click at [162, 107] on button "Домашнє завдання" at bounding box center [178, 101] width 153 height 42
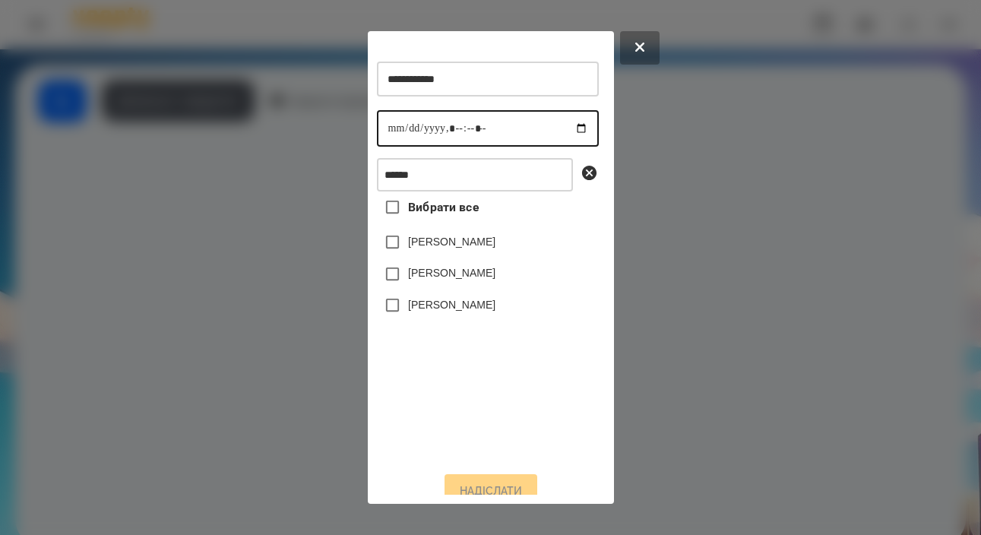
click at [403, 134] on input "datetime-local" at bounding box center [488, 128] width 222 height 36
type input "**********"
click at [450, 312] on label "[PERSON_NAME]" at bounding box center [451, 304] width 87 height 15
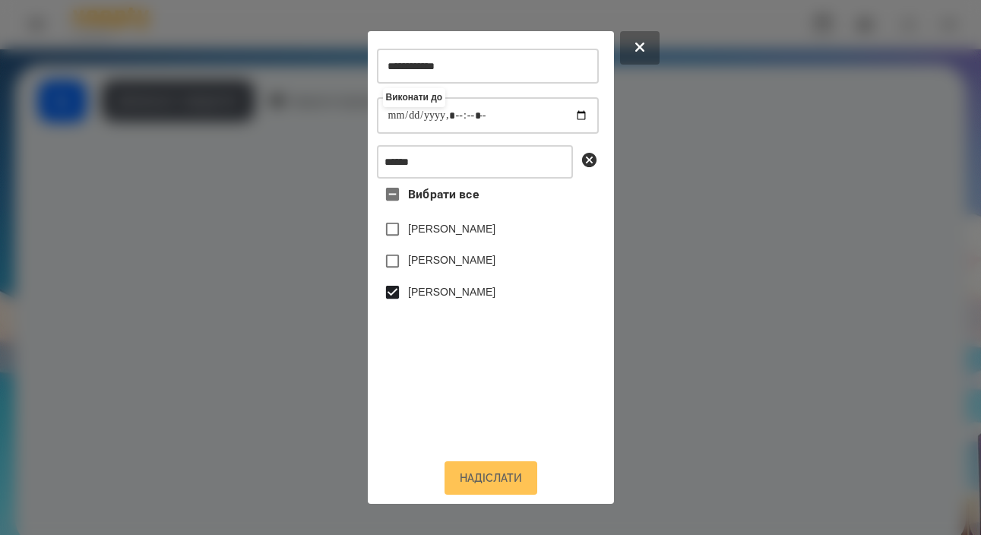
click at [471, 474] on button "Надіслати" at bounding box center [491, 477] width 93 height 33
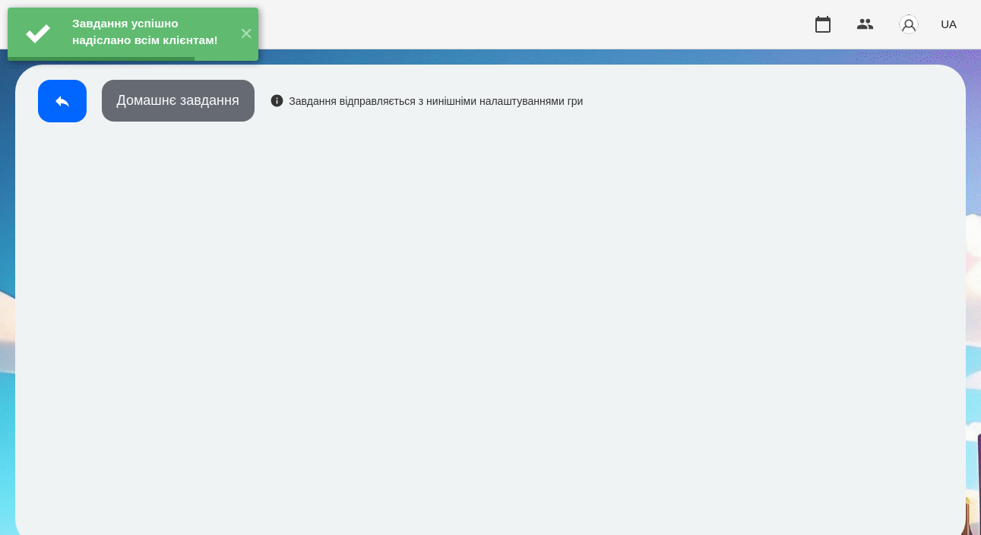
click at [203, 118] on button "Домашнє завдання" at bounding box center [178, 101] width 153 height 42
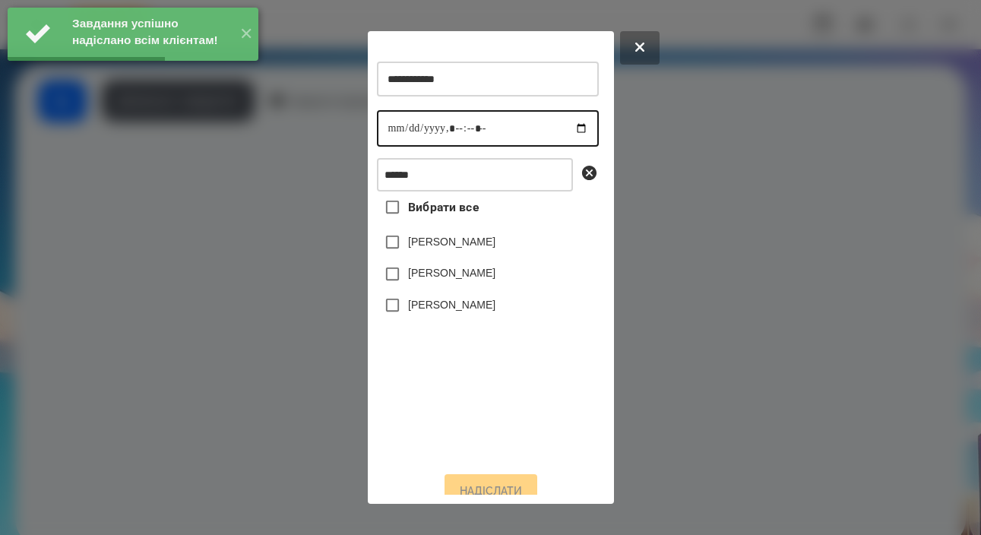
click at [377, 139] on input "datetime-local" at bounding box center [488, 128] width 222 height 36
type input "**********"
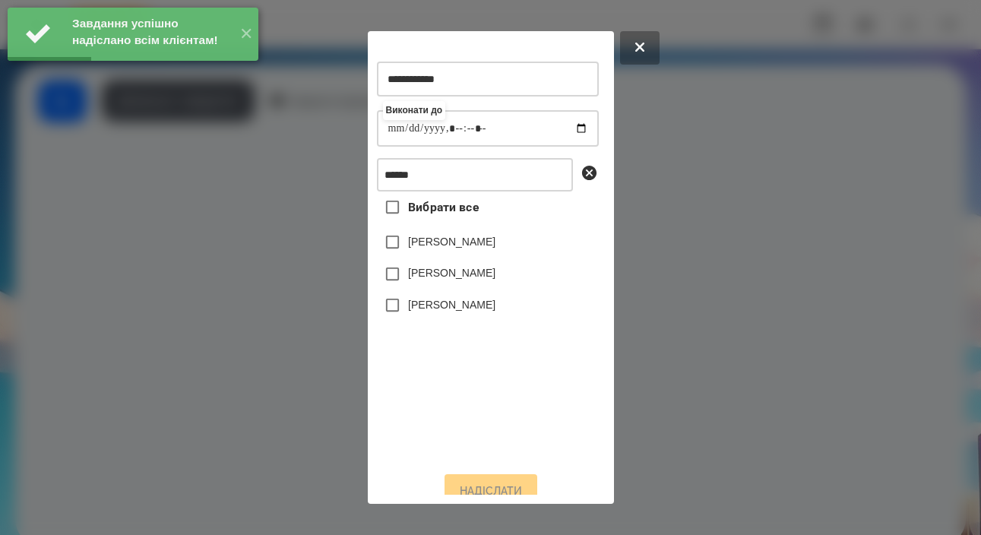
click at [445, 312] on label "[PERSON_NAME]" at bounding box center [451, 304] width 87 height 15
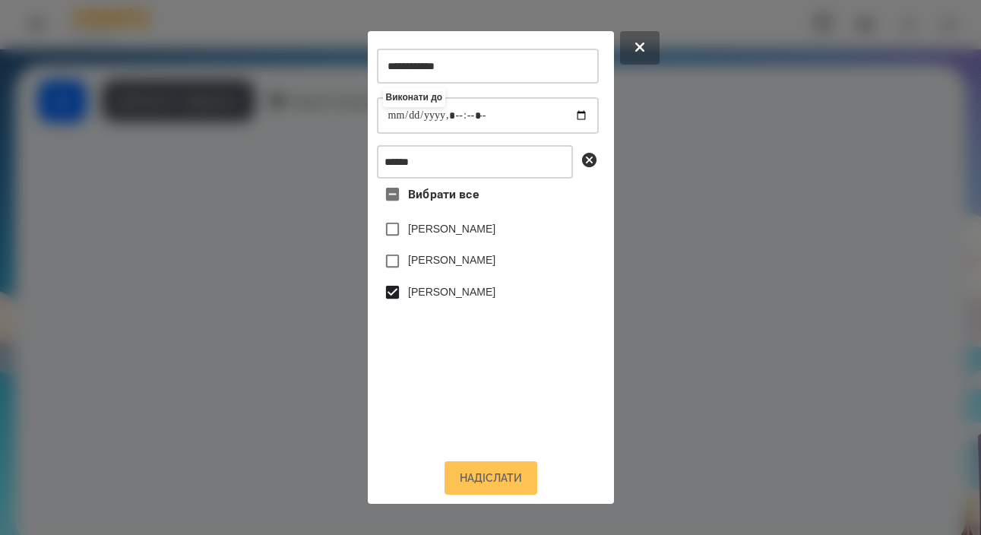
click at [494, 474] on button "Надіслати" at bounding box center [491, 477] width 93 height 33
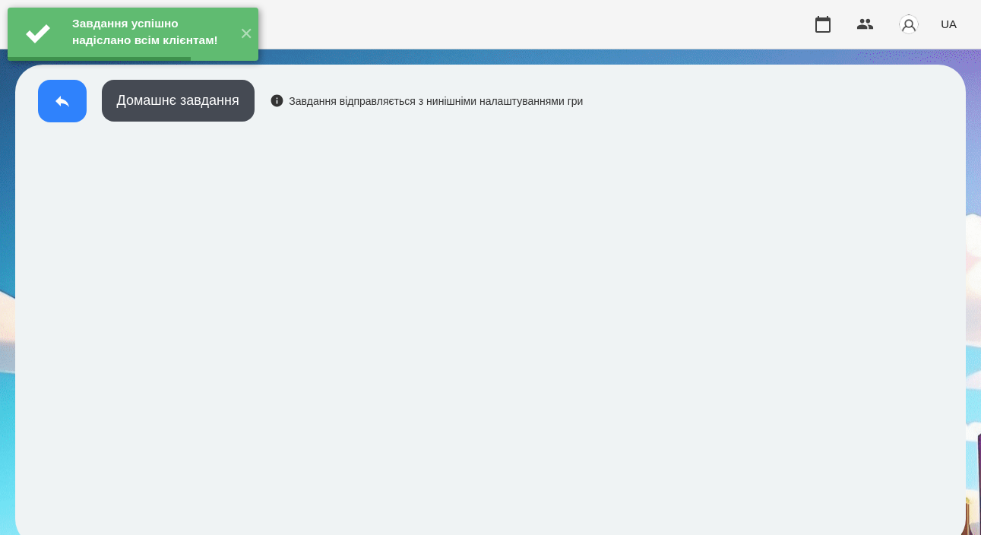
click at [66, 105] on icon at bounding box center [62, 101] width 18 height 18
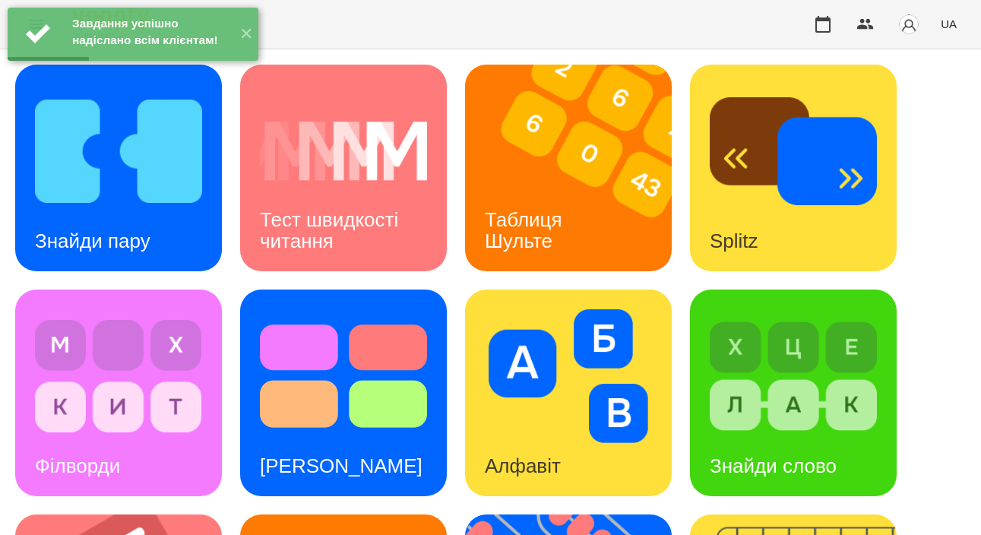
scroll to position [336, 0]
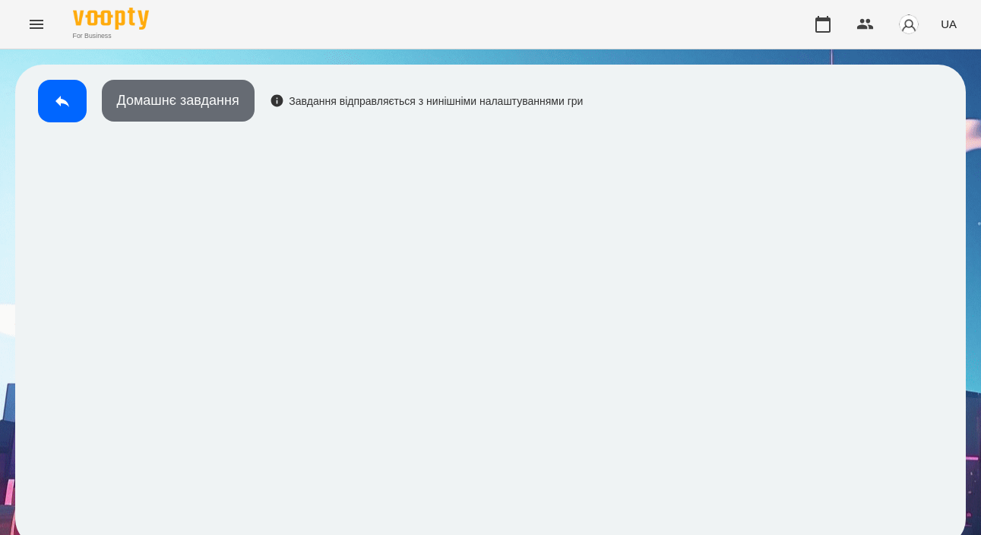
click at [220, 109] on button "Домашнє завдання" at bounding box center [178, 101] width 153 height 42
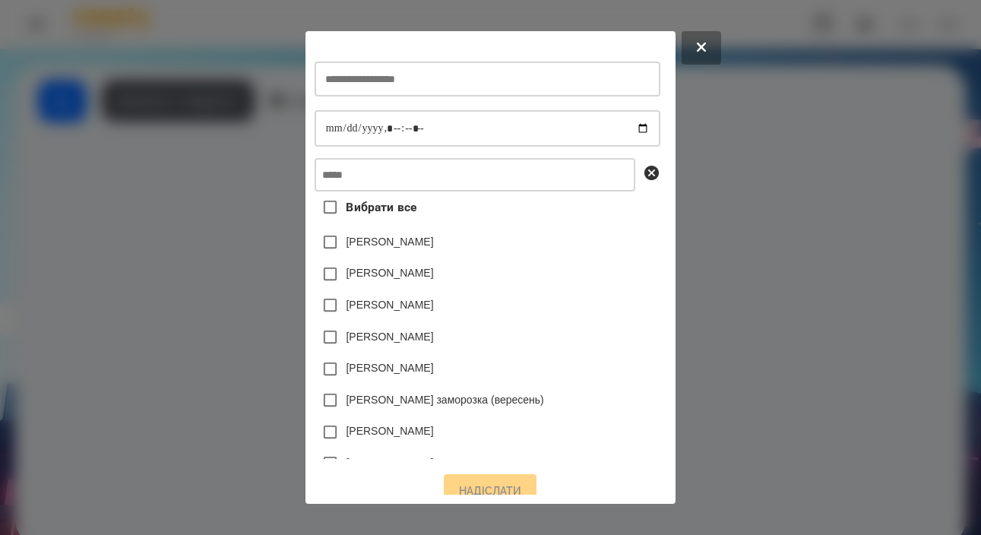
click at [975, 315] on div at bounding box center [490, 267] width 981 height 535
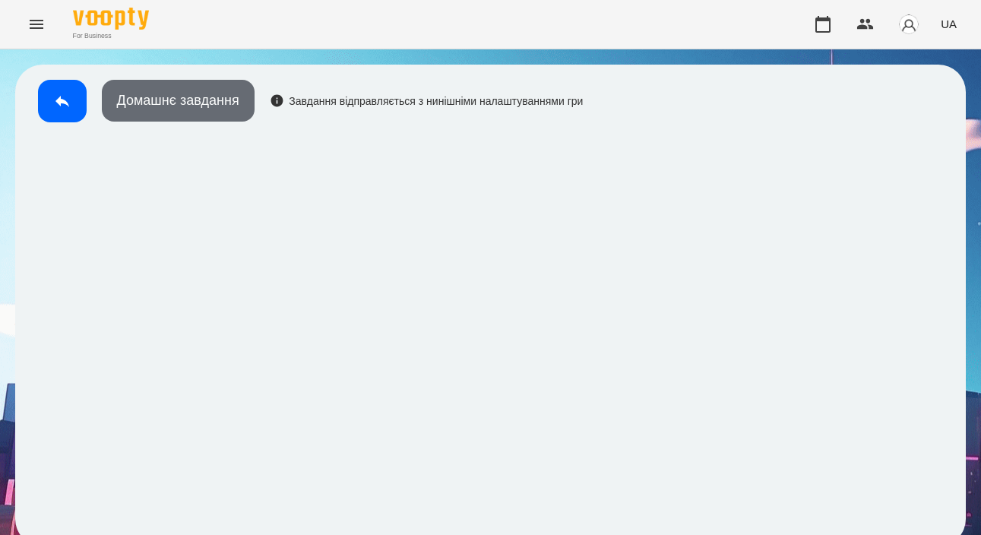
click at [172, 100] on button "Домашнє завдання" at bounding box center [178, 101] width 153 height 42
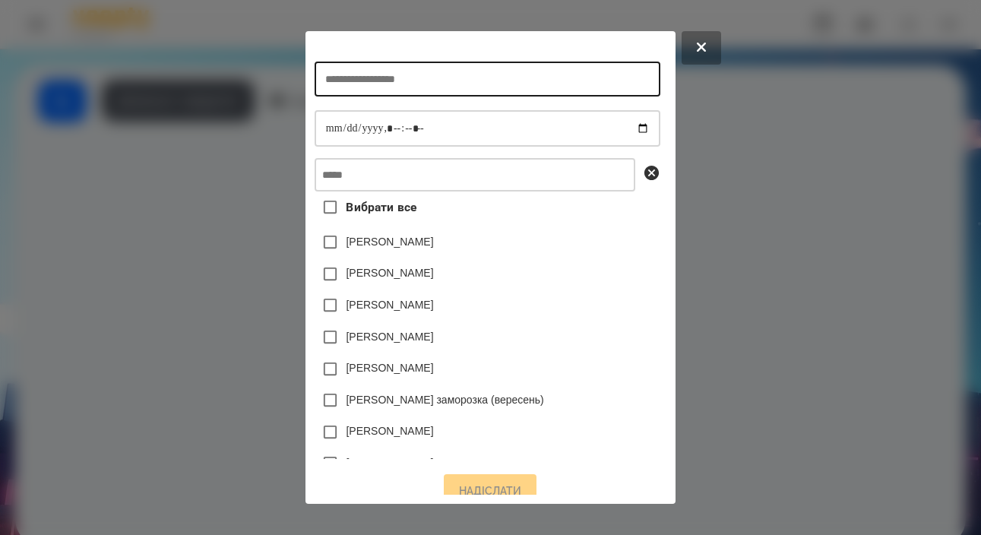
click at [370, 81] on input "text" at bounding box center [488, 79] width 346 height 35
type input "**********"
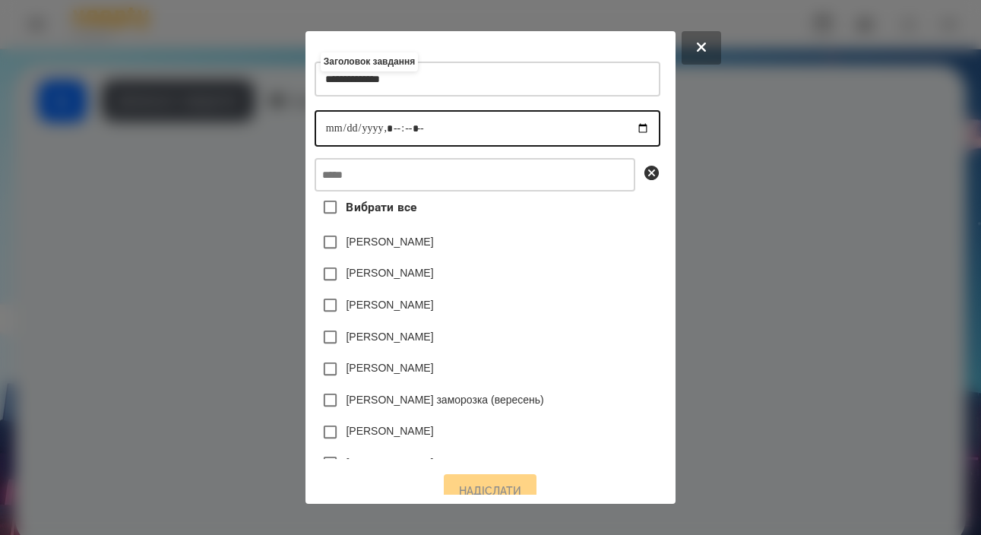
click at [315, 135] on input "datetime-local" at bounding box center [488, 128] width 346 height 36
click at [385, 135] on input "datetime-local" at bounding box center [488, 128] width 346 height 36
type input "**********"
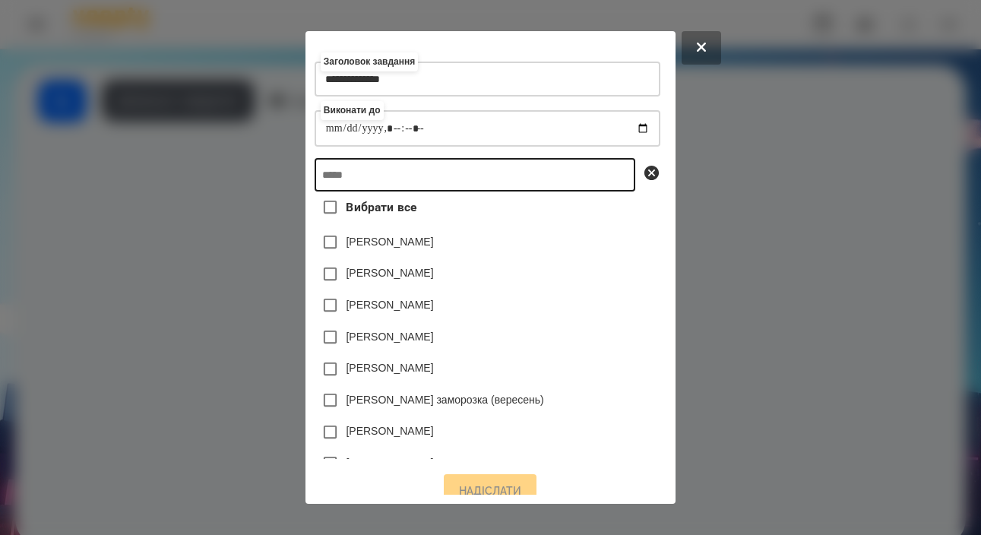
click at [442, 181] on input "text" at bounding box center [475, 174] width 321 height 33
click at [477, 189] on input "text" at bounding box center [475, 174] width 321 height 33
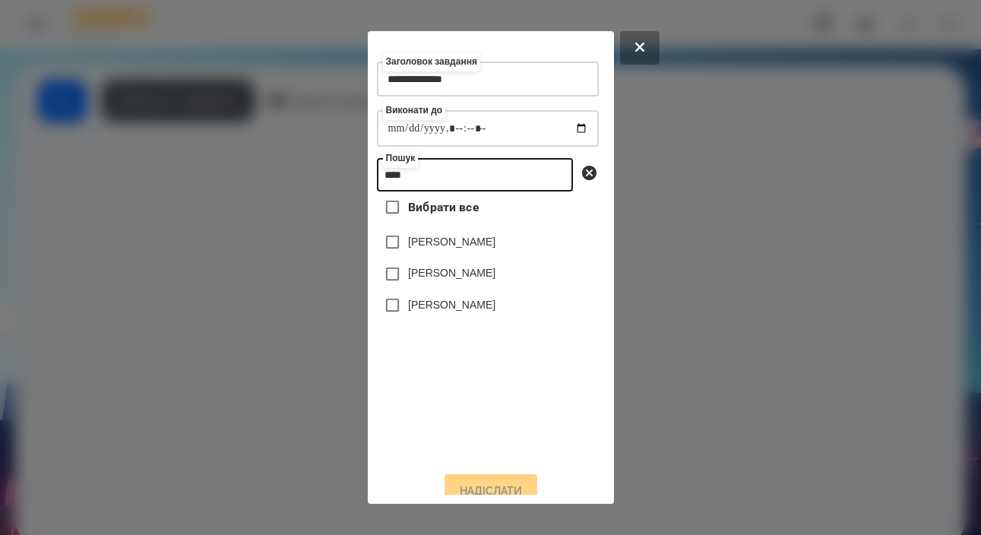
type input "****"
click at [486, 312] on label "[PERSON_NAME]" at bounding box center [451, 304] width 87 height 15
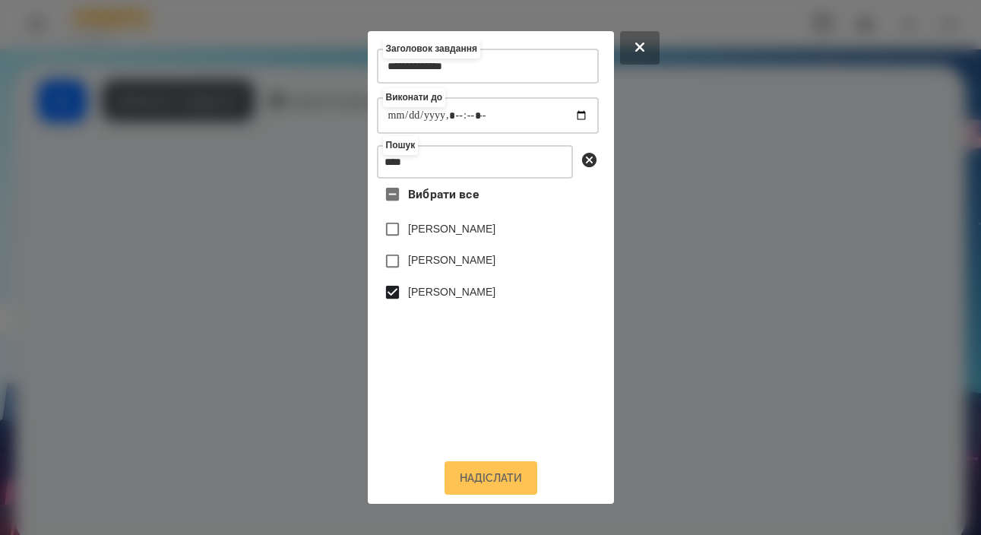
scroll to position [25, 0]
click at [492, 489] on button "Надіслати" at bounding box center [491, 477] width 93 height 33
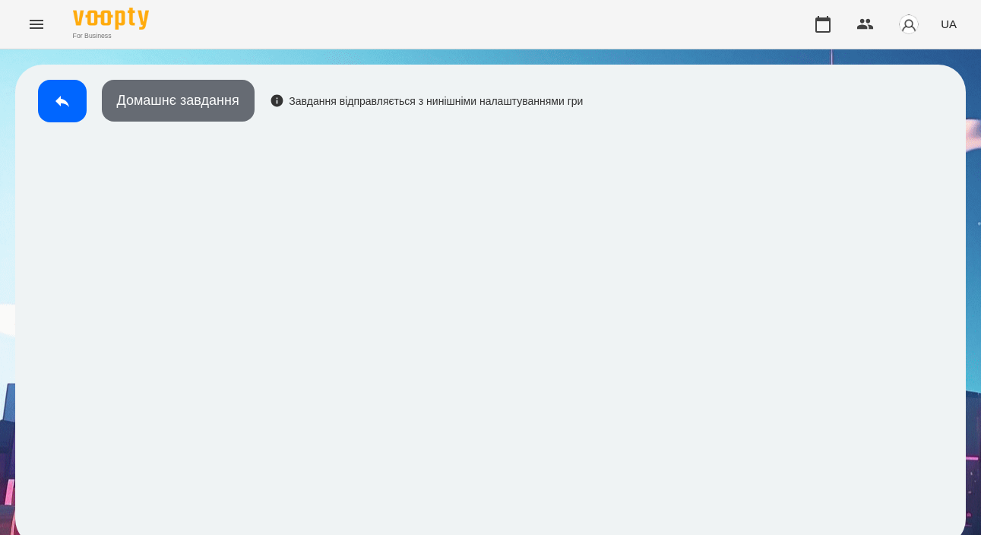
click at [157, 101] on button "Домашнє завдання" at bounding box center [178, 101] width 153 height 42
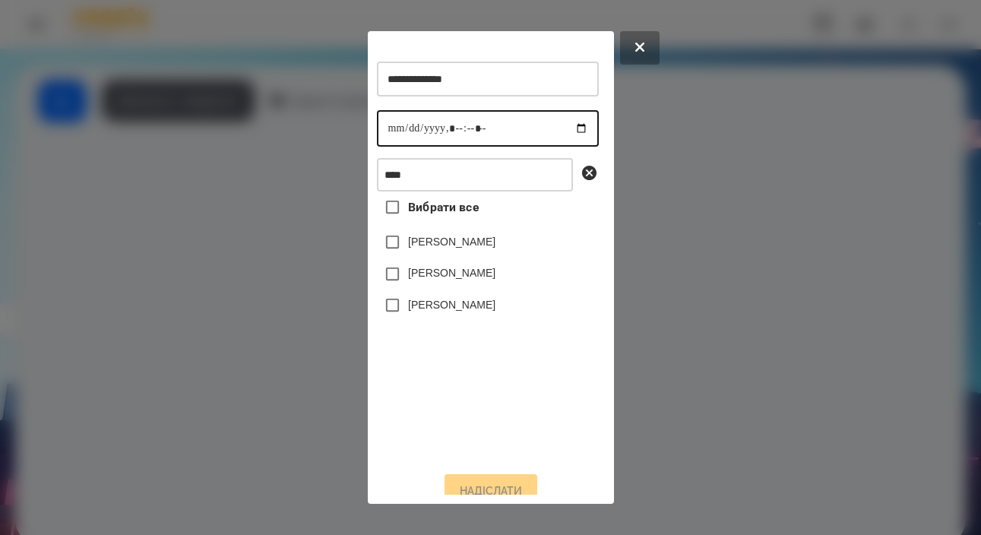
click at [391, 125] on input "datetime-local" at bounding box center [488, 128] width 222 height 36
type input "**********"
click at [470, 312] on label "[PERSON_NAME]" at bounding box center [451, 304] width 87 height 15
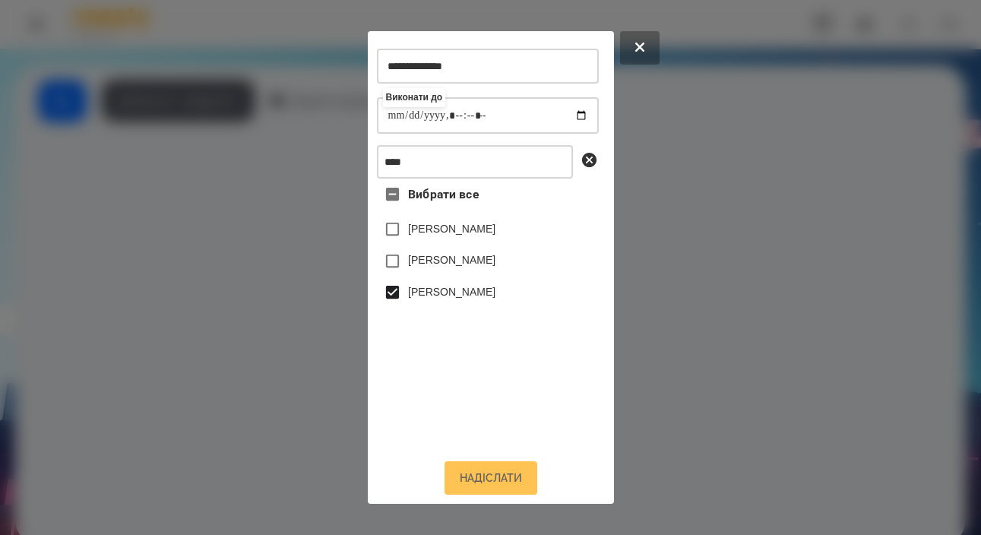
click at [486, 481] on button "Надіслати" at bounding box center [491, 477] width 93 height 33
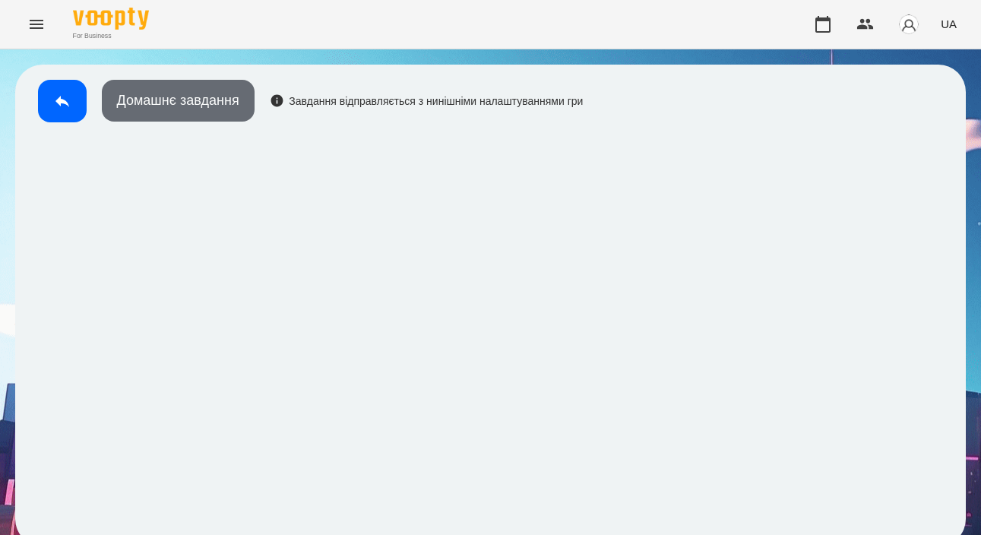
click at [220, 111] on button "Домашнє завдання" at bounding box center [178, 101] width 153 height 42
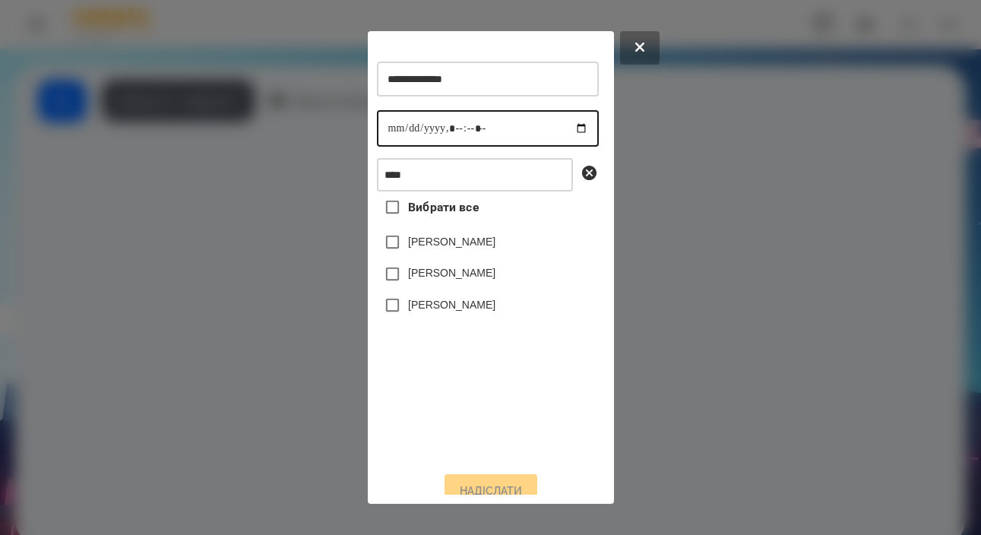
click at [391, 130] on input "datetime-local" at bounding box center [488, 128] width 222 height 36
type input "**********"
click at [480, 312] on label "[PERSON_NAME]" at bounding box center [451, 304] width 87 height 15
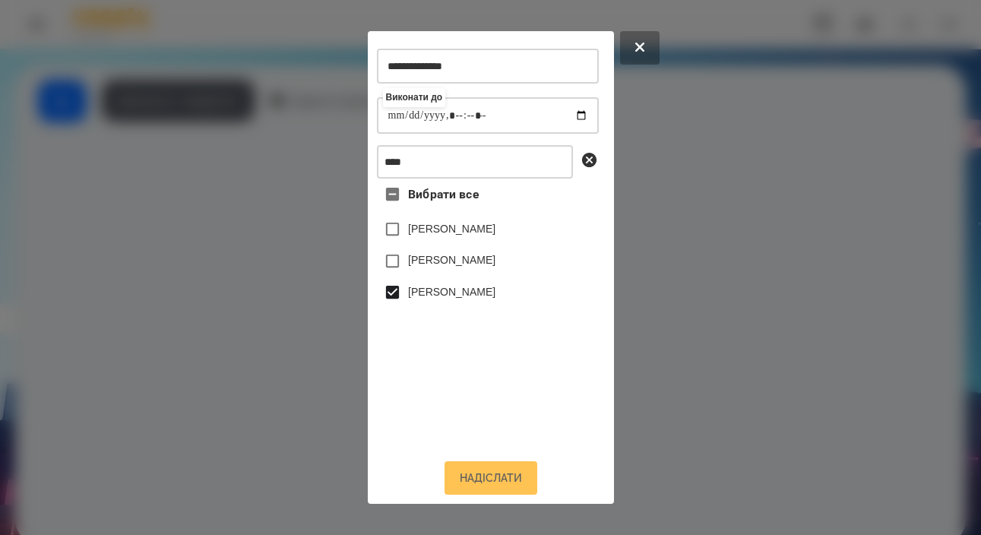
click at [490, 479] on button "Надіслати" at bounding box center [491, 477] width 93 height 33
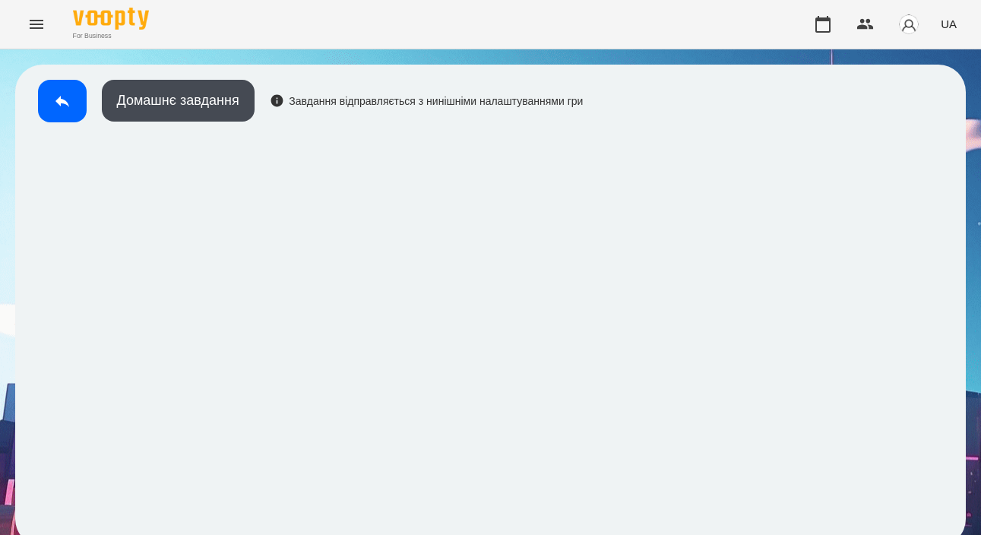
click at [173, 123] on div "Домашнє завдання Завдання відправляється з нинішніми налаштуваннями гри" at bounding box center [306, 105] width 553 height 50
click at [189, 109] on button "Домашнє завдання" at bounding box center [178, 101] width 153 height 42
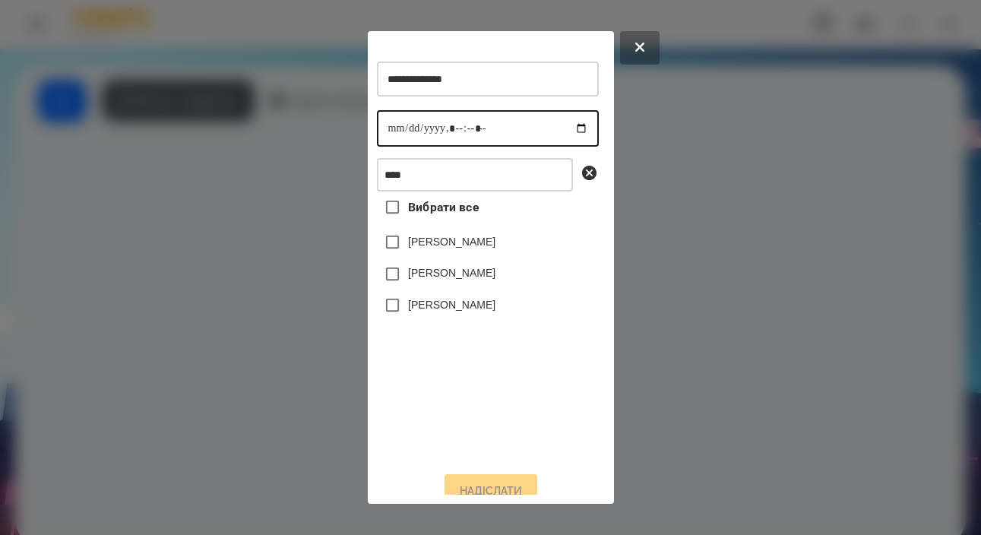
click at [416, 132] on input "datetime-local" at bounding box center [488, 128] width 222 height 36
click at [403, 132] on input "datetime-local" at bounding box center [488, 128] width 222 height 36
type input "**********"
click at [442, 312] on label "[PERSON_NAME]" at bounding box center [451, 304] width 87 height 15
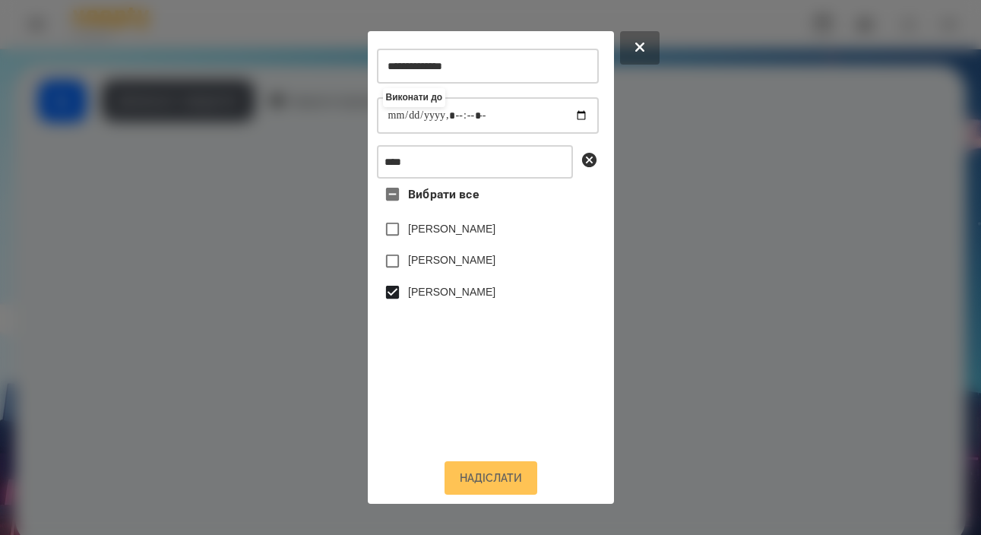
click at [483, 472] on button "Надіслати" at bounding box center [491, 477] width 93 height 33
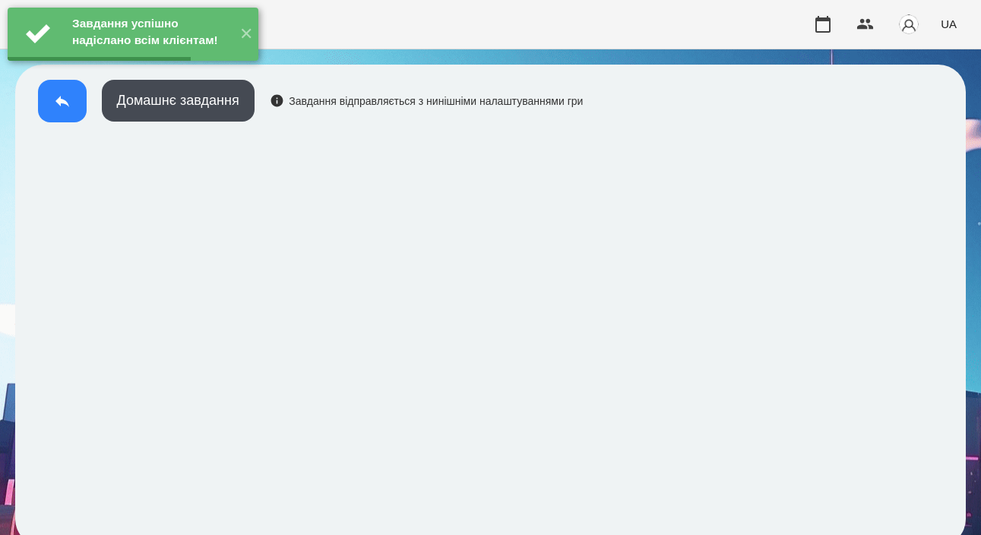
click at [62, 112] on button at bounding box center [62, 101] width 49 height 43
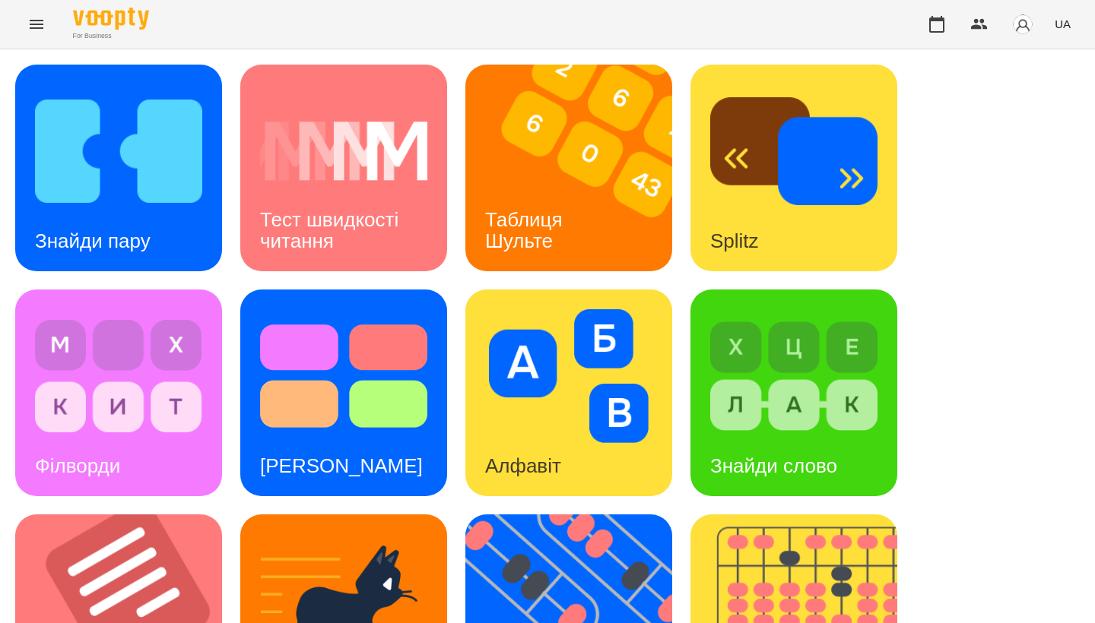
scroll to position [211, 0]
click at [106, 515] on img at bounding box center [128, 618] width 226 height 207
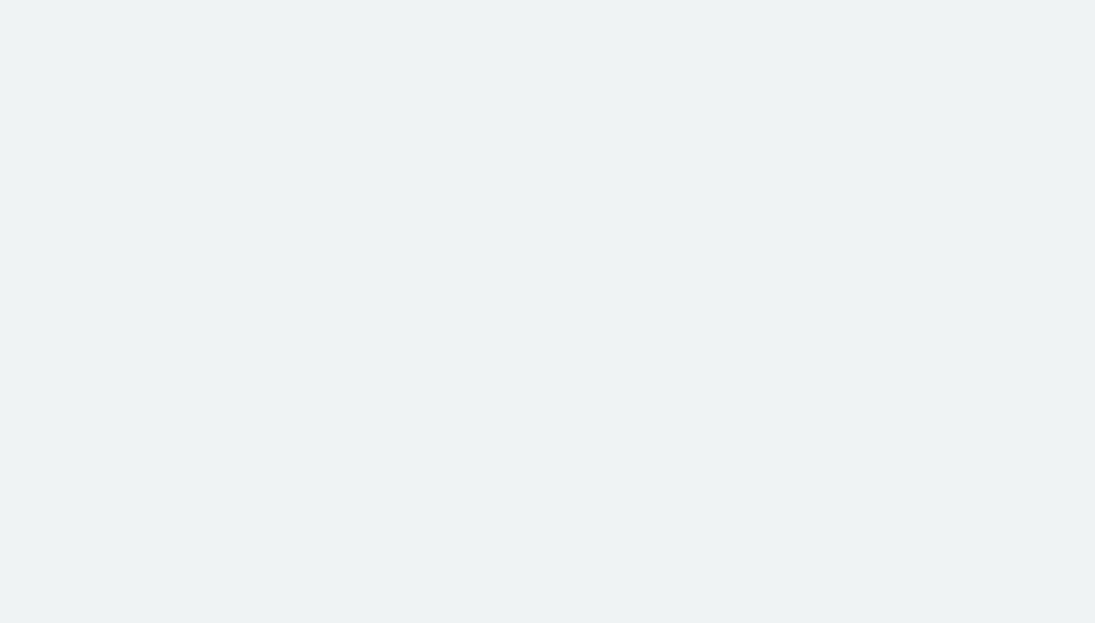
scroll to position [2, 0]
